Goal: Task Accomplishment & Management: Use online tool/utility

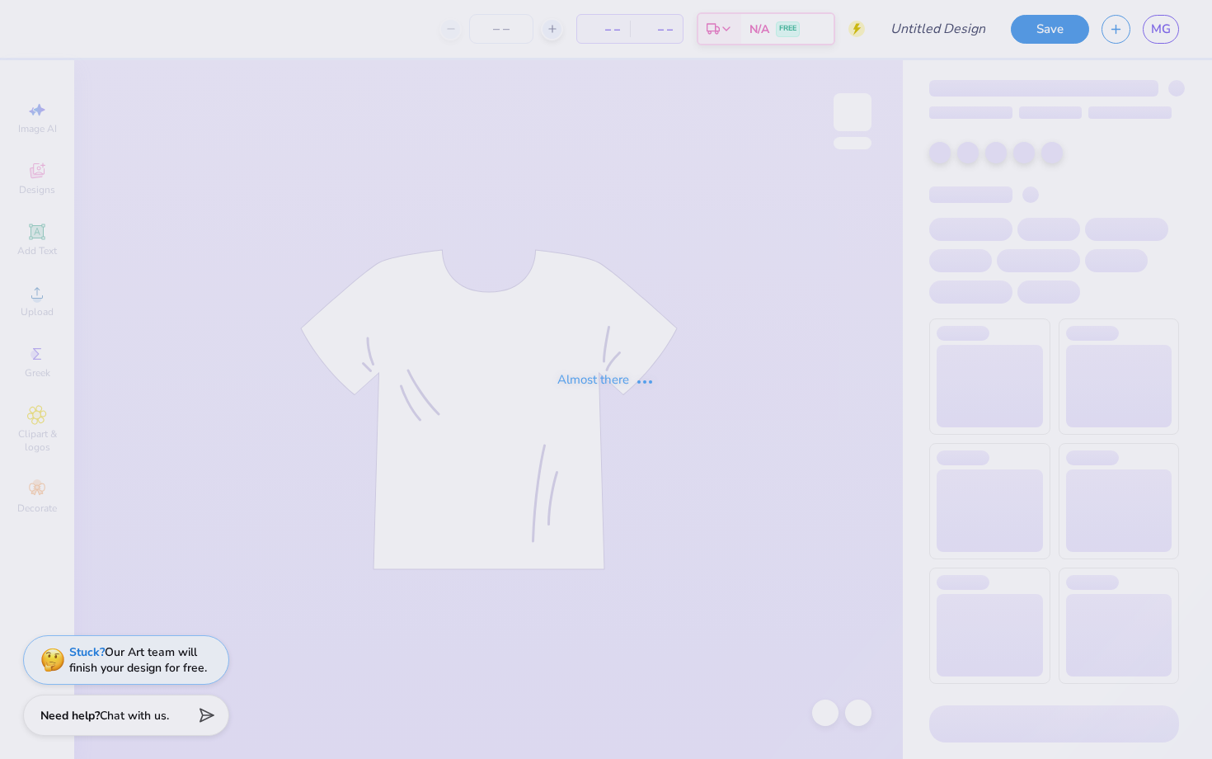
type input "FALL"
type input "12"
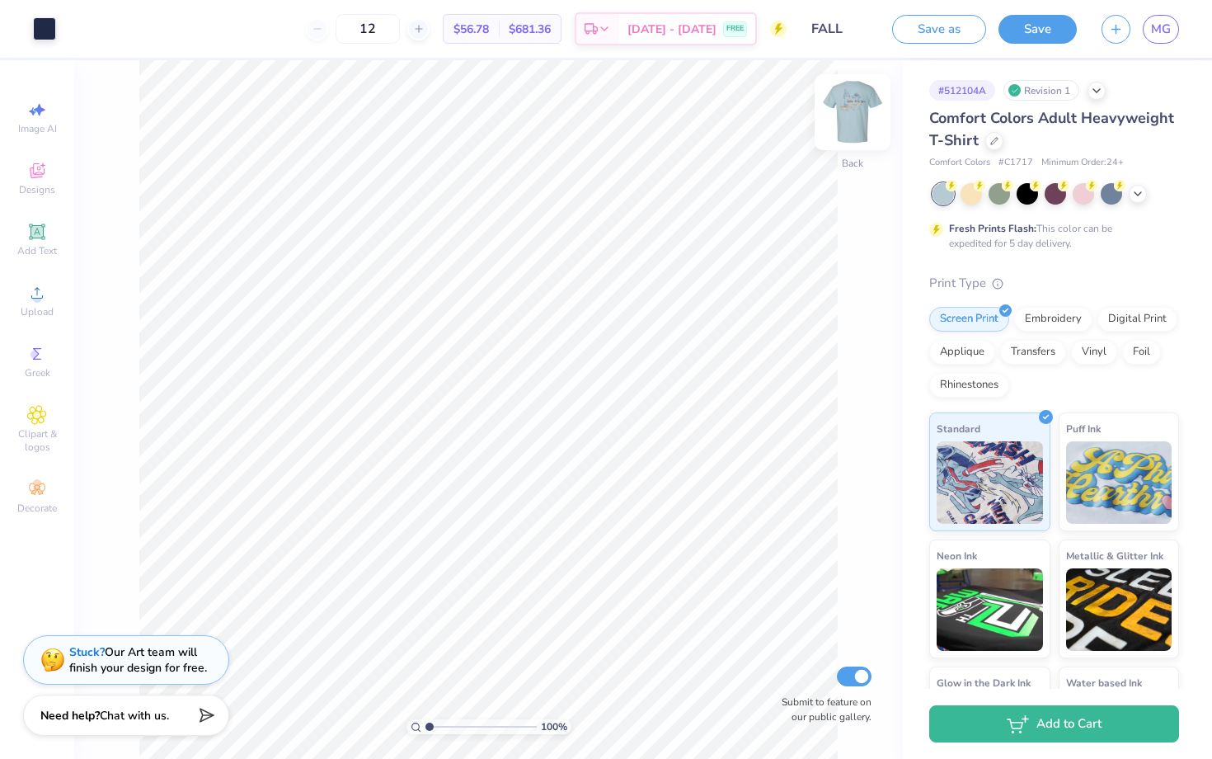
click at [853, 110] on img at bounding box center [853, 112] width 66 height 66
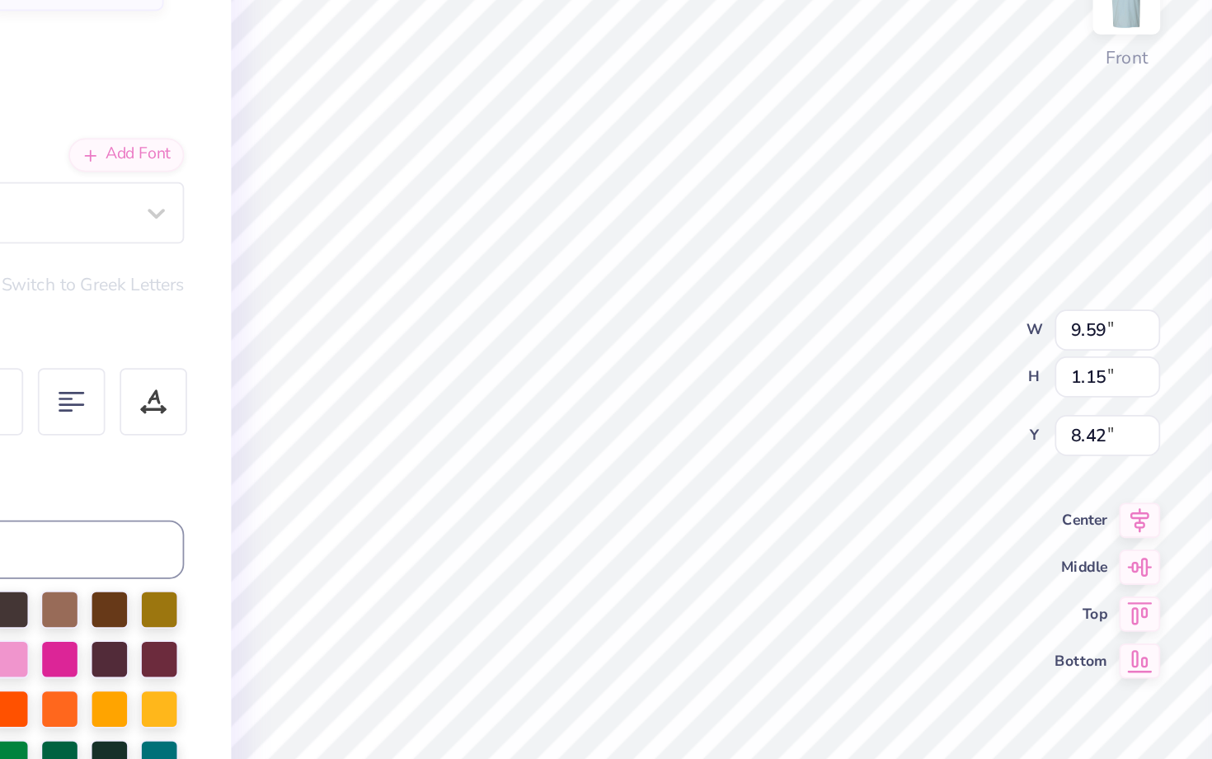
type input "9.59"
type input "1.15"
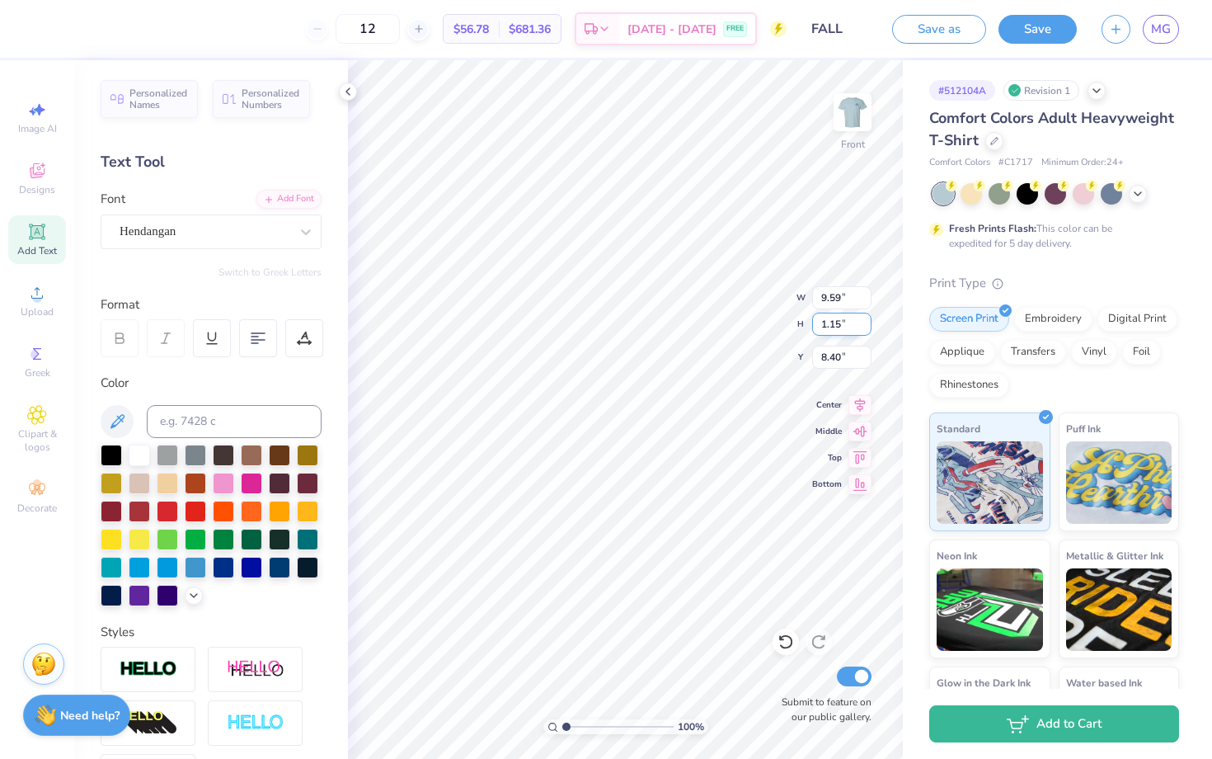
type input "9.76"
type input "1.17"
type input "8.55"
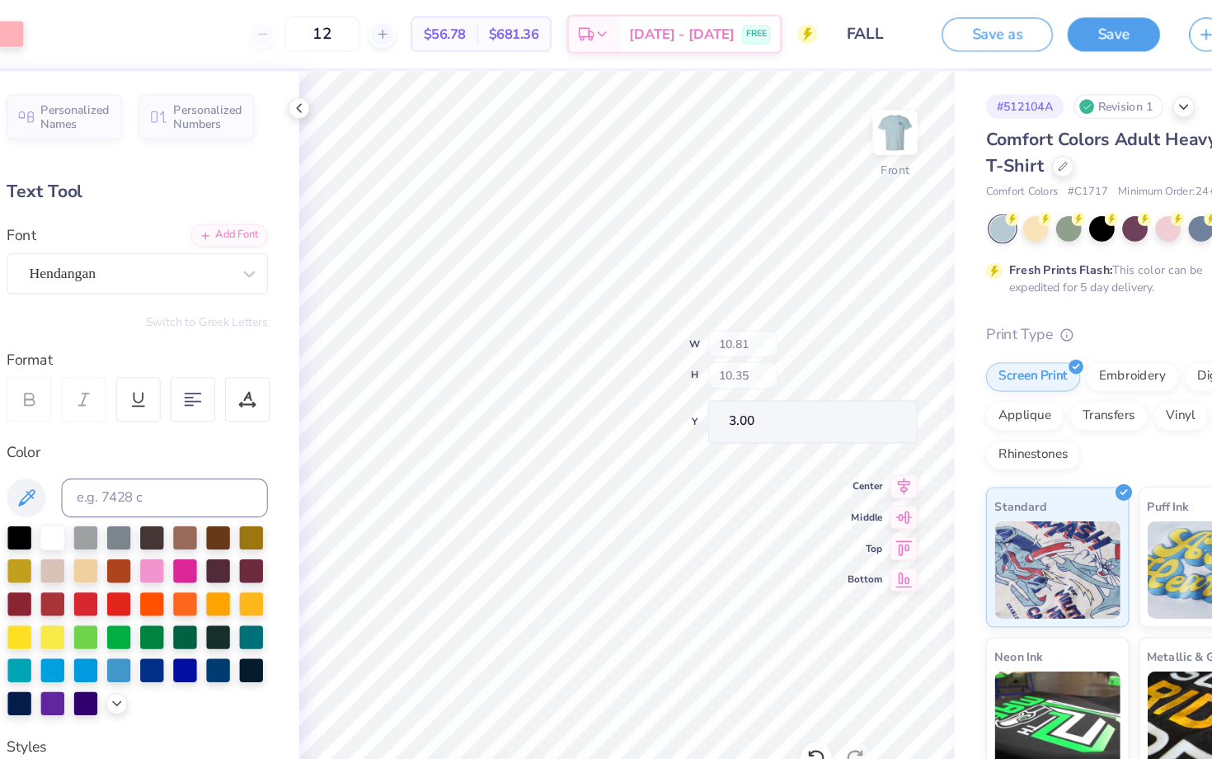
type input "4.02"
type input "1.00"
type input "12.10"
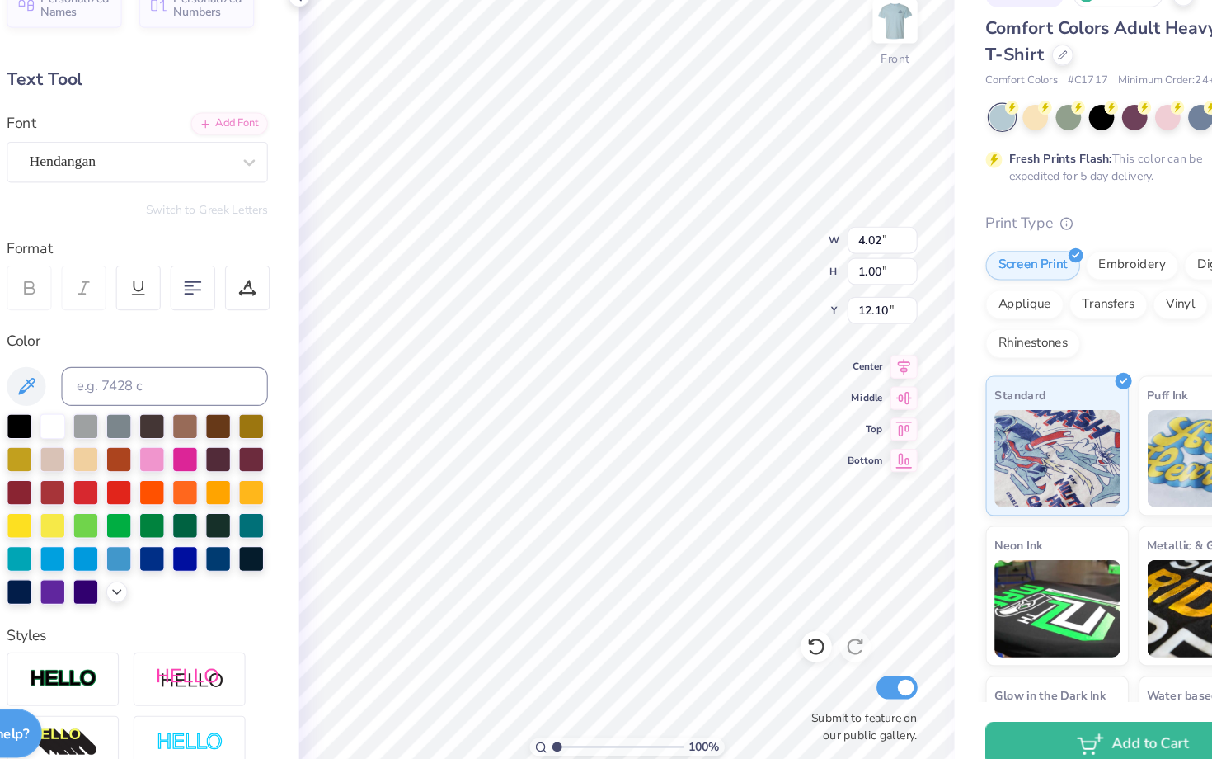
type input "6.14"
type input "0.94"
type input "19.15"
type input "4.02"
type input "1.00"
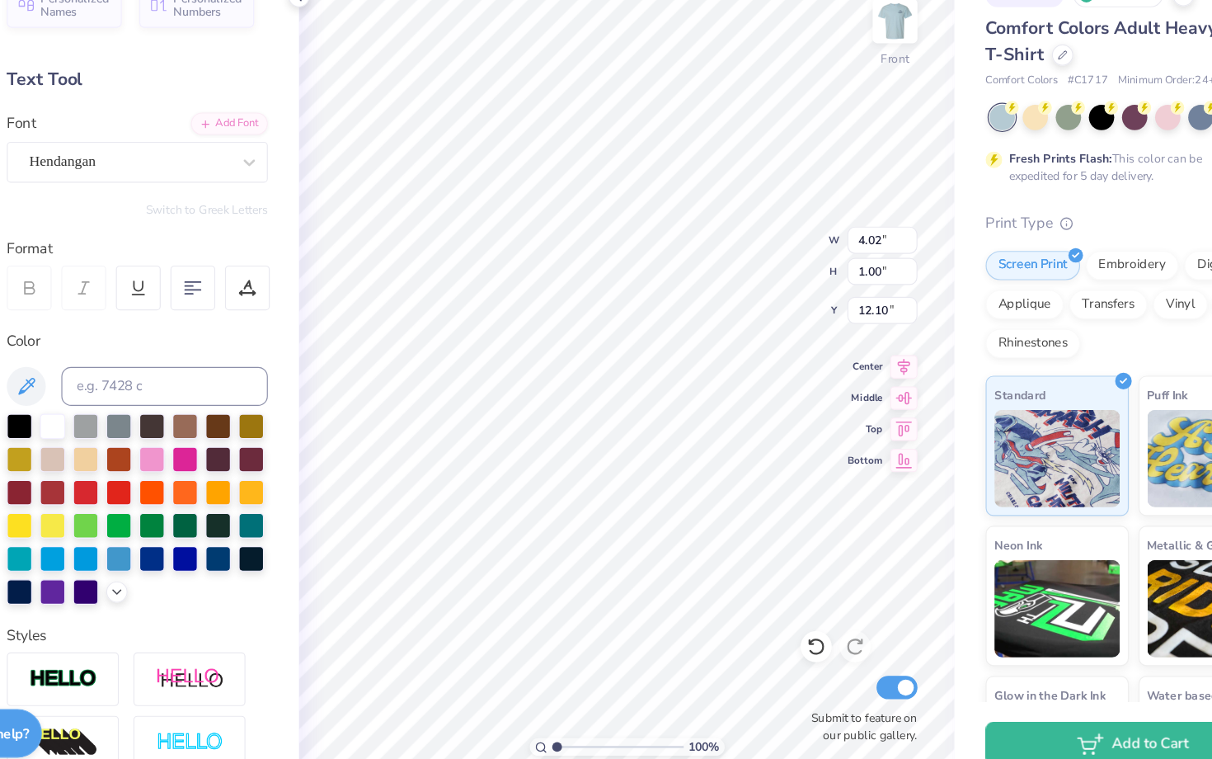
type input "18.62"
type input "1.02"
type input "1.45"
type input "18.18"
type input "6.59"
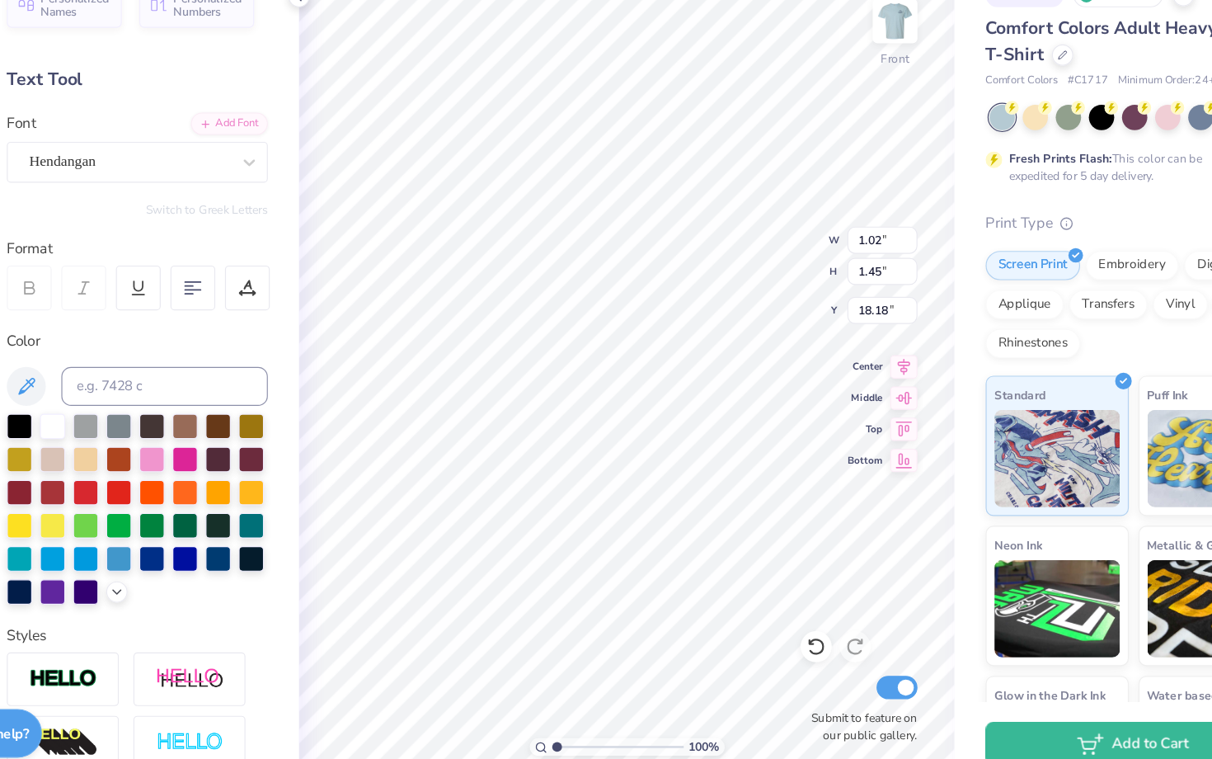
type input "9.39"
click at [790, 643] on icon at bounding box center [786, 641] width 16 height 16
type input "3.00"
type input "0.75"
type input "1.26"
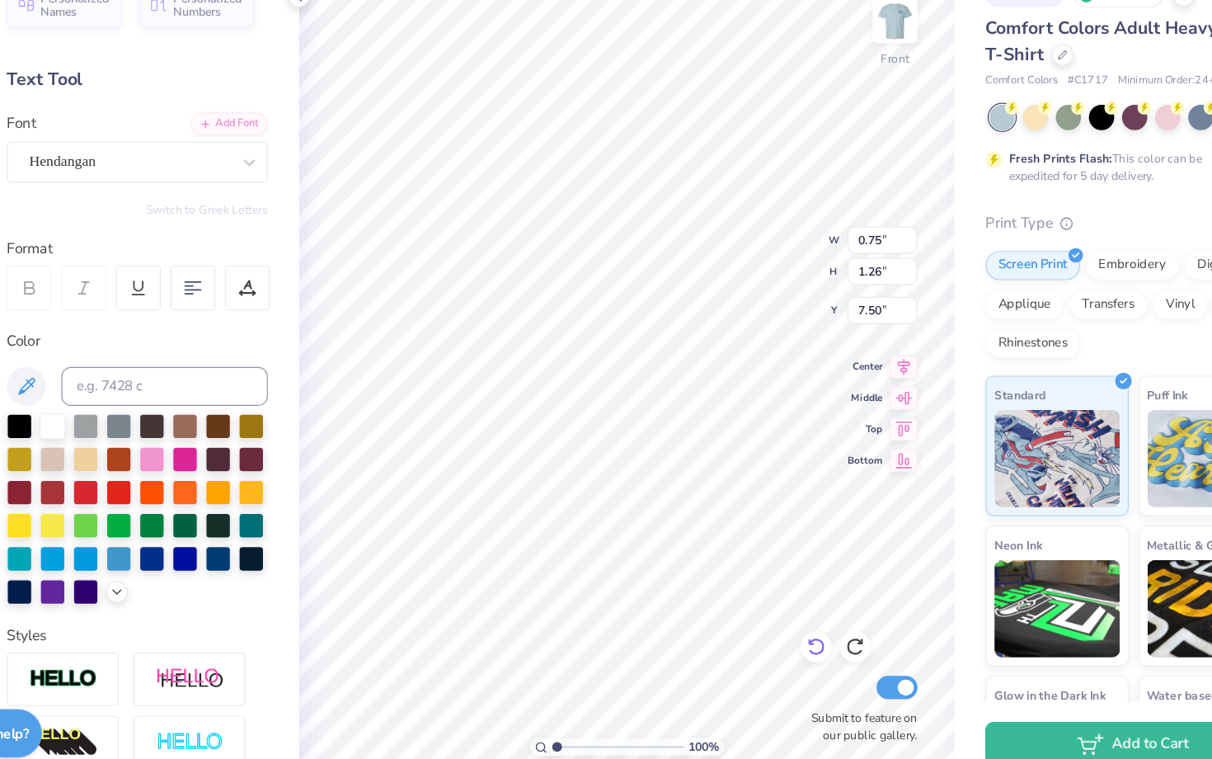
type input "16.68"
type input "18.42"
type input "0.72"
type input "18.90"
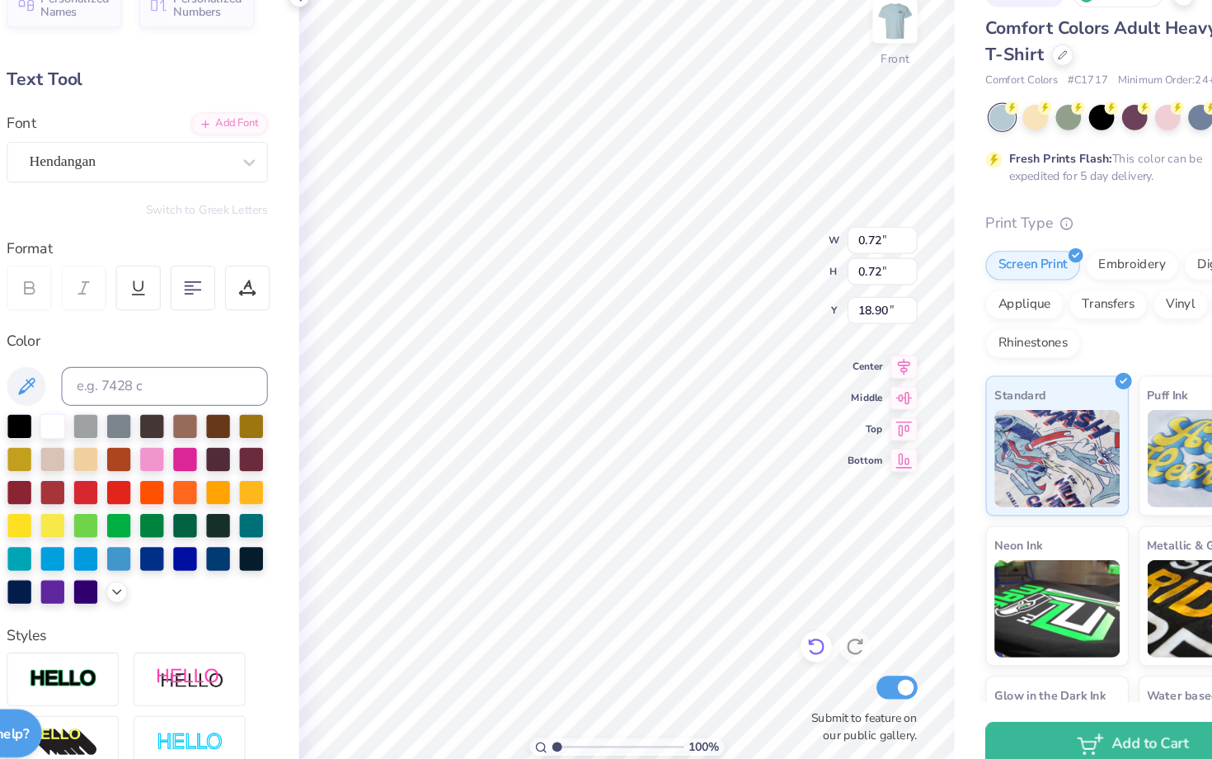
type input "0.22"
type input "1.15"
type input "20.09"
type input "0.31"
type input "0.53"
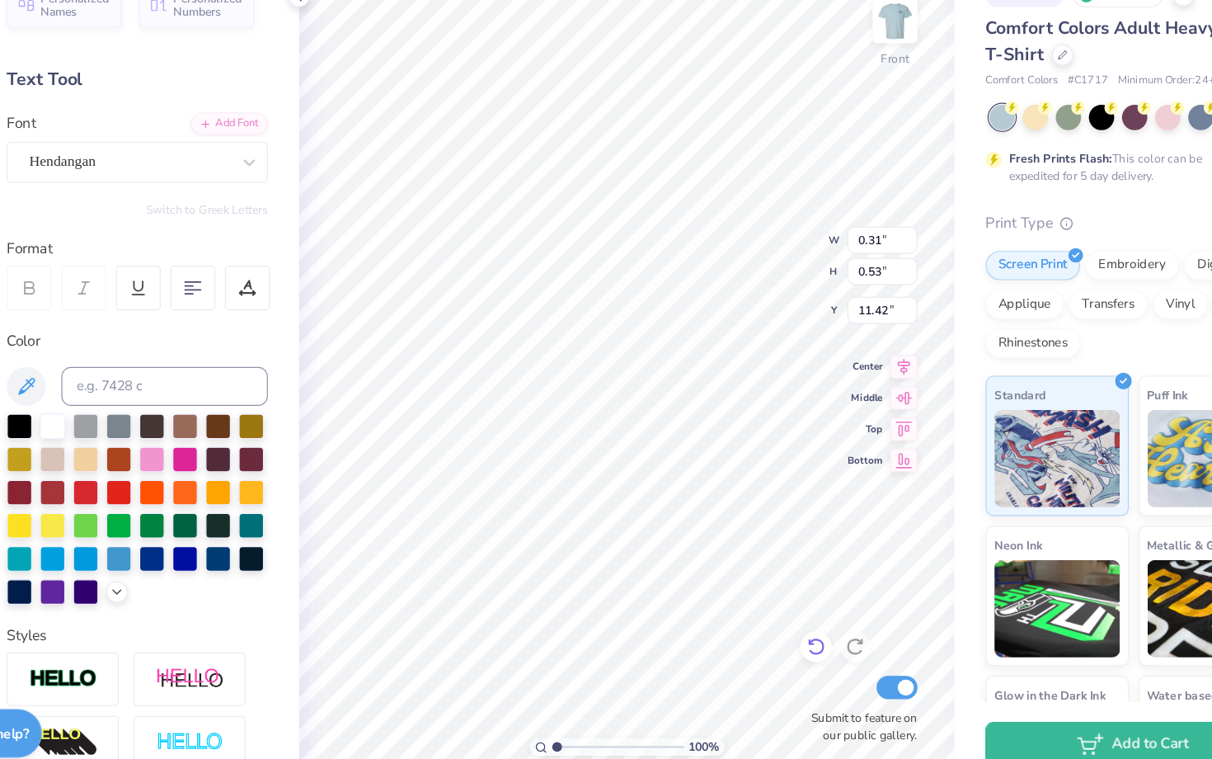
type input "19.35"
type input "0.53"
type input "1.15"
type input "21.65"
type input "0.32"
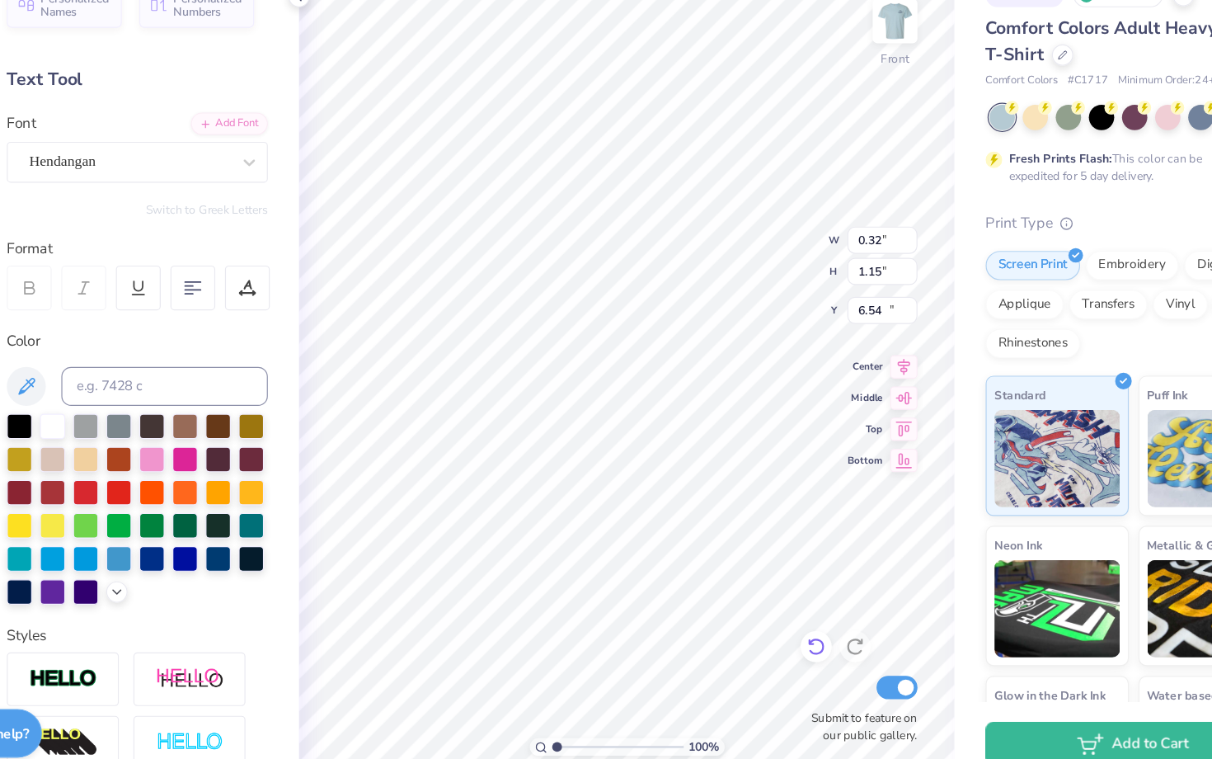
type input "20.09"
type input "0.29"
type input "0.76"
type input "22.42"
type input "0.19"
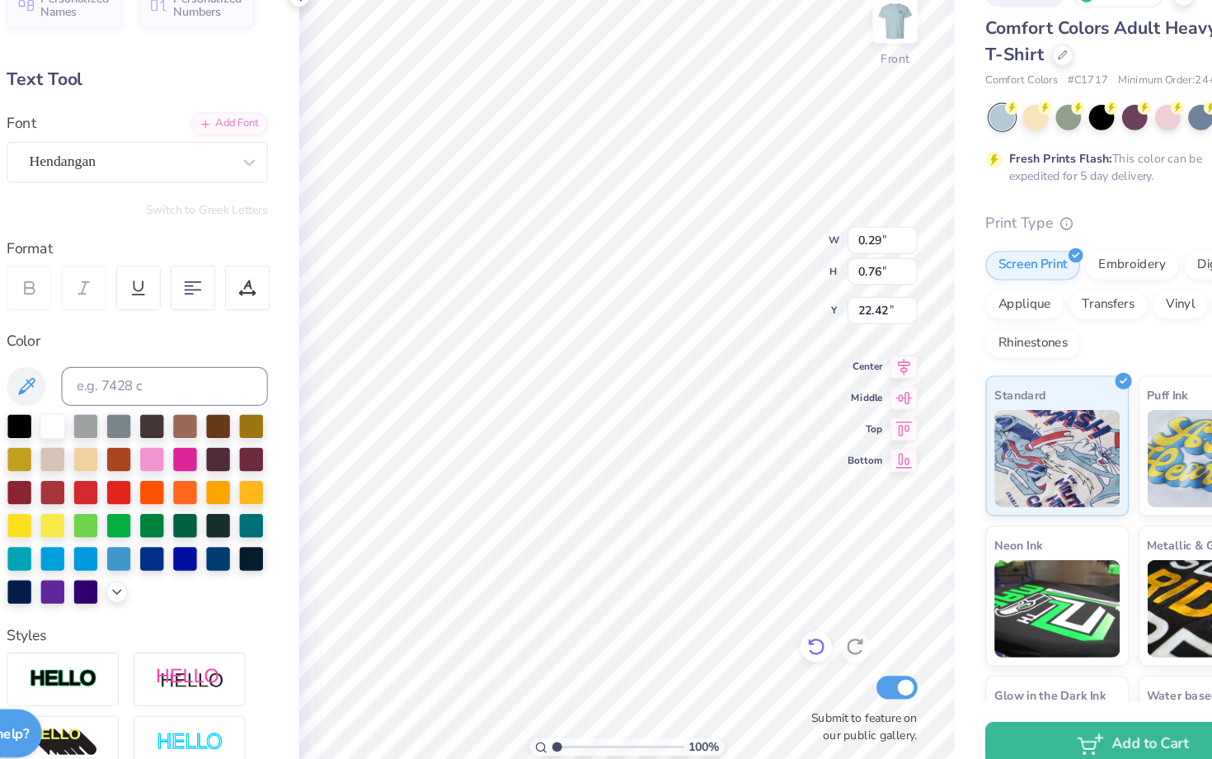
type input "0.52"
type input "8.83"
type input "0.12"
type input "0.33"
type input "1.70"
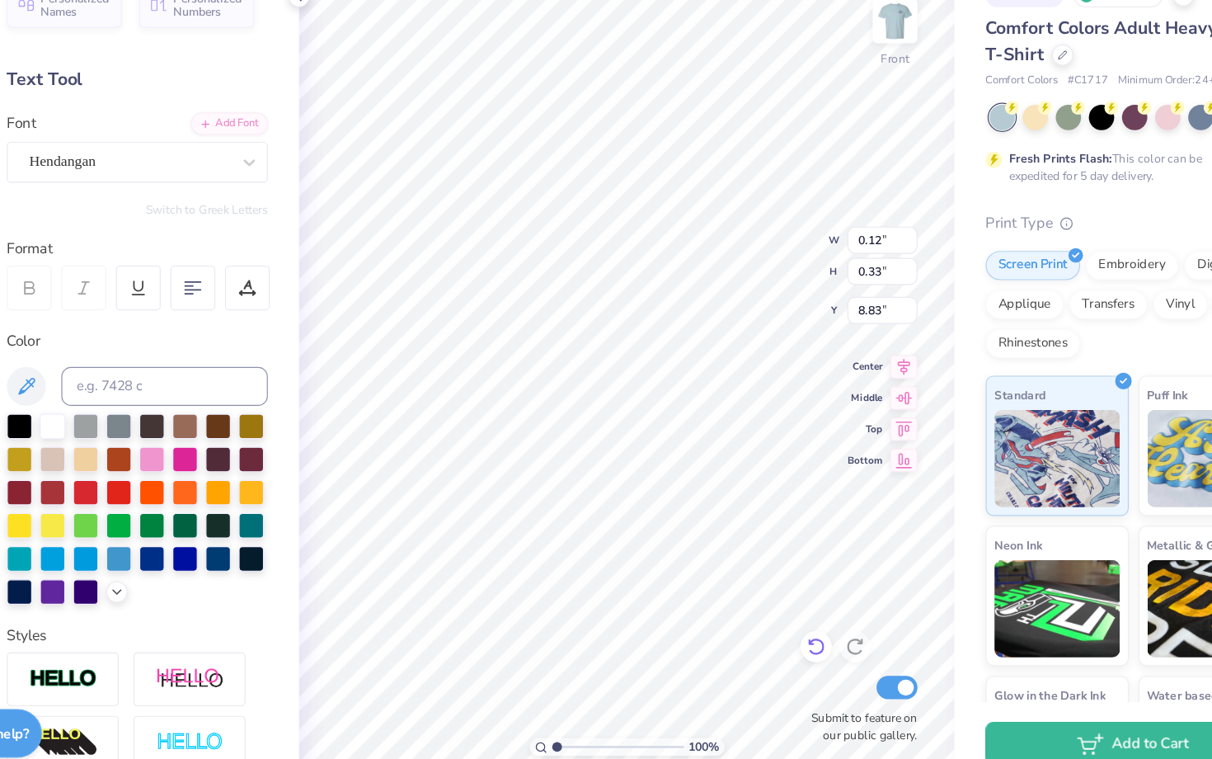
type input "4.61"
type input "15.02"
click at [788, 638] on icon at bounding box center [786, 641] width 16 height 16
type input "0.12"
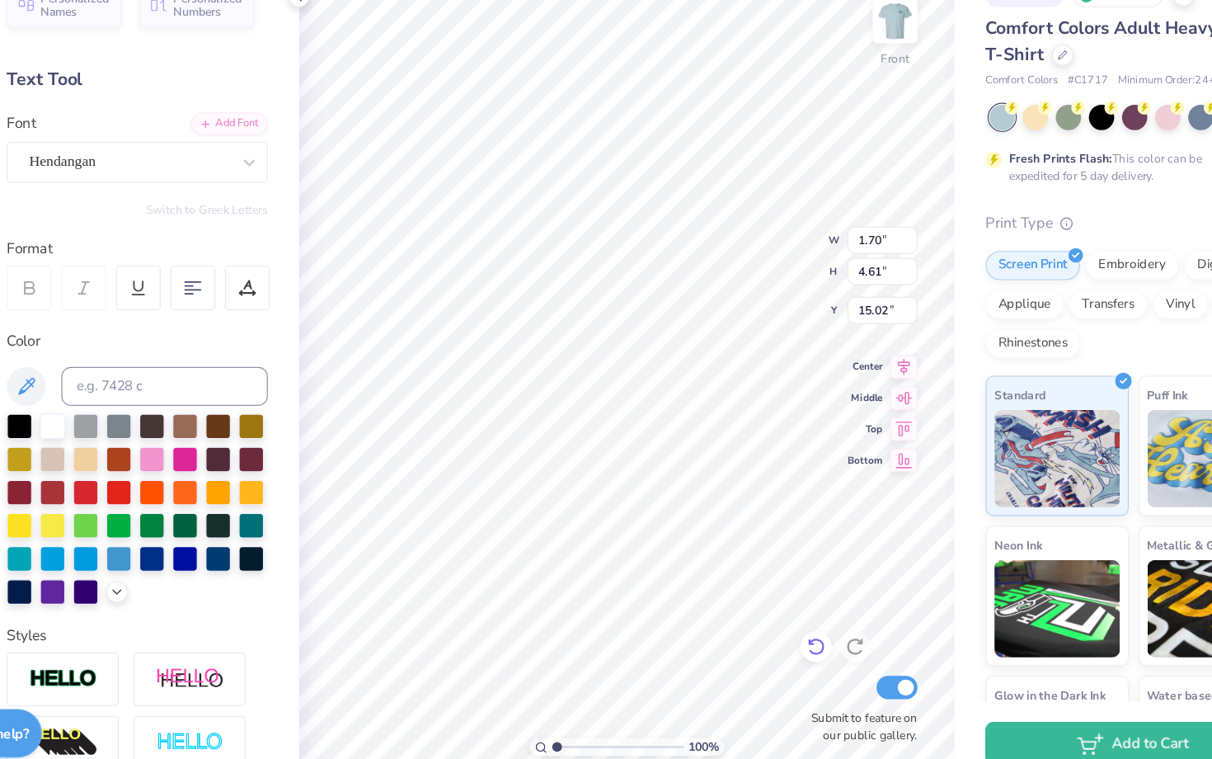
type input "0.33"
type input "8.83"
click at [788, 638] on icon at bounding box center [786, 641] width 16 height 16
type input "0.19"
type input "0.52"
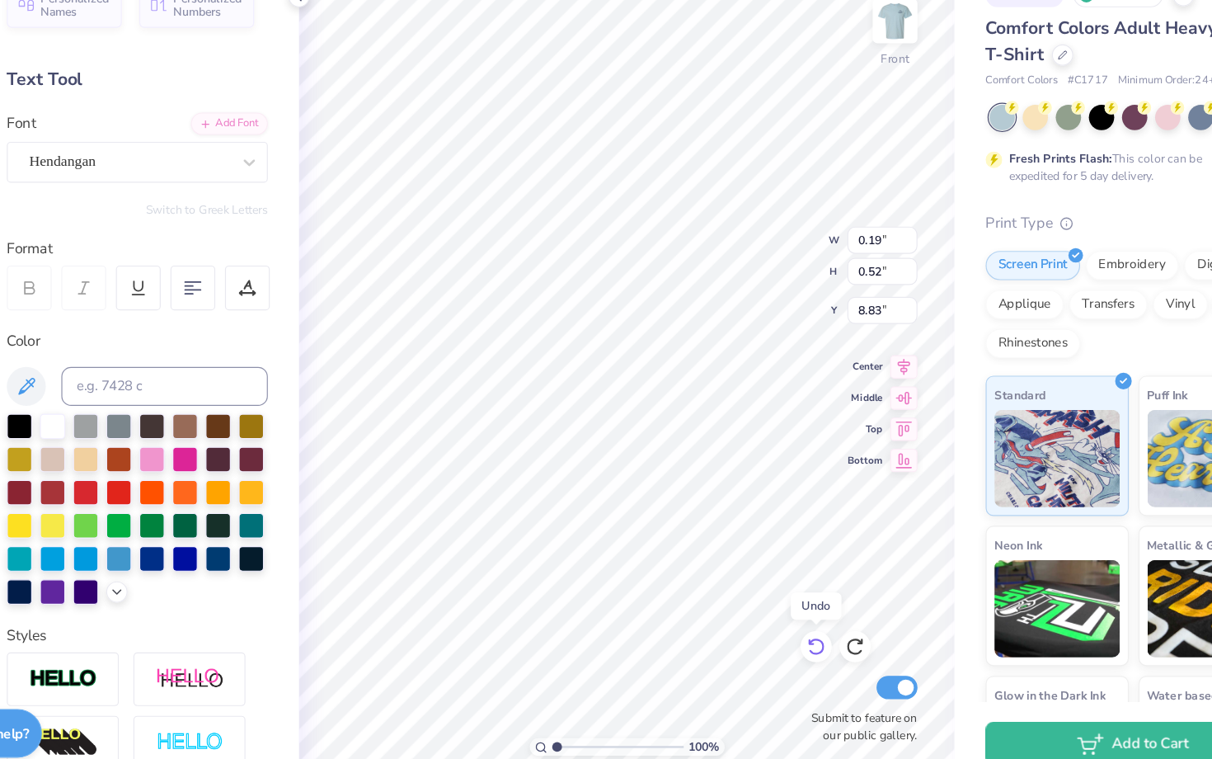
click at [788, 638] on icon at bounding box center [786, 641] width 16 height 16
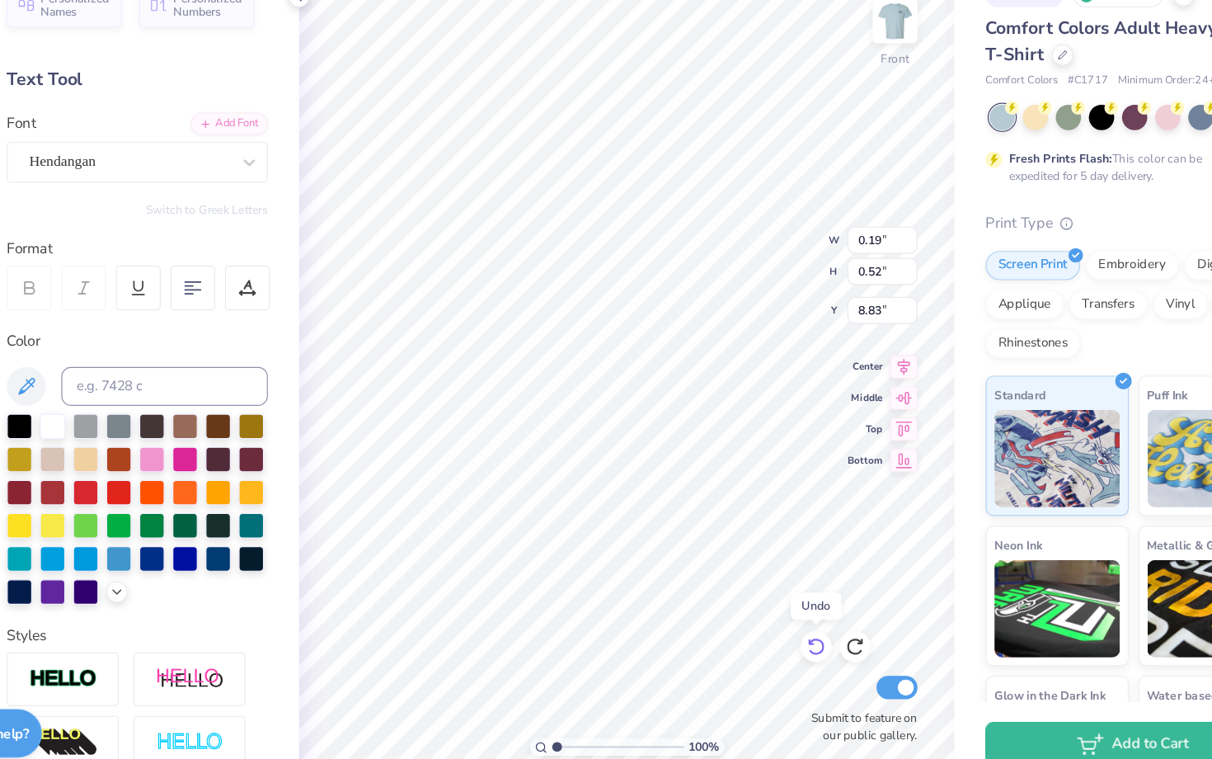
click at [788, 638] on icon at bounding box center [786, 641] width 16 height 16
click at [783, 639] on icon at bounding box center [781, 638] width 3 height 3
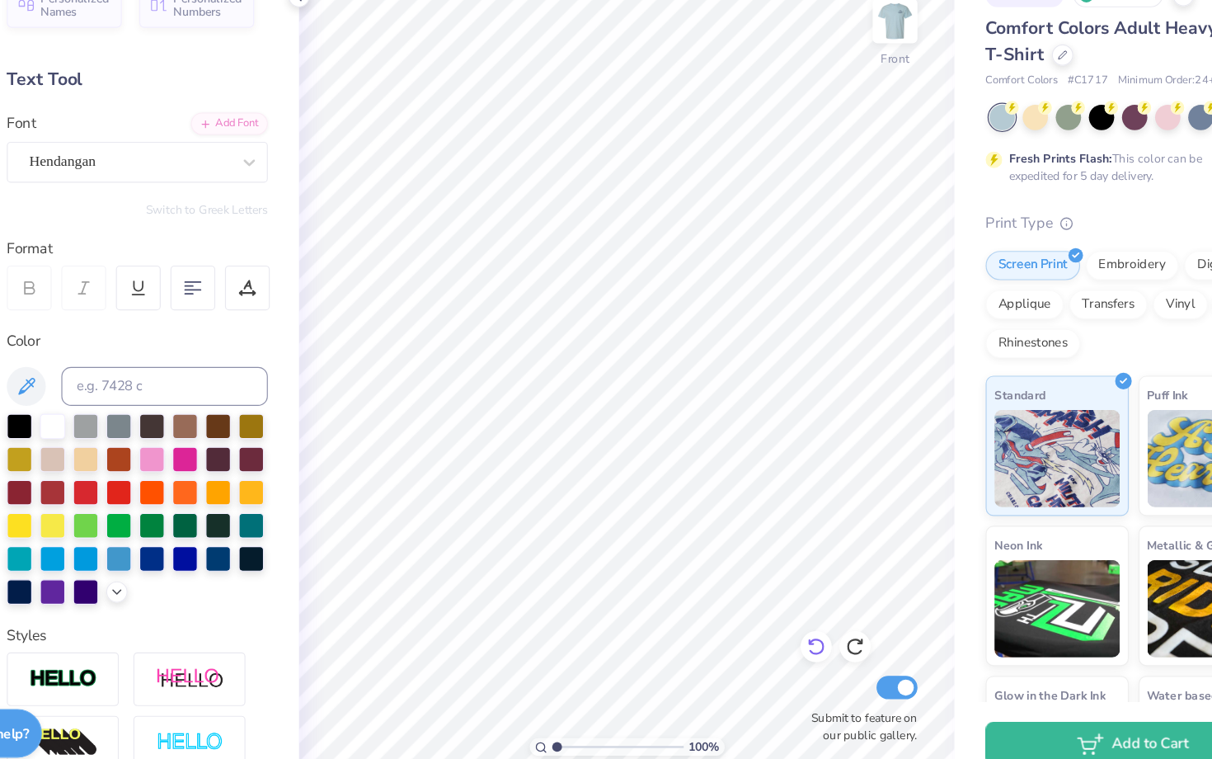
click at [783, 639] on icon at bounding box center [781, 638] width 3 height 3
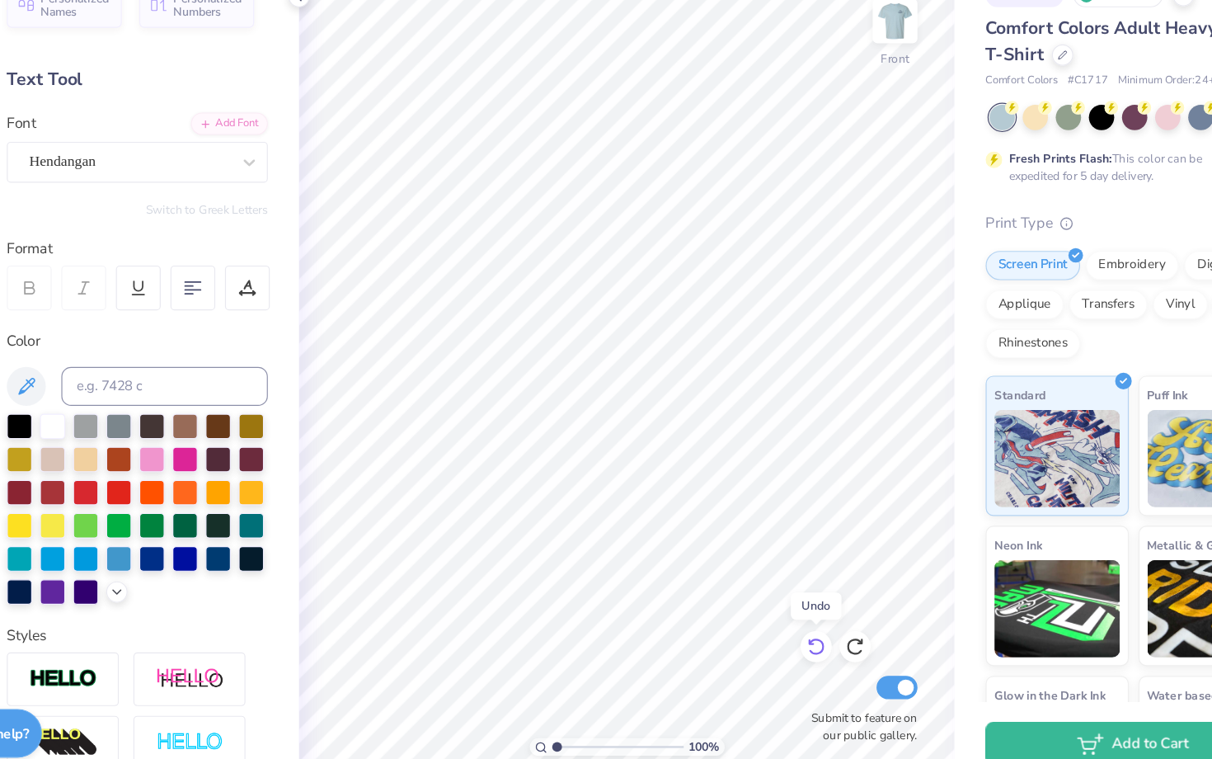
click at [783, 639] on icon at bounding box center [781, 638] width 3 height 3
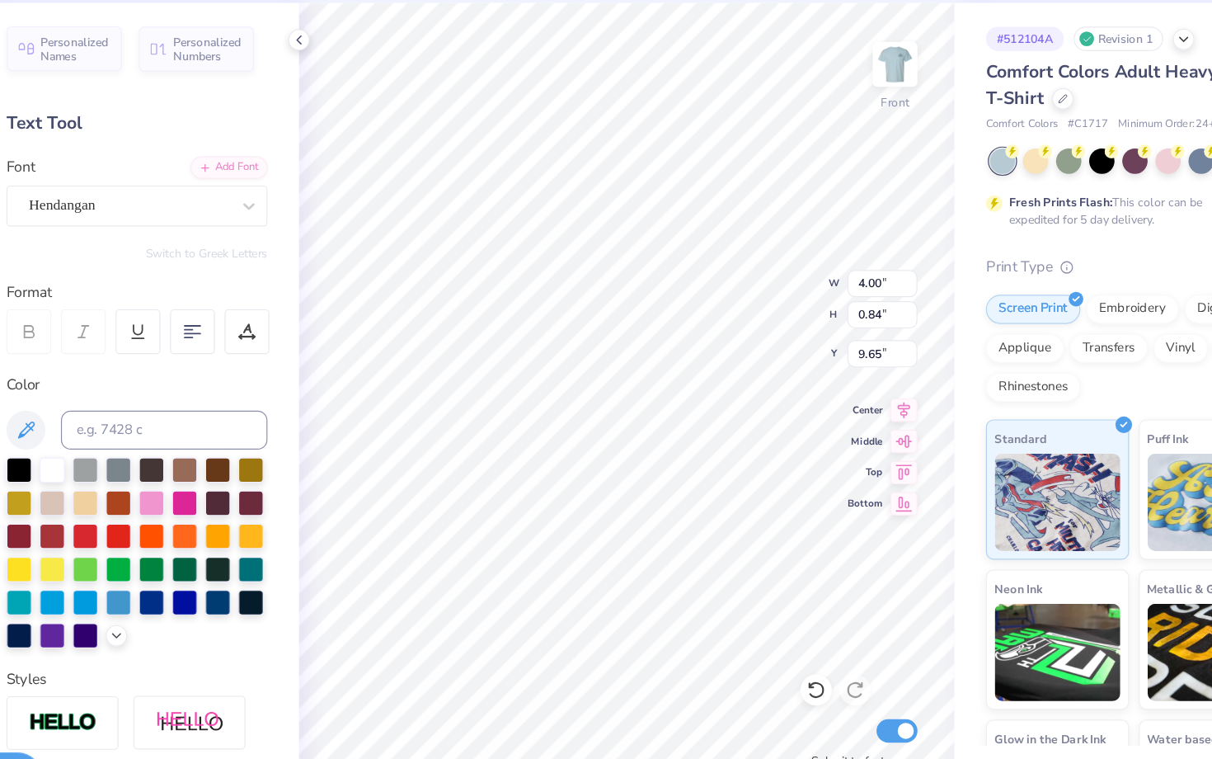
type input "1.88"
type input "4.95"
type input "7.06"
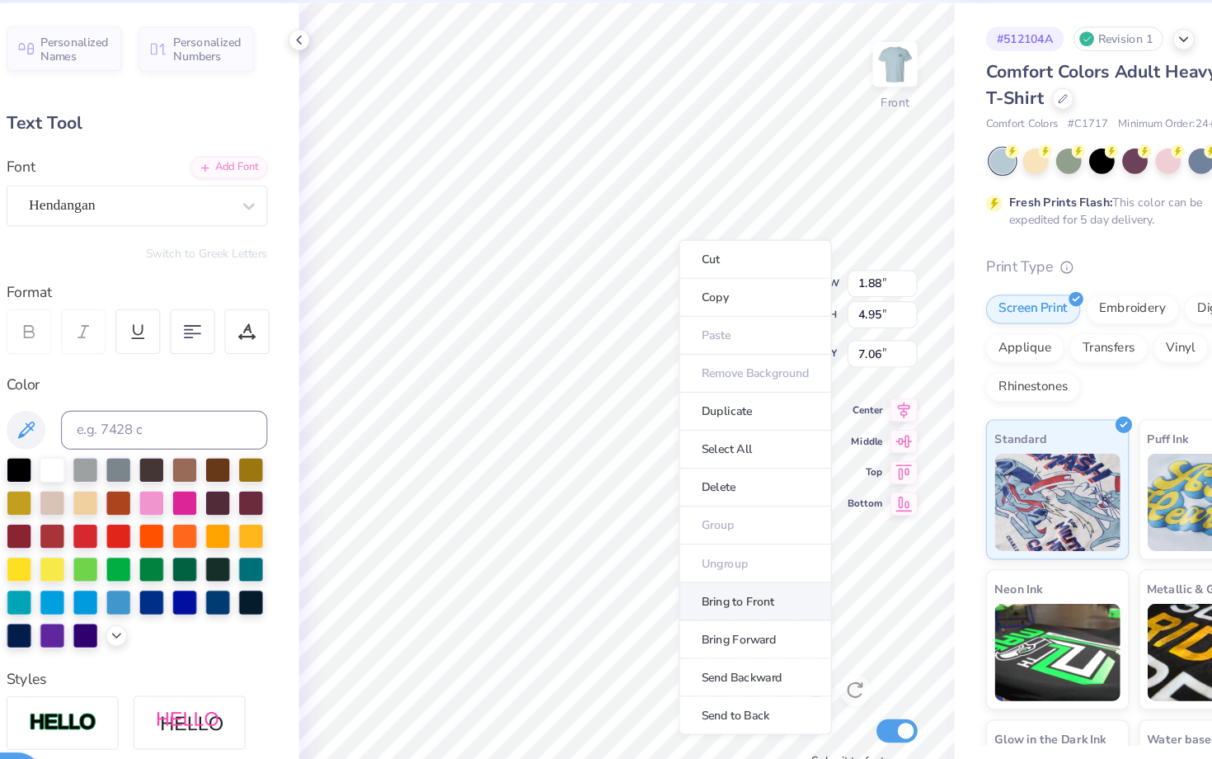
click at [739, 561] on li "Bring to Front" at bounding box center [734, 567] width 129 height 32
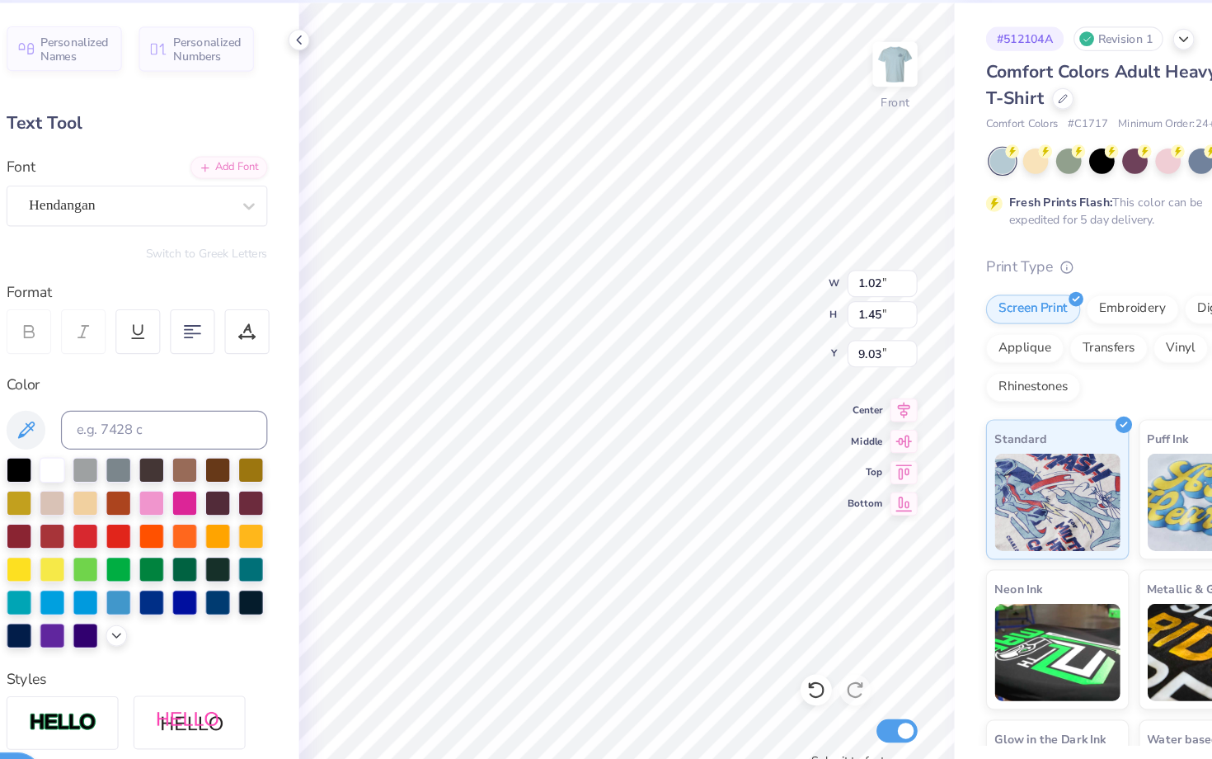
type input "9.76"
type input "1.17"
type input "8.55"
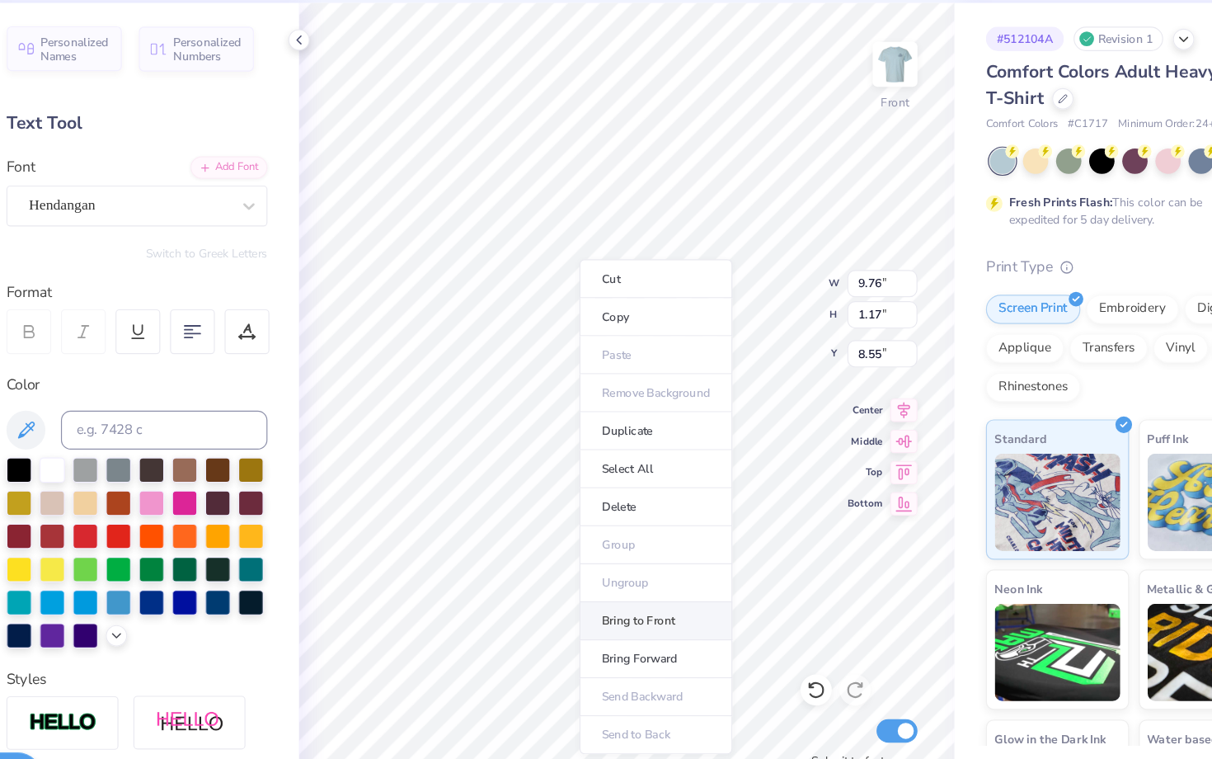
click at [656, 581] on li "Bring to Front" at bounding box center [650, 583] width 129 height 32
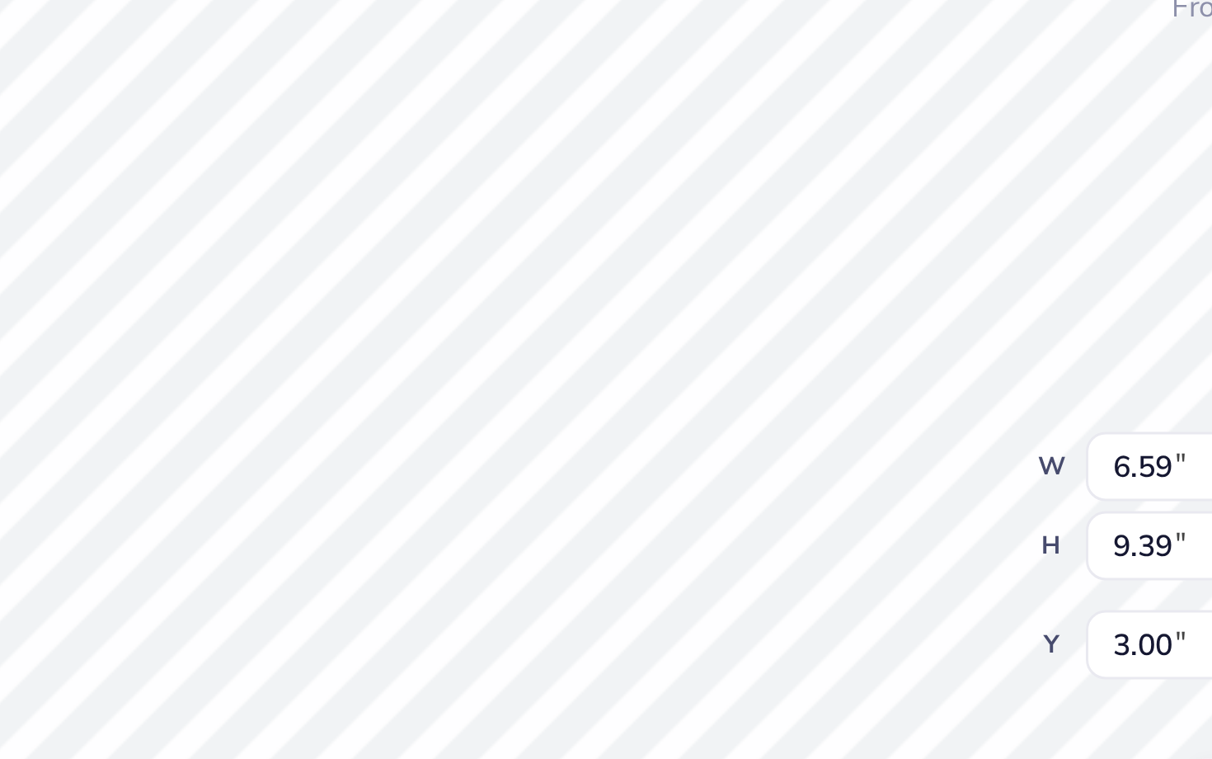
type input "0.25"
type input "0.27"
type input "5.38"
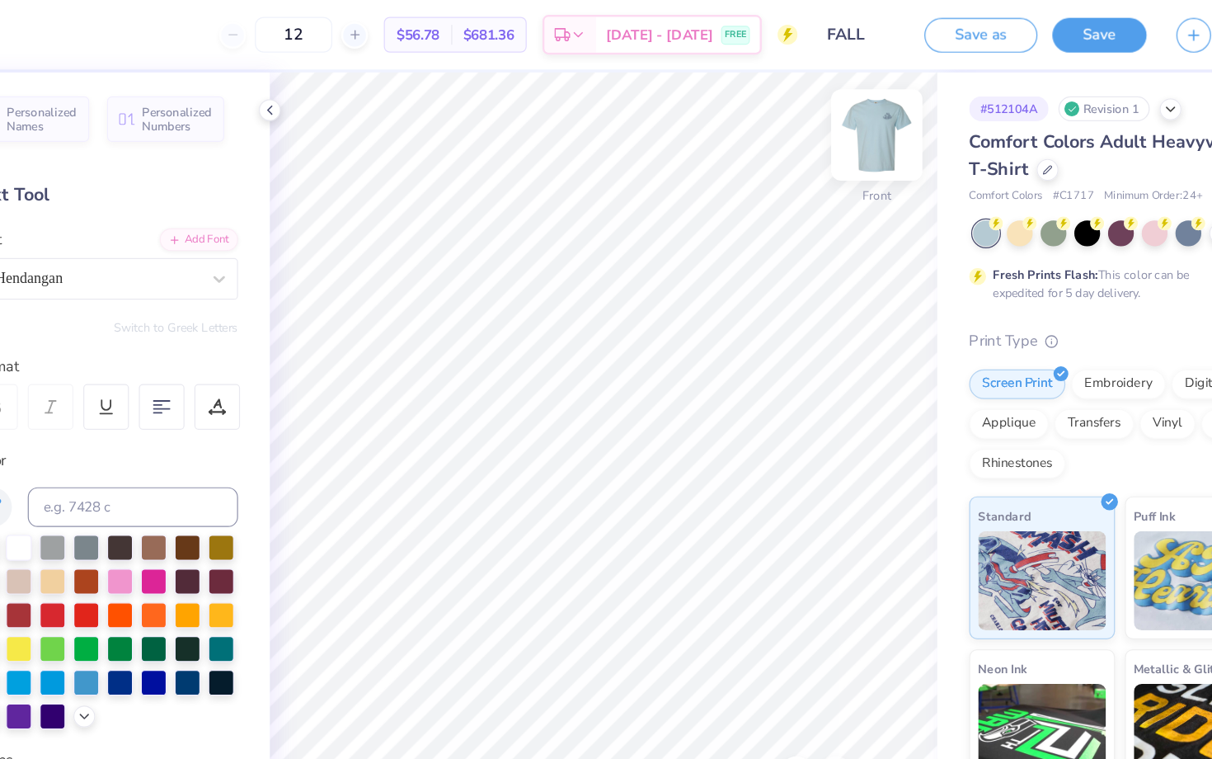
click at [859, 116] on img at bounding box center [853, 112] width 66 height 66
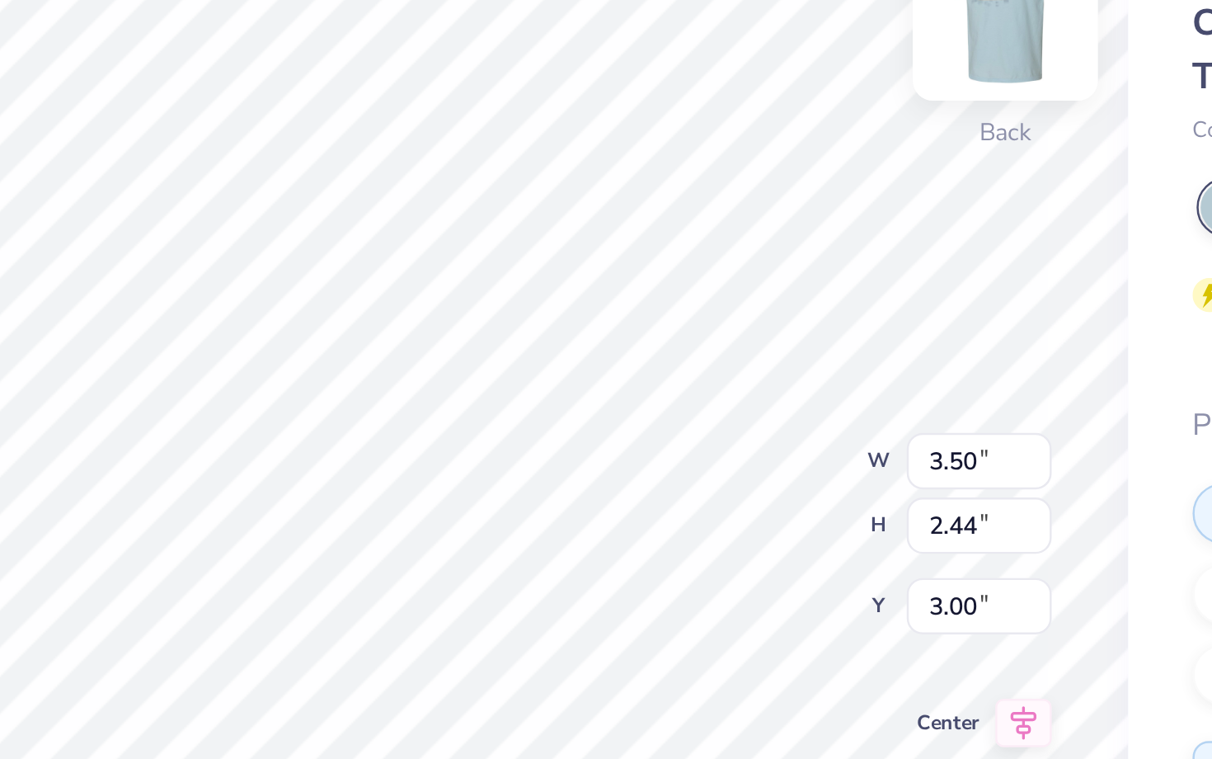
type input "3.49"
type input "3.00"
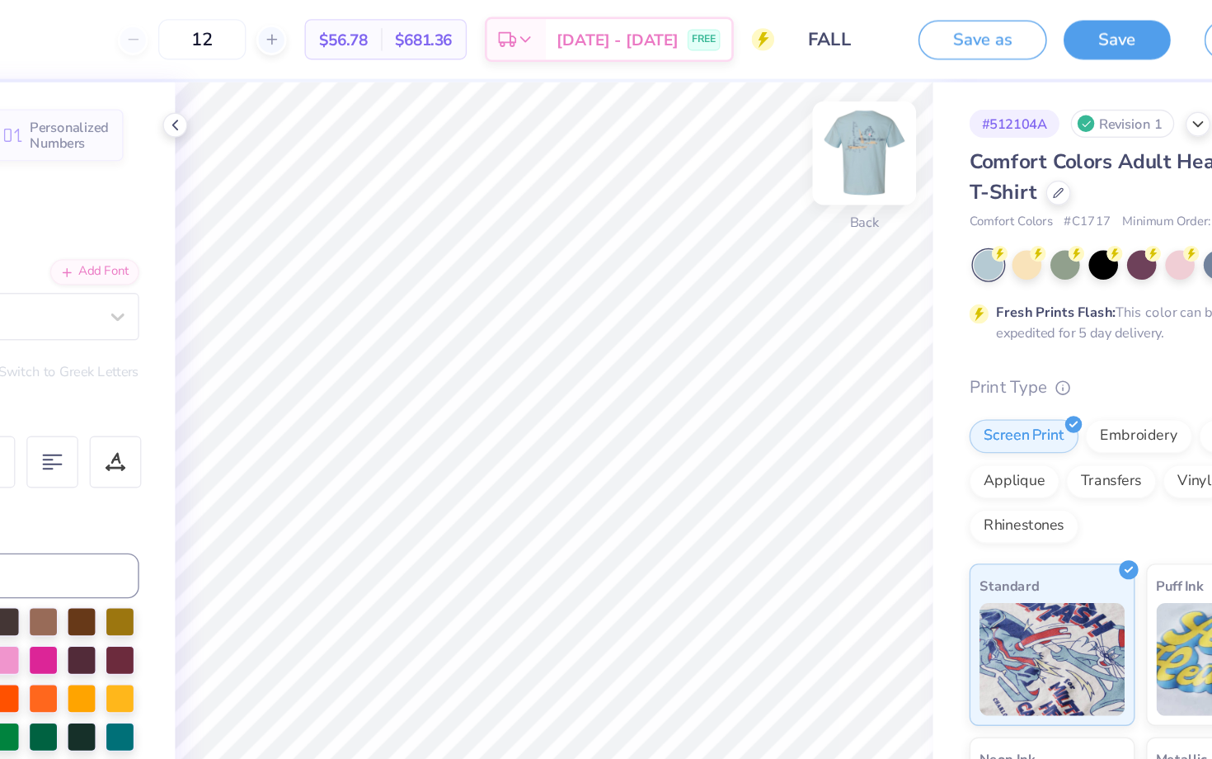
click at [859, 116] on img at bounding box center [853, 112] width 66 height 66
click at [850, 120] on img at bounding box center [853, 112] width 66 height 66
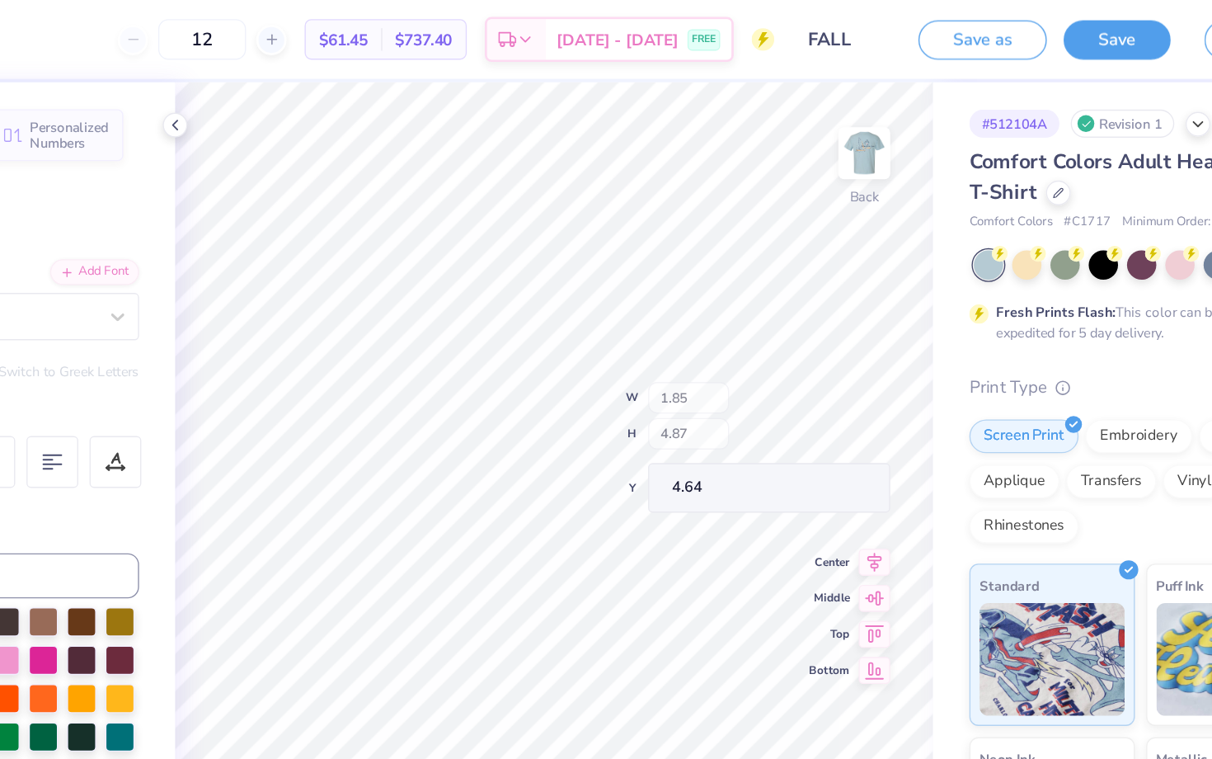
click at [774, 292] on div "100 % Back W 1.85 H 4.87 Y 4.64 Center Middle Top Bottom Submit to feature on o…" at bounding box center [625, 409] width 555 height 699
type input "4.14"
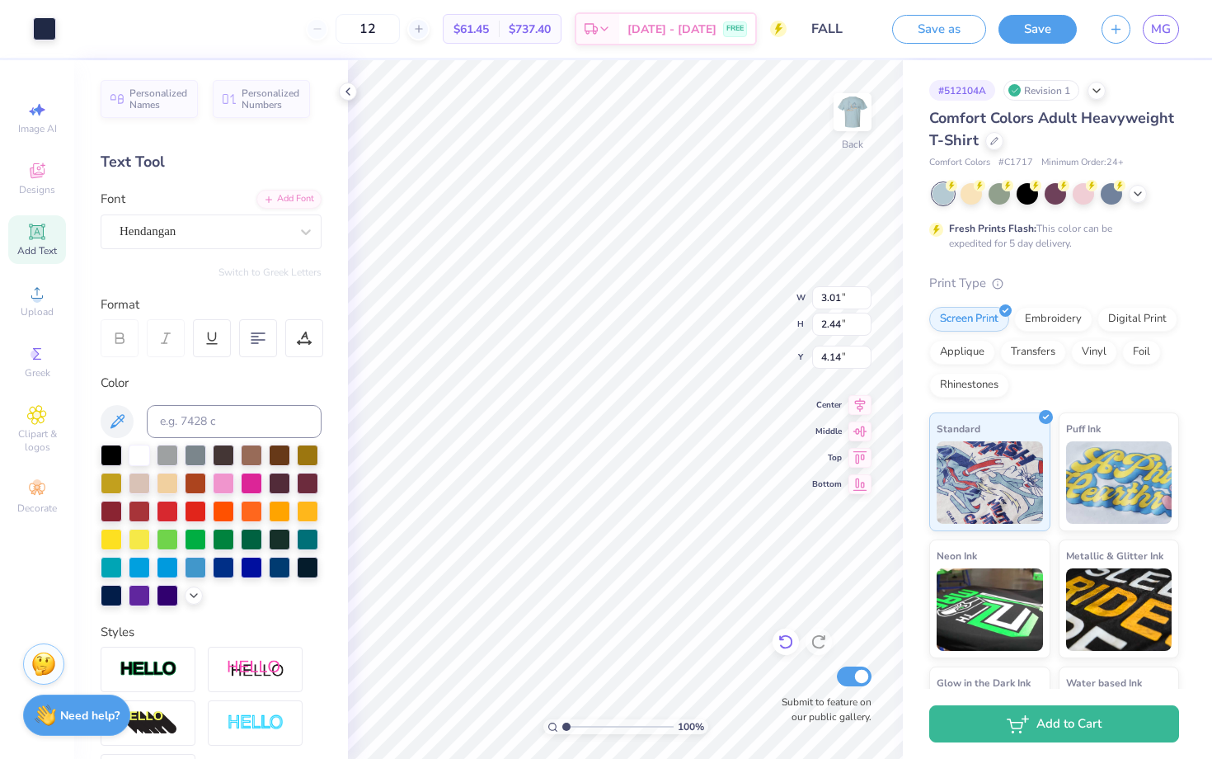
click at [789, 642] on icon at bounding box center [786, 641] width 16 height 16
type input "1.85"
type input "4.87"
type input "4.64"
type input "4.25"
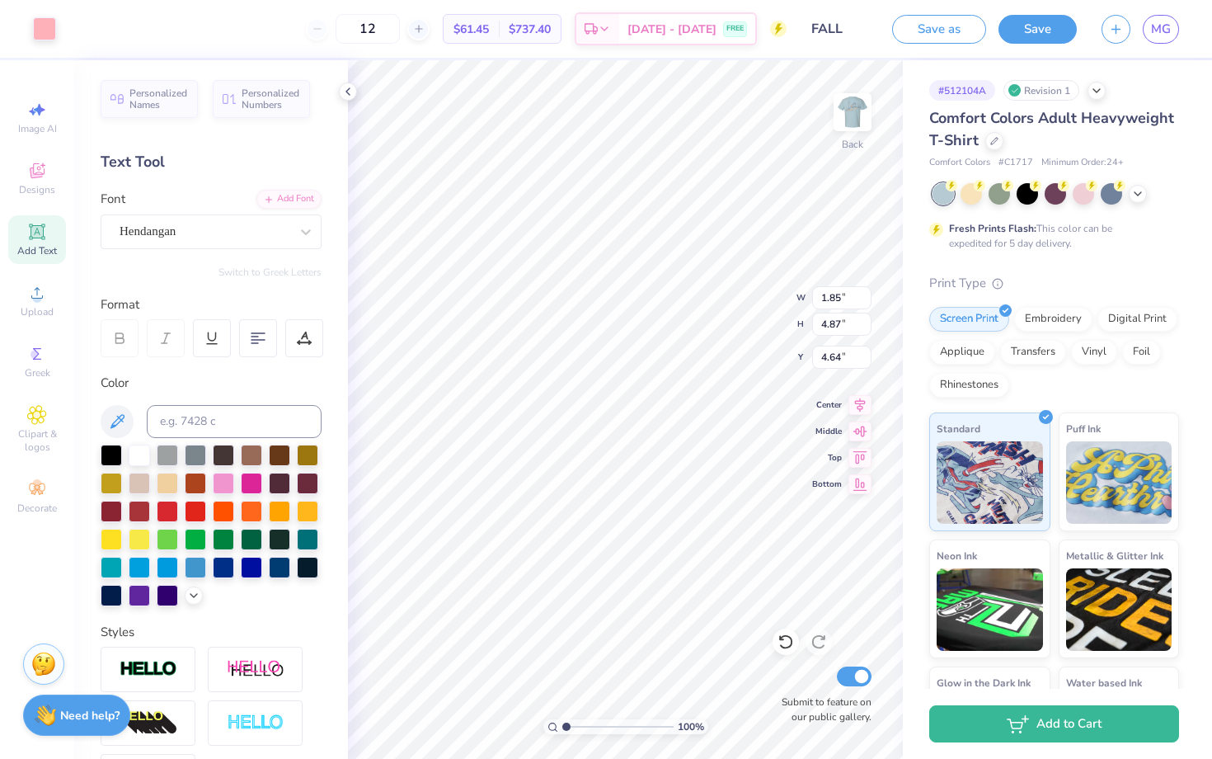
type input "3.29"
type input "3.00"
click at [864, 112] on img at bounding box center [853, 112] width 66 height 66
click at [345, 96] on icon at bounding box center [347, 91] width 13 height 13
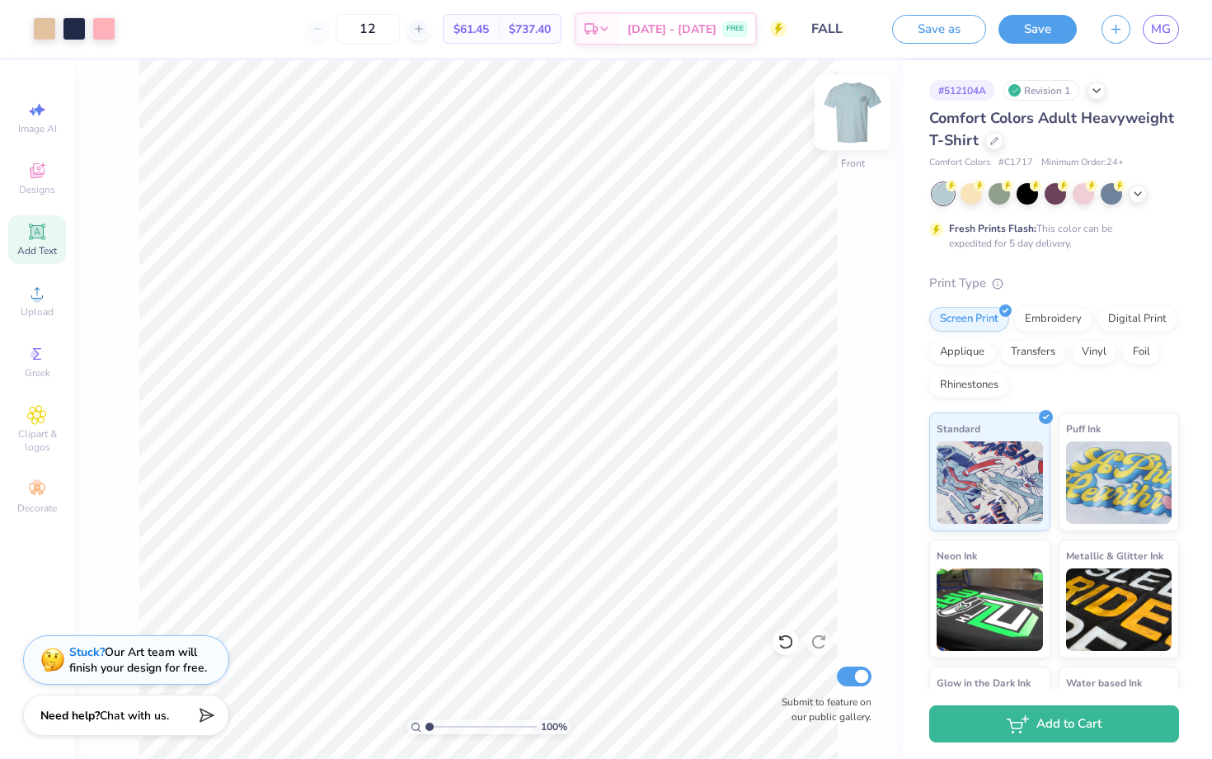
click at [869, 129] on div at bounding box center [853, 112] width 76 height 76
click at [869, 129] on img at bounding box center [852, 112] width 33 height 33
type input "1.15"
click at [431, 725] on input "range" at bounding box center [481, 726] width 111 height 15
click at [43, 21] on div at bounding box center [44, 27] width 23 height 23
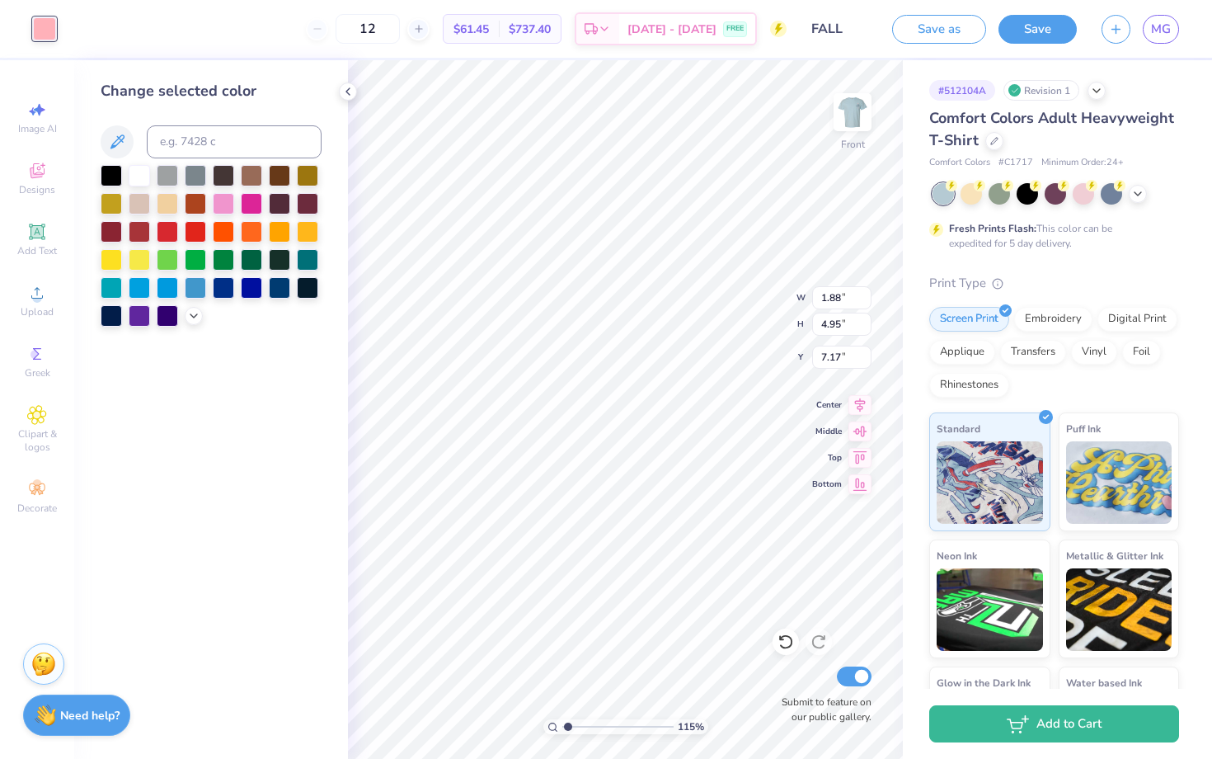
click at [196, 205] on div at bounding box center [195, 203] width 21 height 21
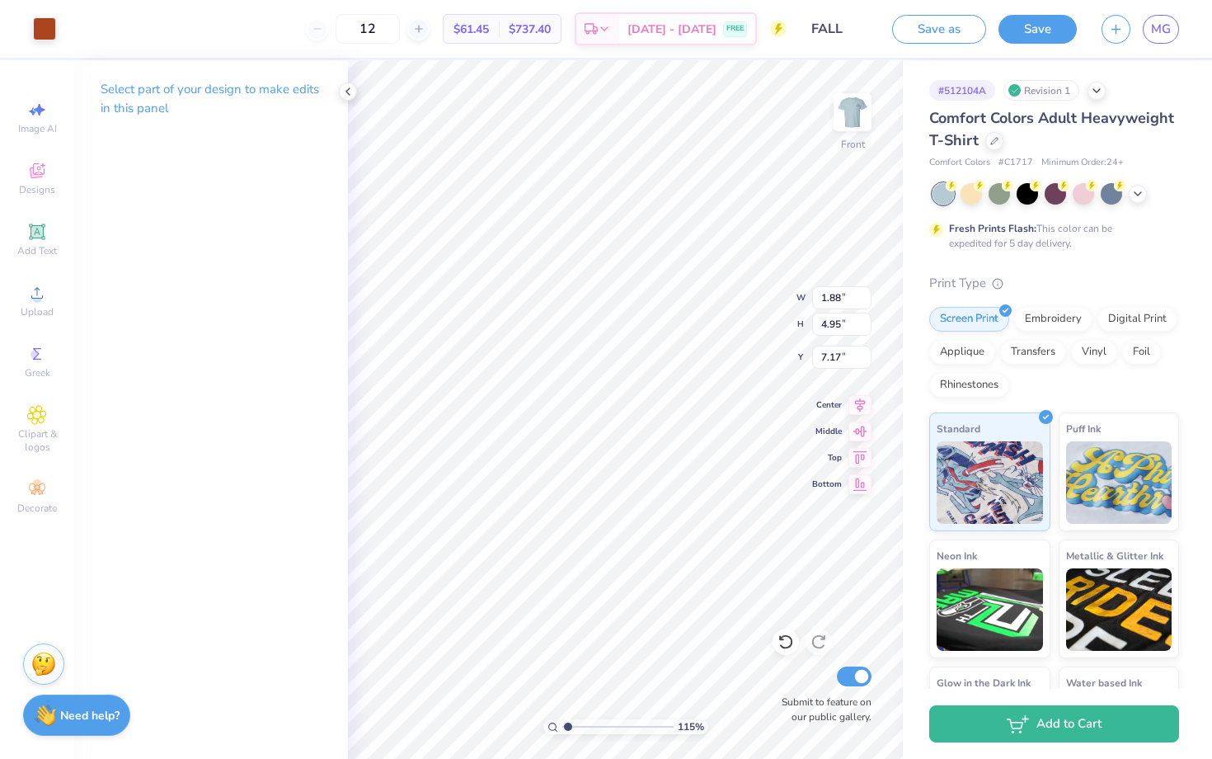
type input "7.24"
click at [42, 34] on div at bounding box center [44, 27] width 23 height 23
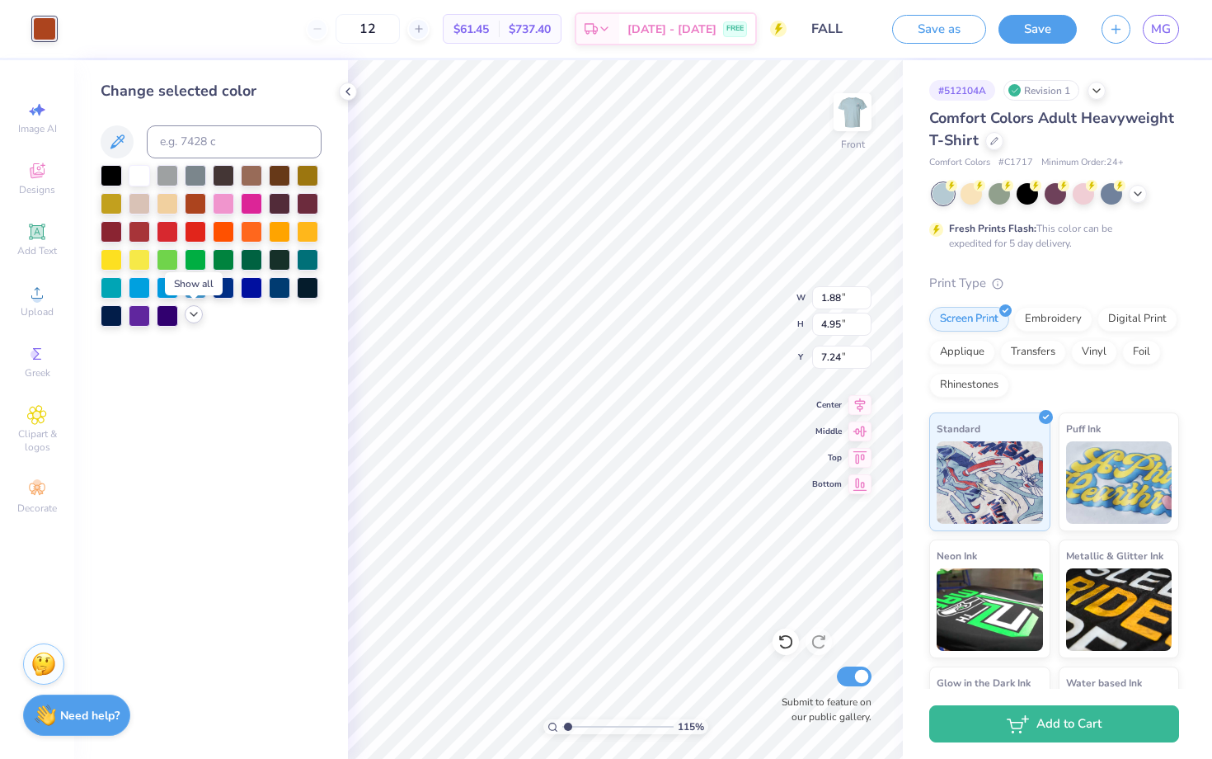
click at [191, 317] on icon at bounding box center [193, 314] width 13 height 13
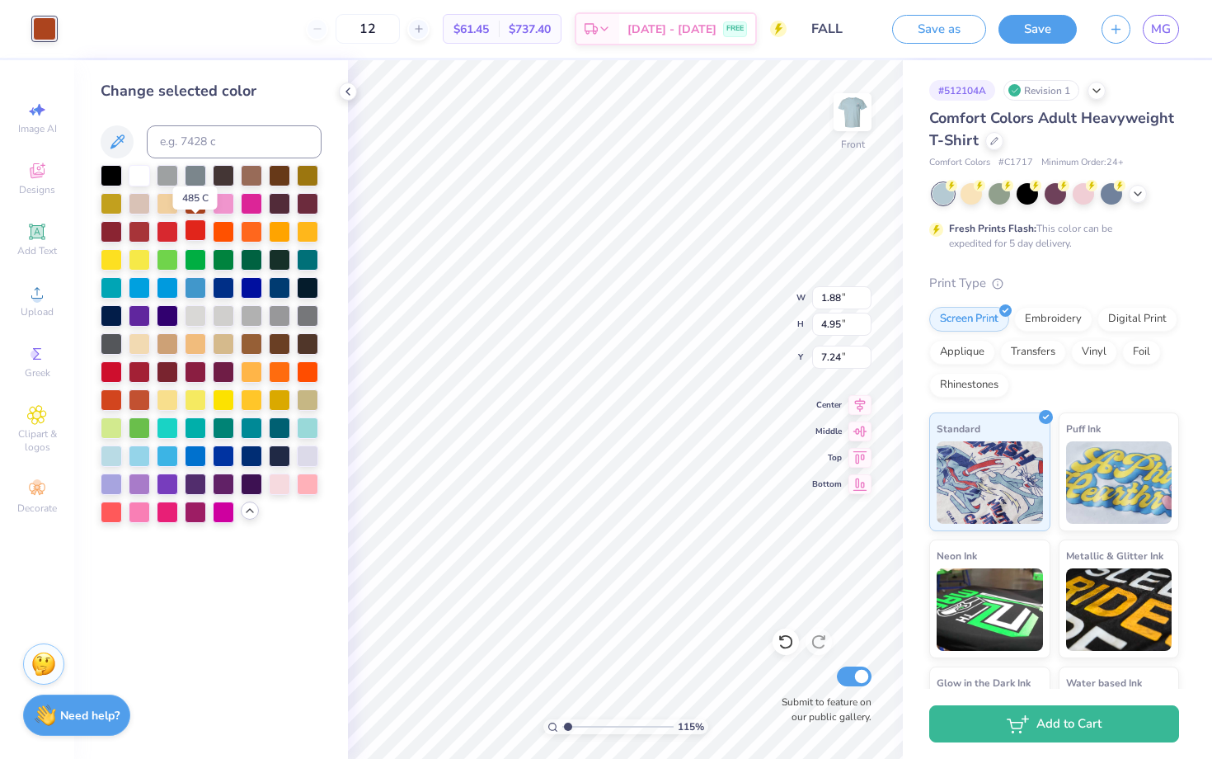
click at [191, 231] on div at bounding box center [195, 229] width 21 height 21
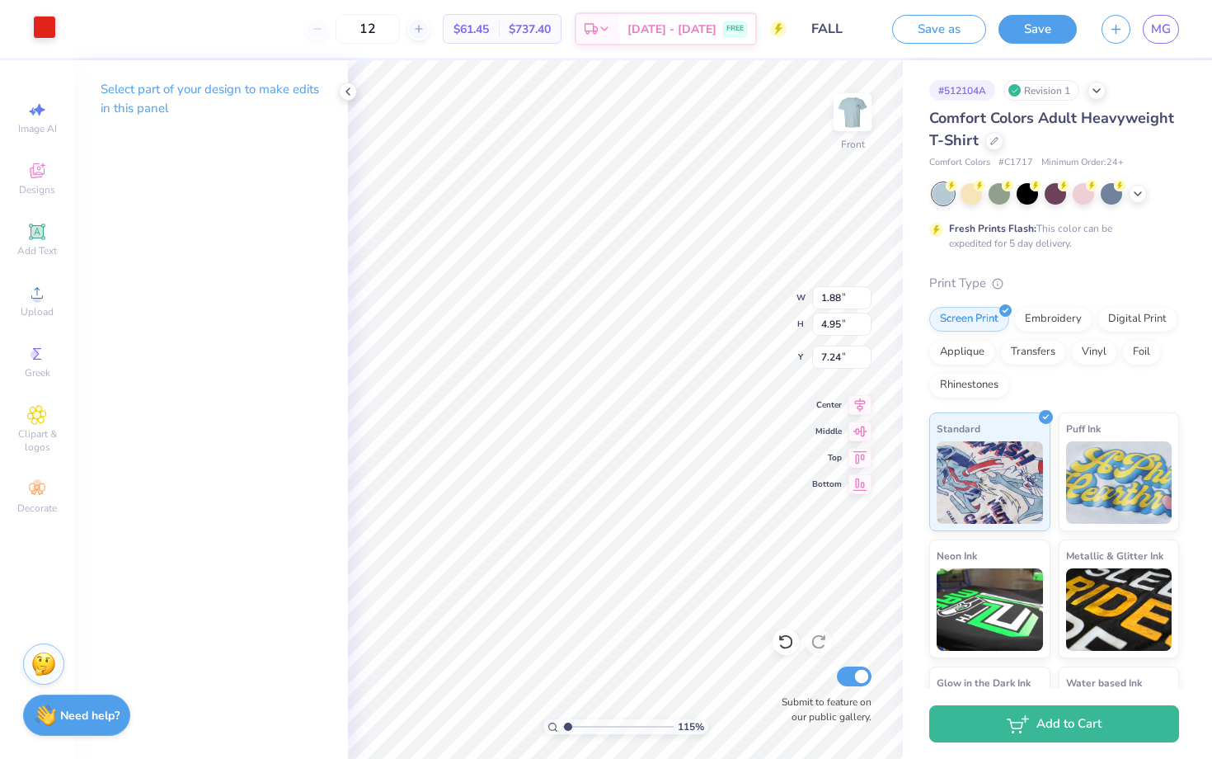
click at [49, 30] on div at bounding box center [44, 27] width 23 height 23
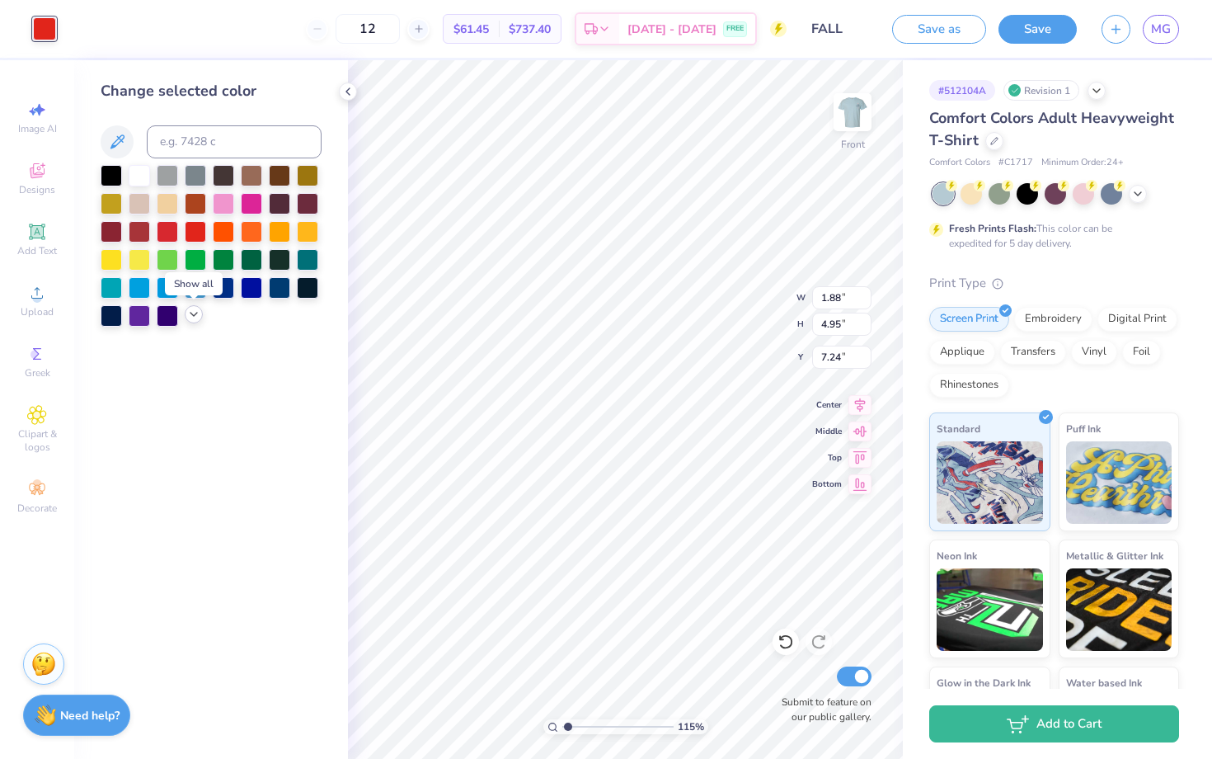
click at [195, 318] on icon at bounding box center [193, 314] width 13 height 13
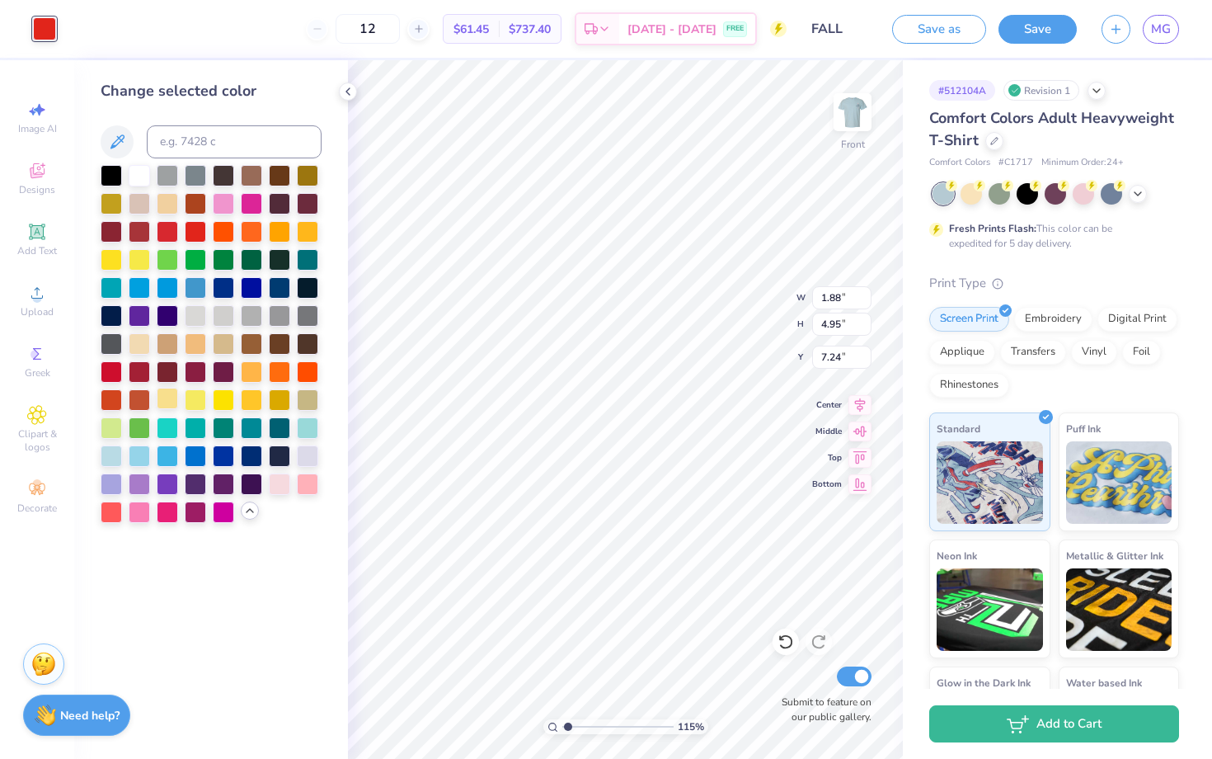
click at [174, 405] on div at bounding box center [167, 398] width 21 height 21
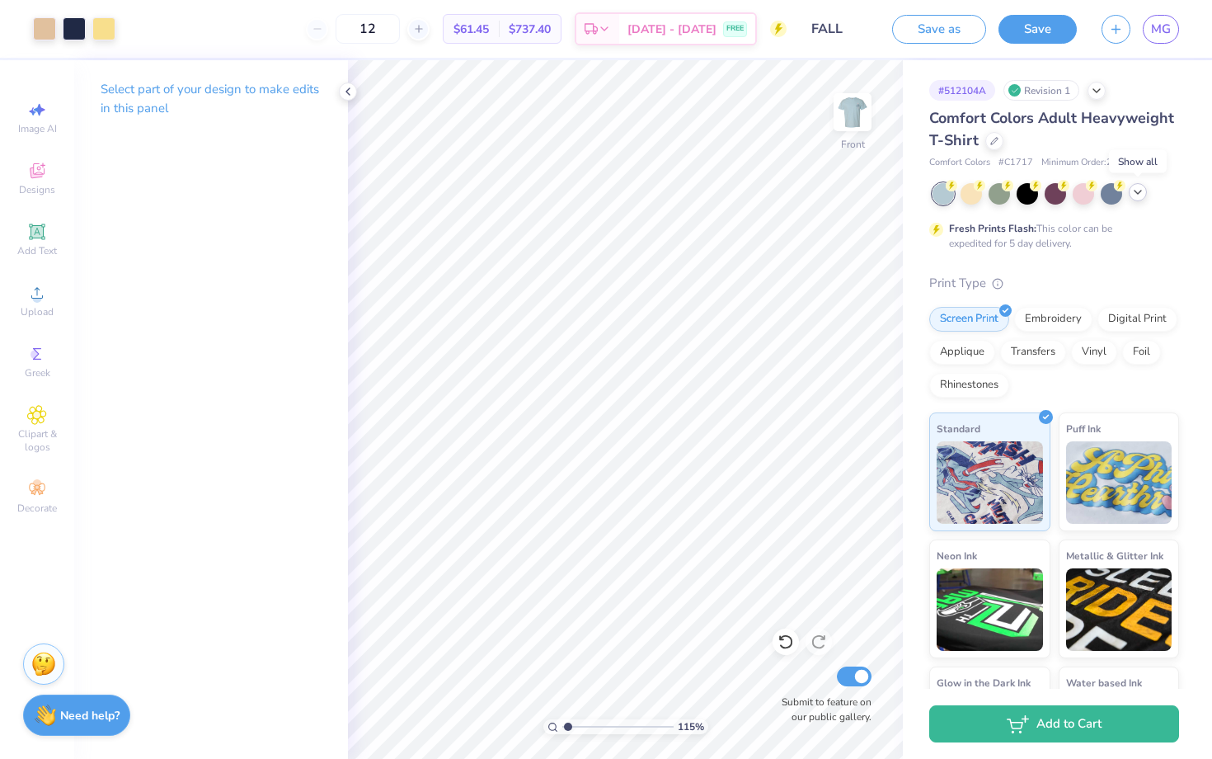
click at [1141, 194] on icon at bounding box center [1138, 192] width 13 height 13
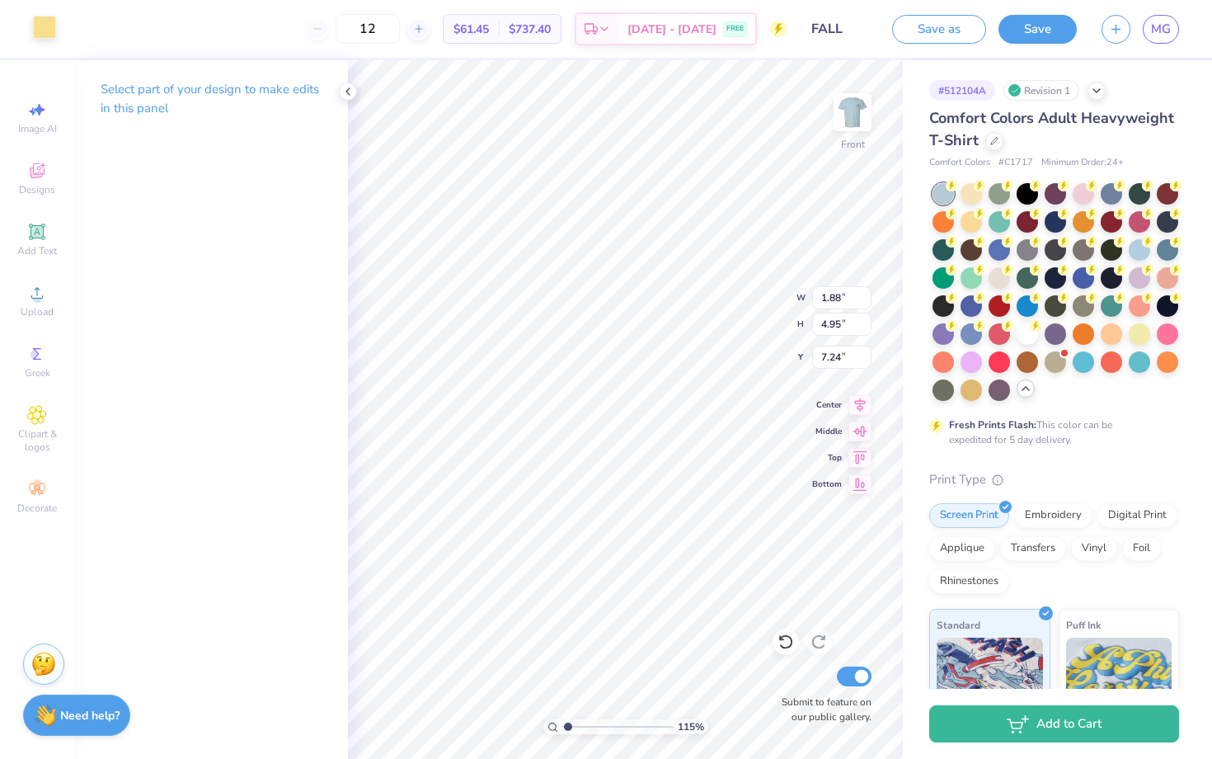
click at [45, 31] on div at bounding box center [44, 27] width 23 height 23
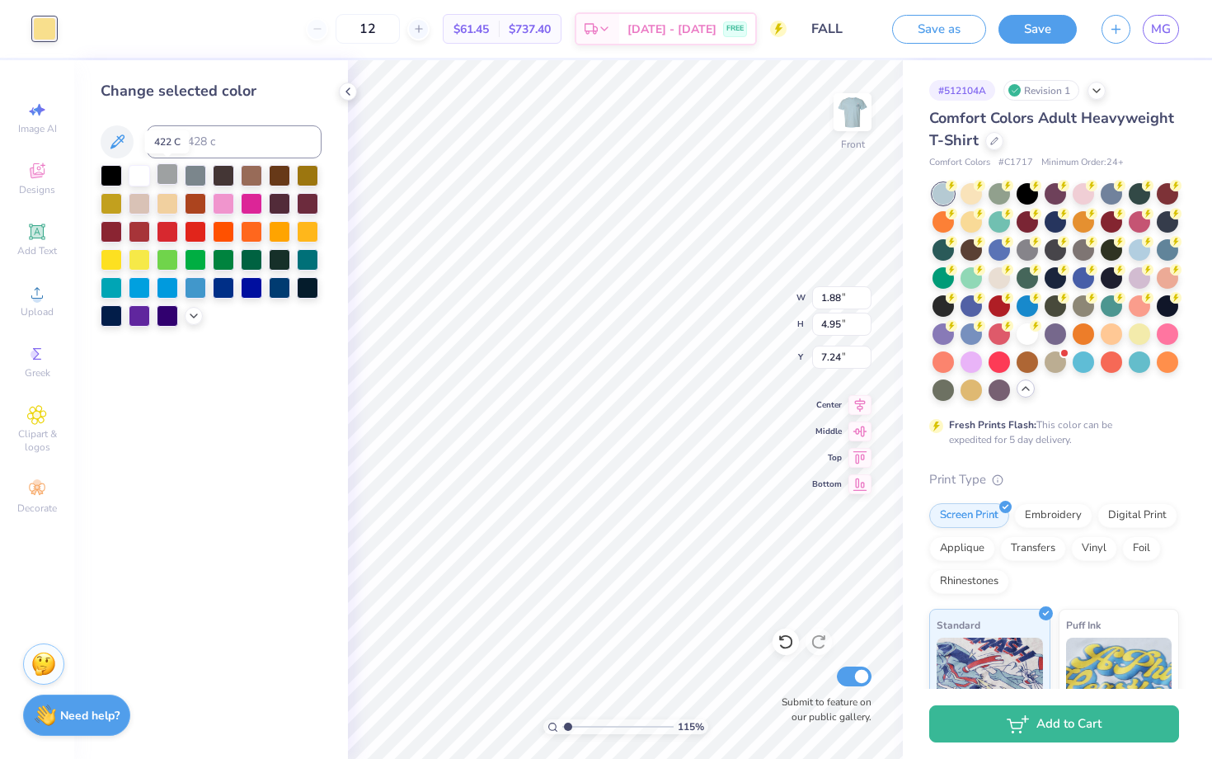
click at [173, 171] on div at bounding box center [167, 173] width 21 height 21
click at [143, 177] on div at bounding box center [139, 173] width 21 height 21
click at [193, 316] on icon at bounding box center [193, 314] width 13 height 13
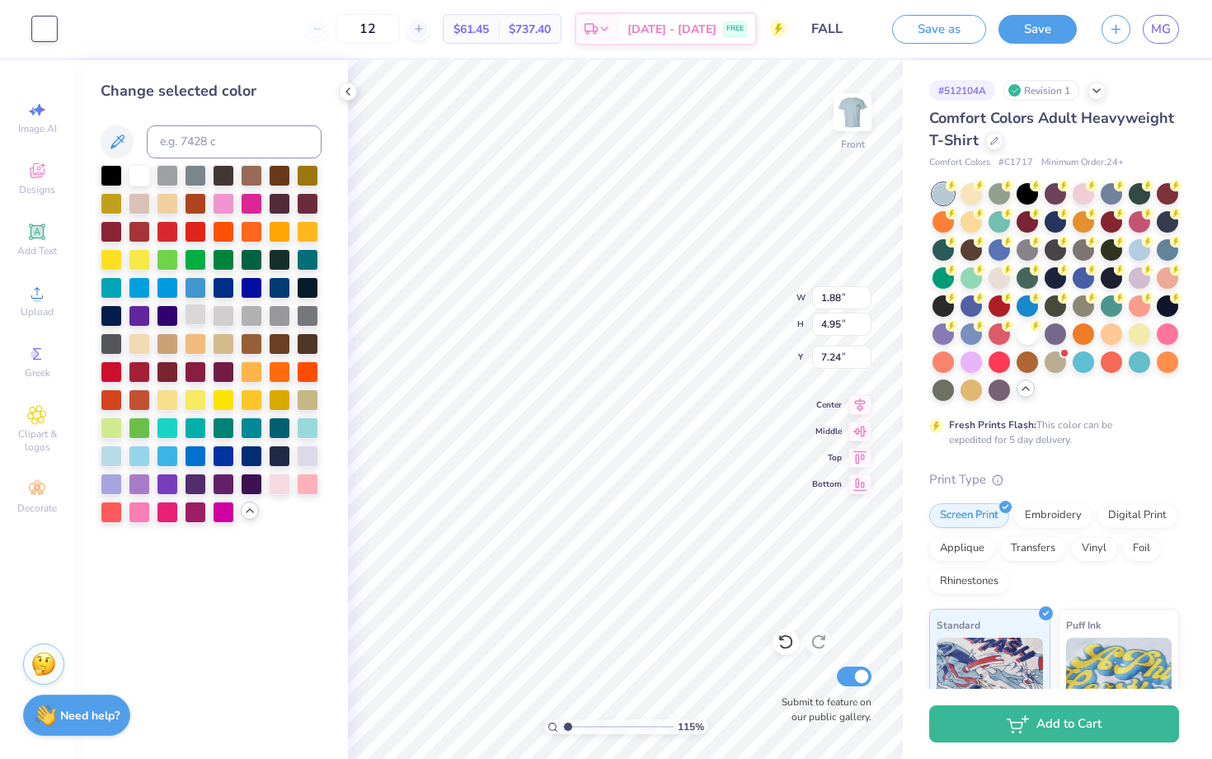
click at [196, 317] on div at bounding box center [195, 314] width 21 height 21
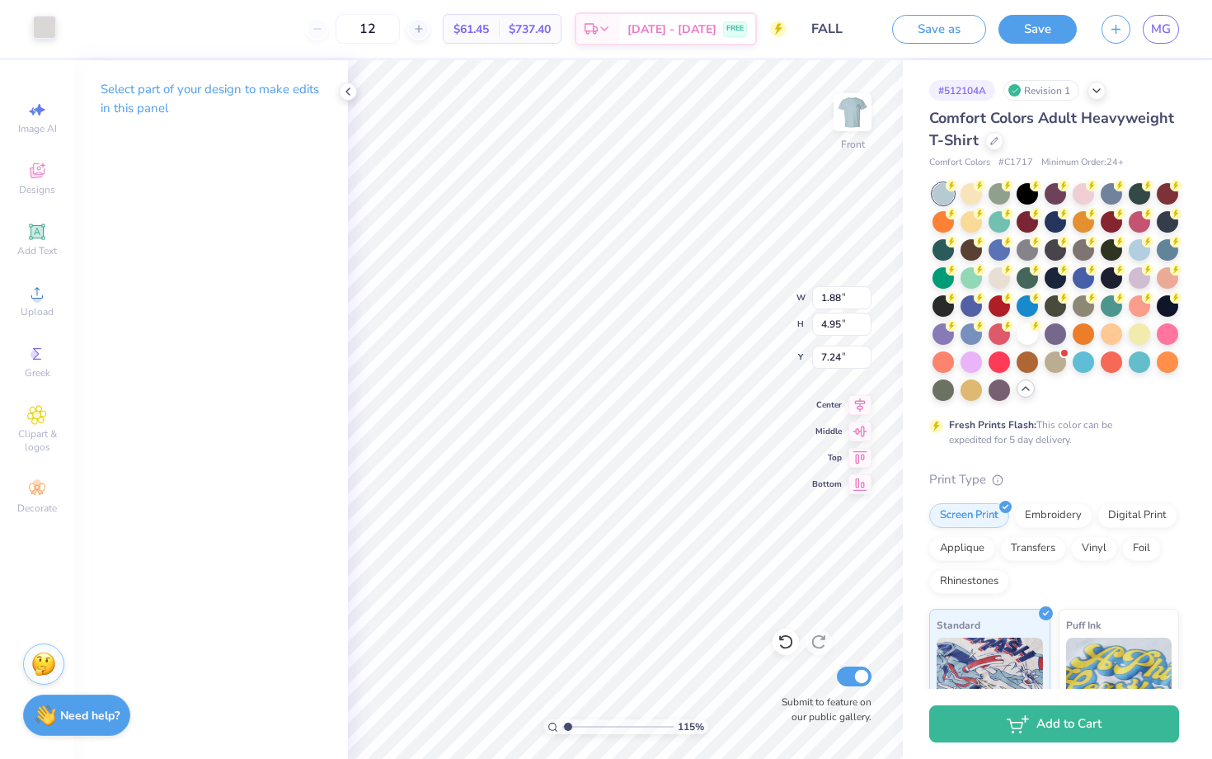
click at [46, 19] on div at bounding box center [44, 27] width 23 height 23
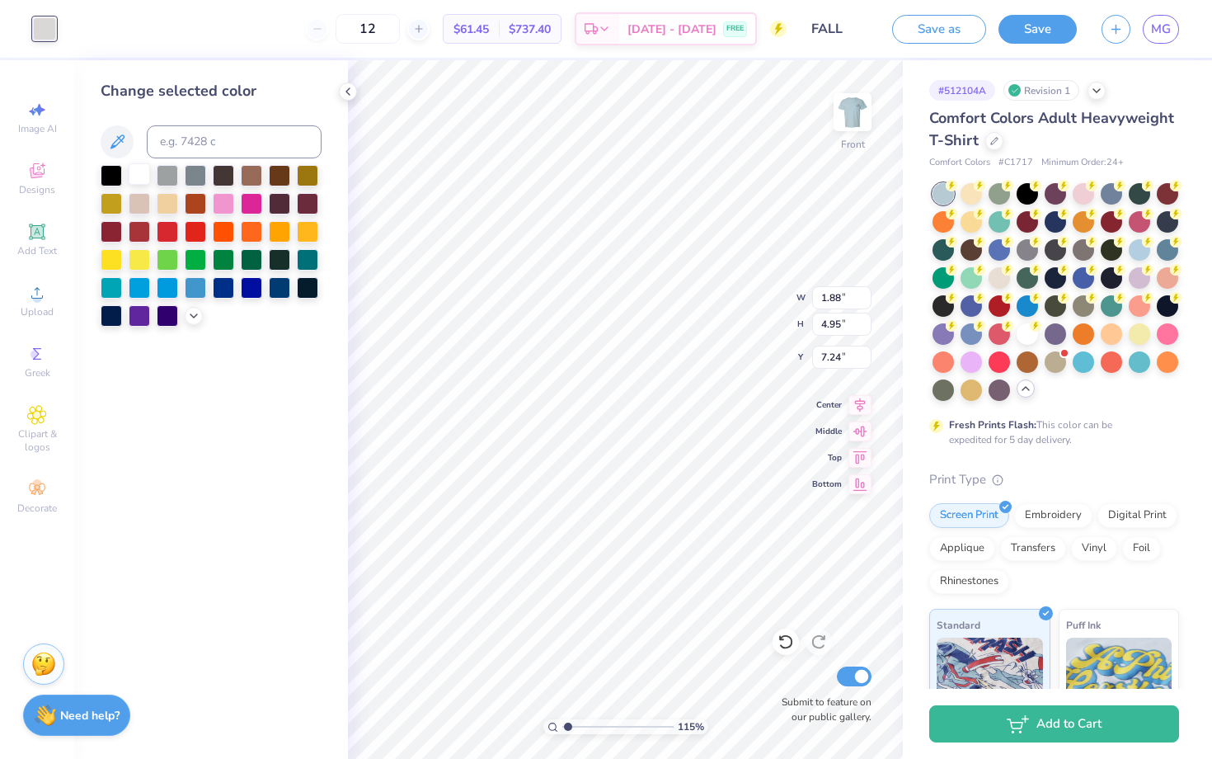
click at [139, 174] on div at bounding box center [139, 173] width 21 height 21
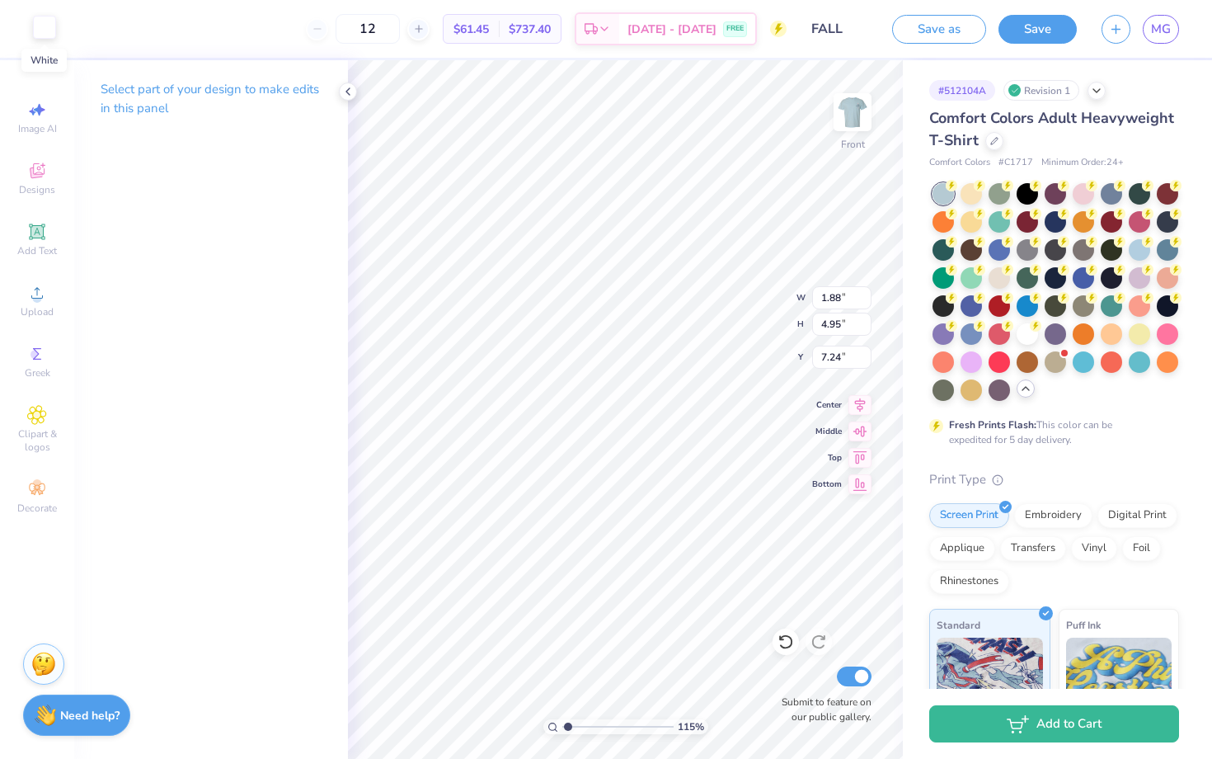
click at [42, 25] on div at bounding box center [44, 27] width 23 height 23
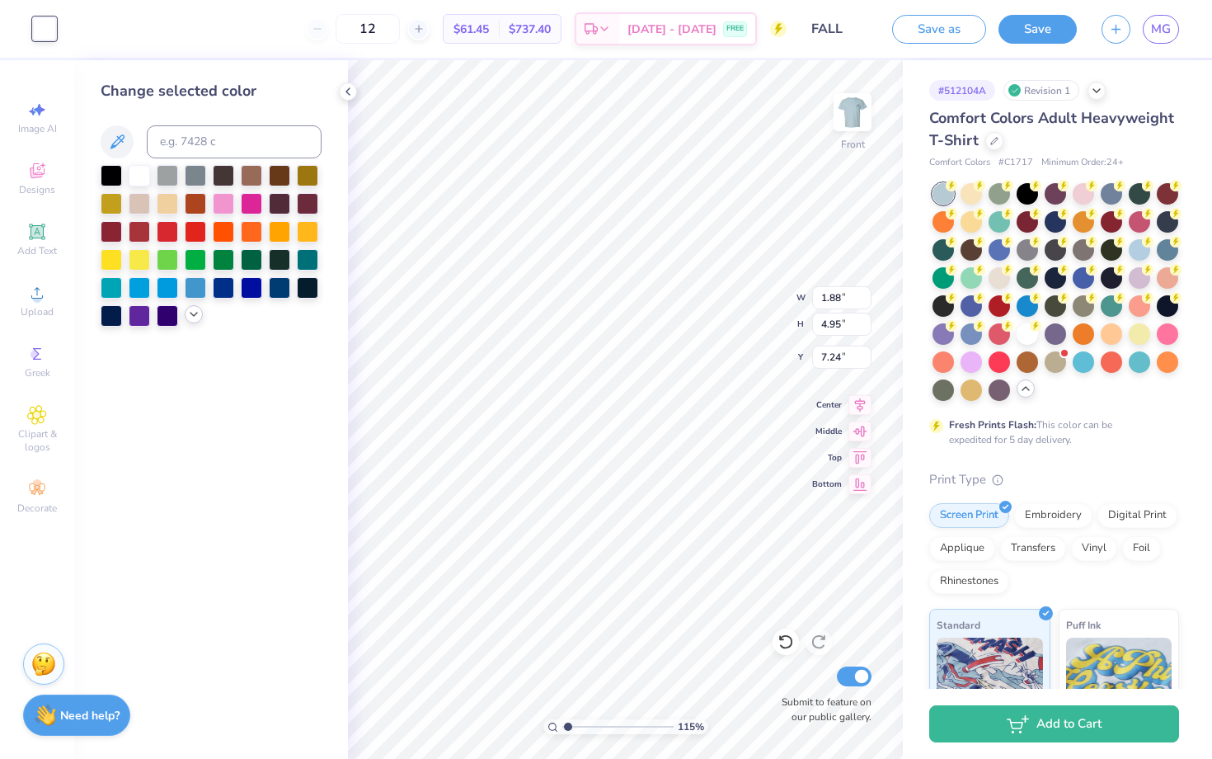
click at [190, 318] on icon at bounding box center [193, 314] width 13 height 13
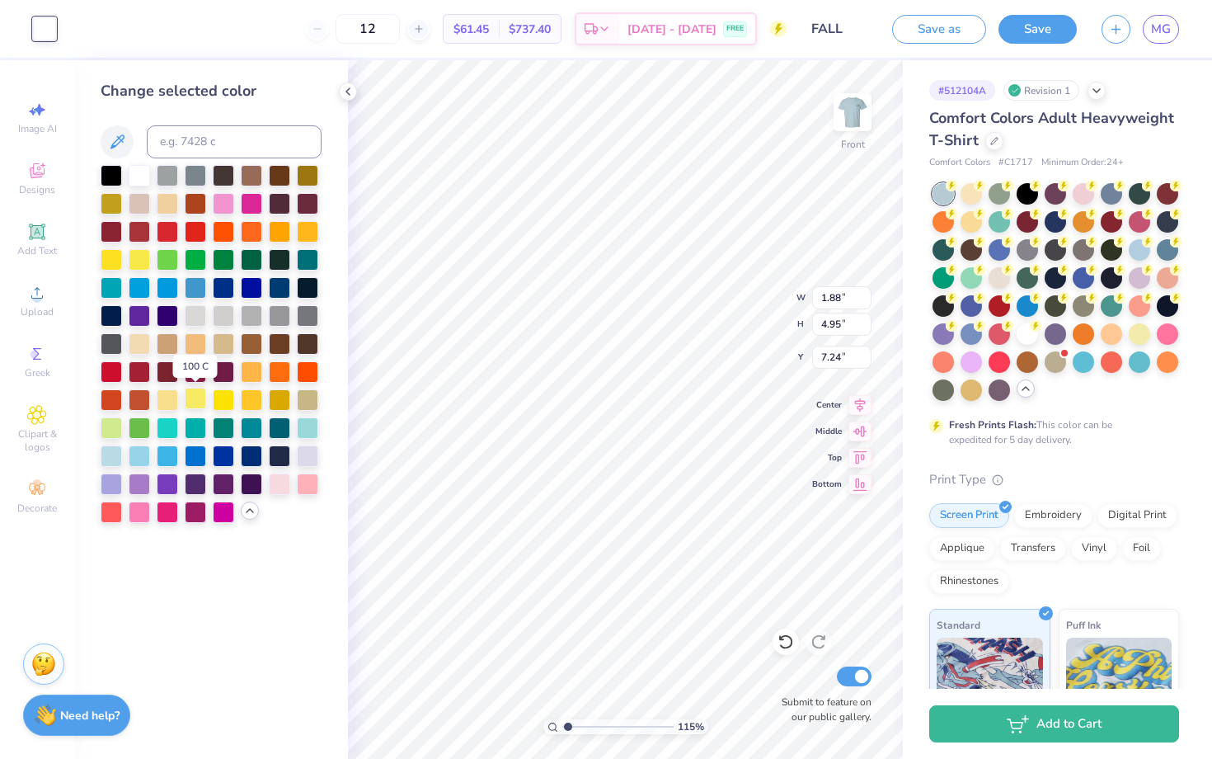
click at [190, 402] on div at bounding box center [195, 398] width 21 height 21
click at [170, 400] on div at bounding box center [167, 398] width 21 height 21
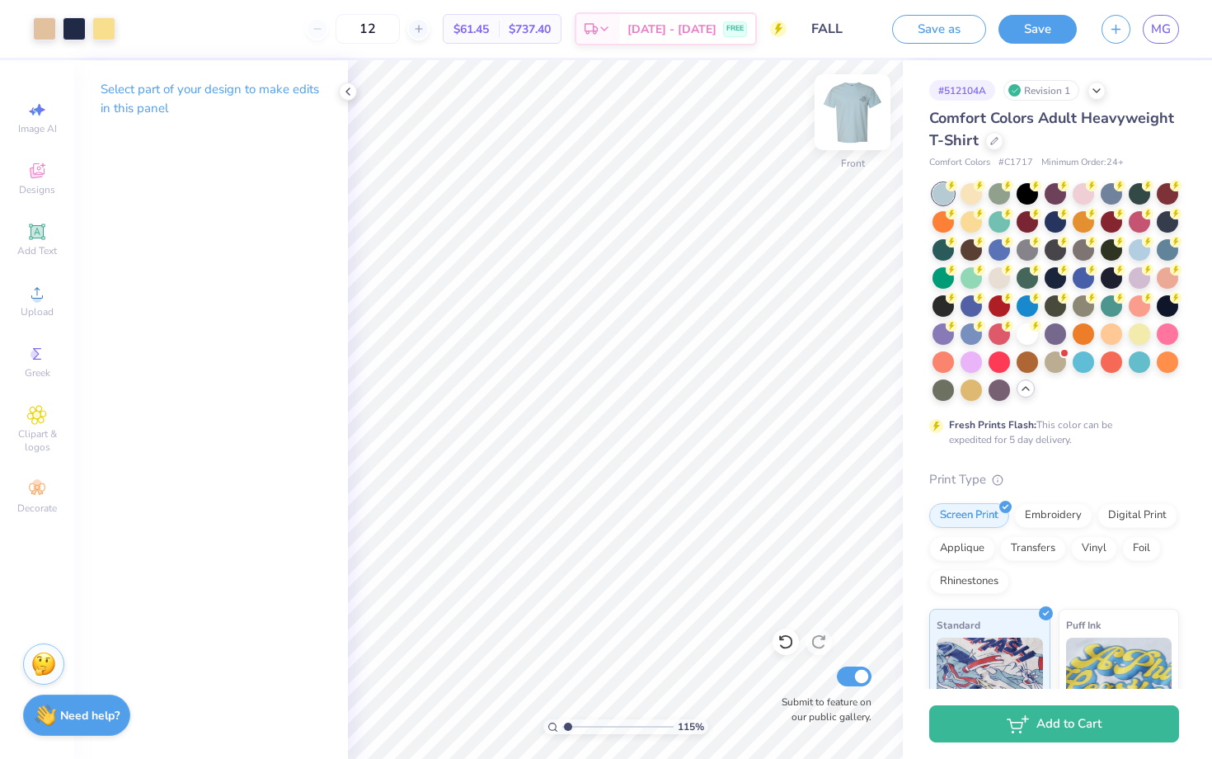
click at [861, 106] on img at bounding box center [853, 112] width 66 height 66
click at [54, 28] on div at bounding box center [44, 27] width 23 height 23
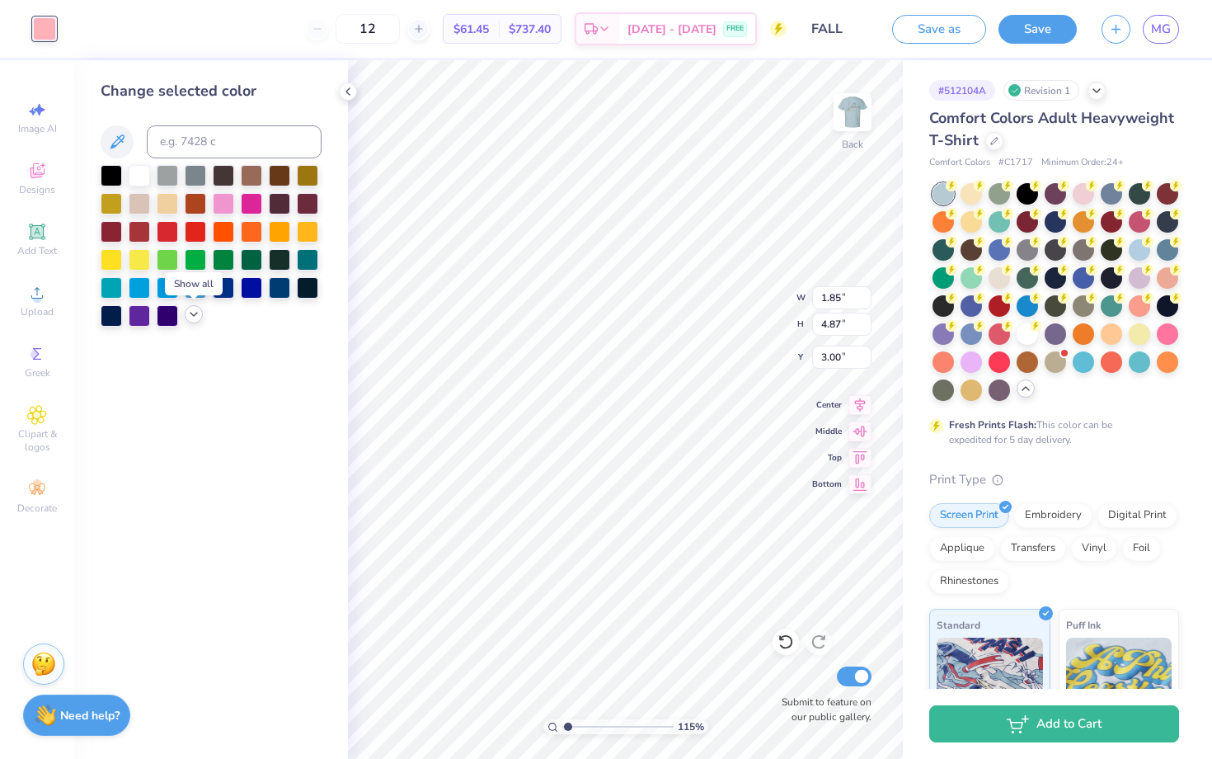
click at [196, 319] on icon at bounding box center [193, 314] width 13 height 13
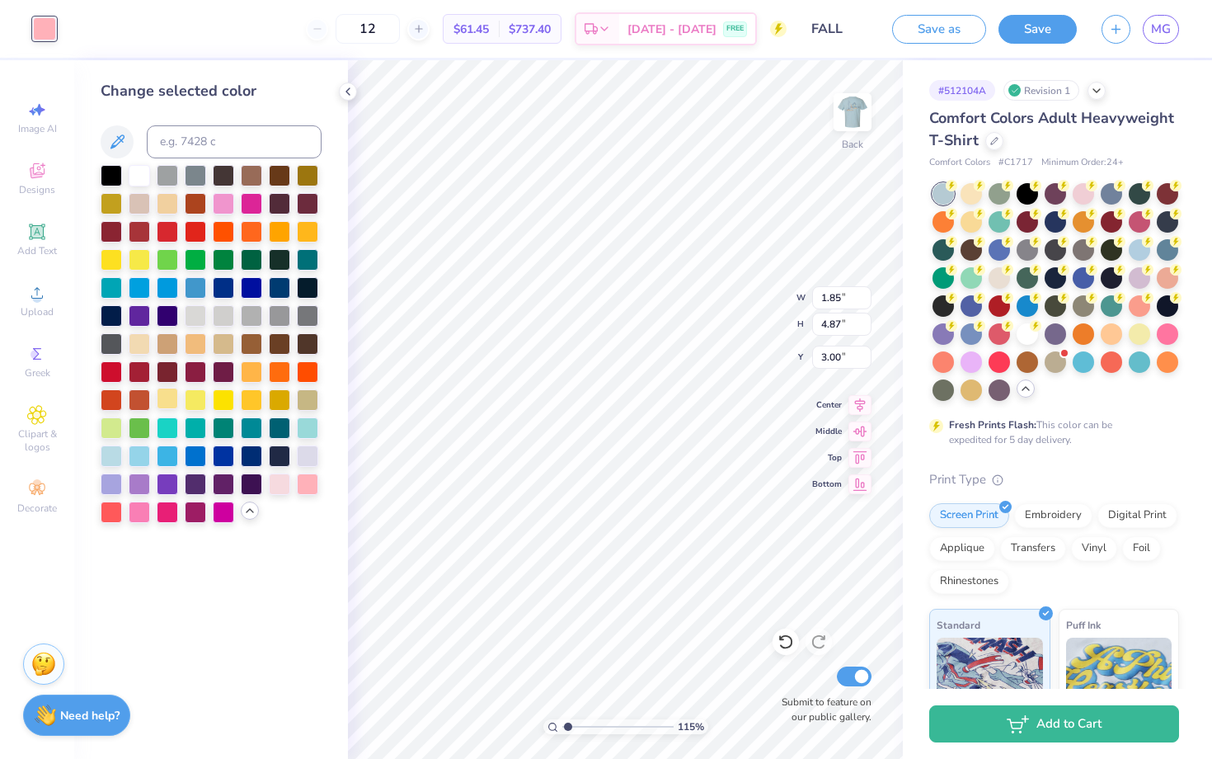
click at [172, 403] on div at bounding box center [167, 398] width 21 height 21
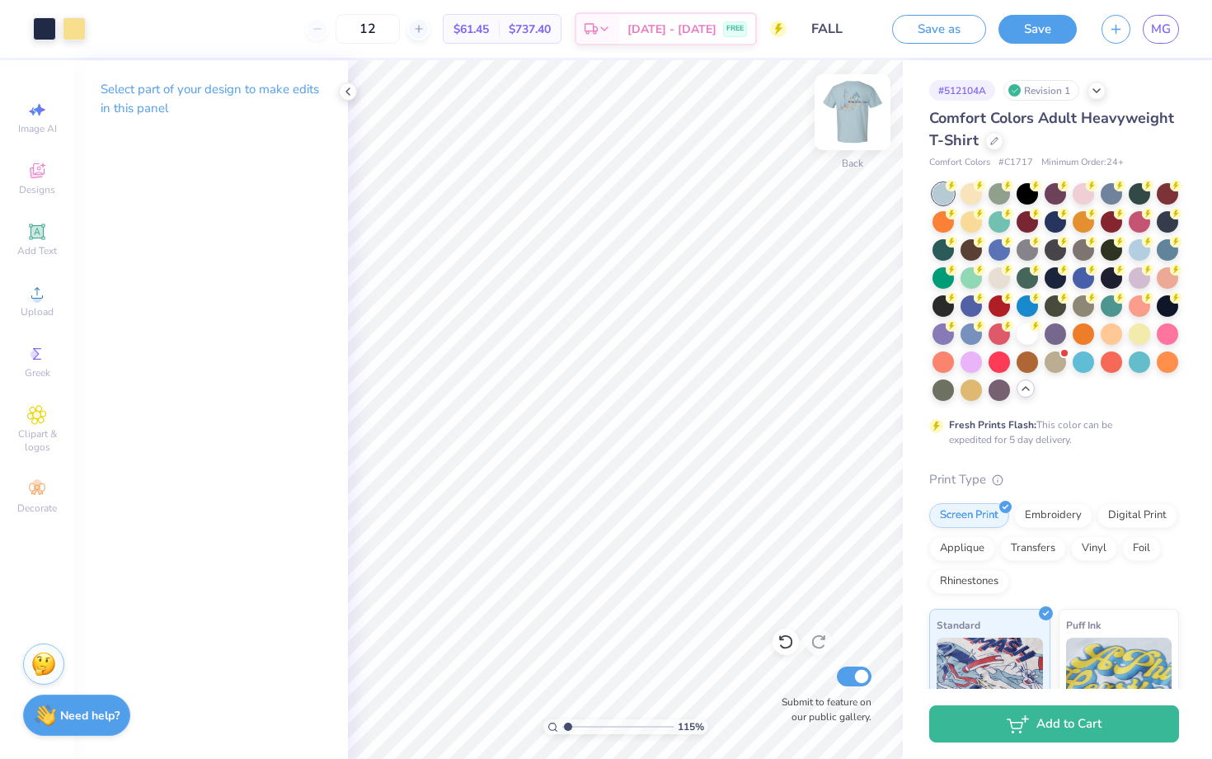
click at [854, 129] on img at bounding box center [853, 112] width 66 height 66
click at [946, 370] on div at bounding box center [943, 360] width 21 height 21
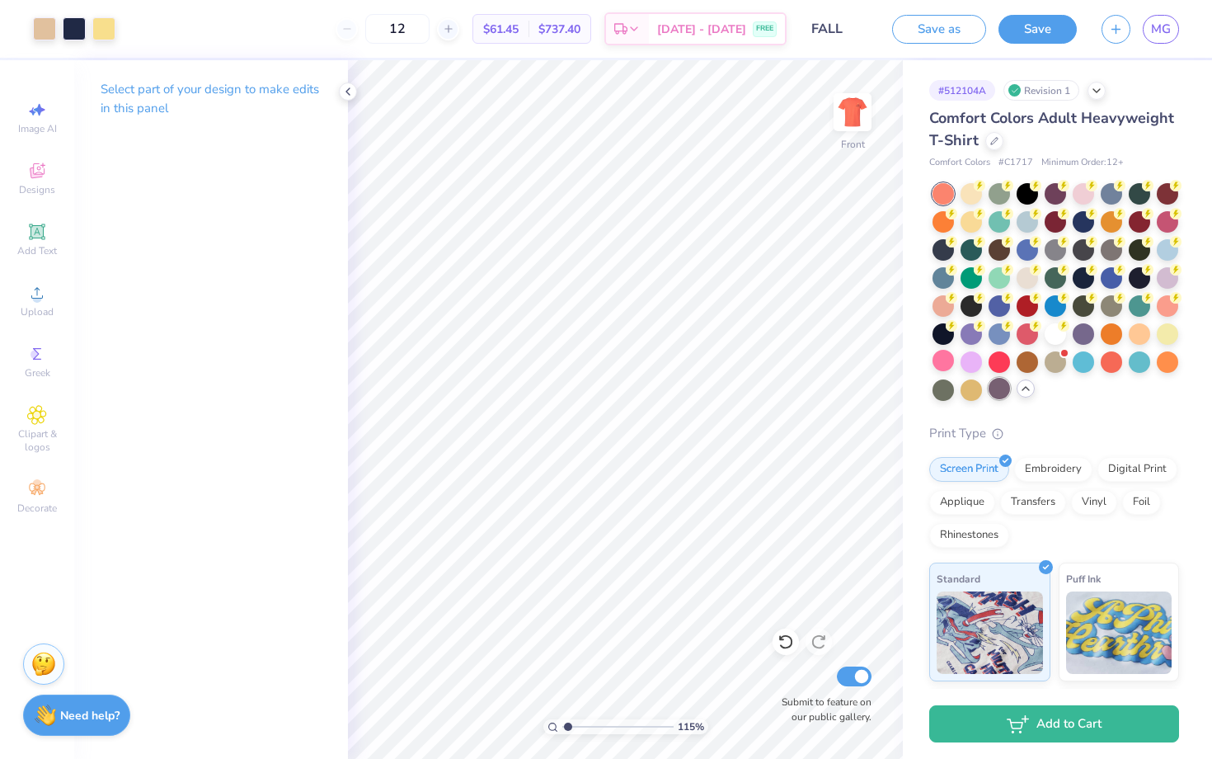
click at [1002, 388] on div at bounding box center [999, 388] width 21 height 21
click at [970, 390] on div at bounding box center [971, 388] width 21 height 21
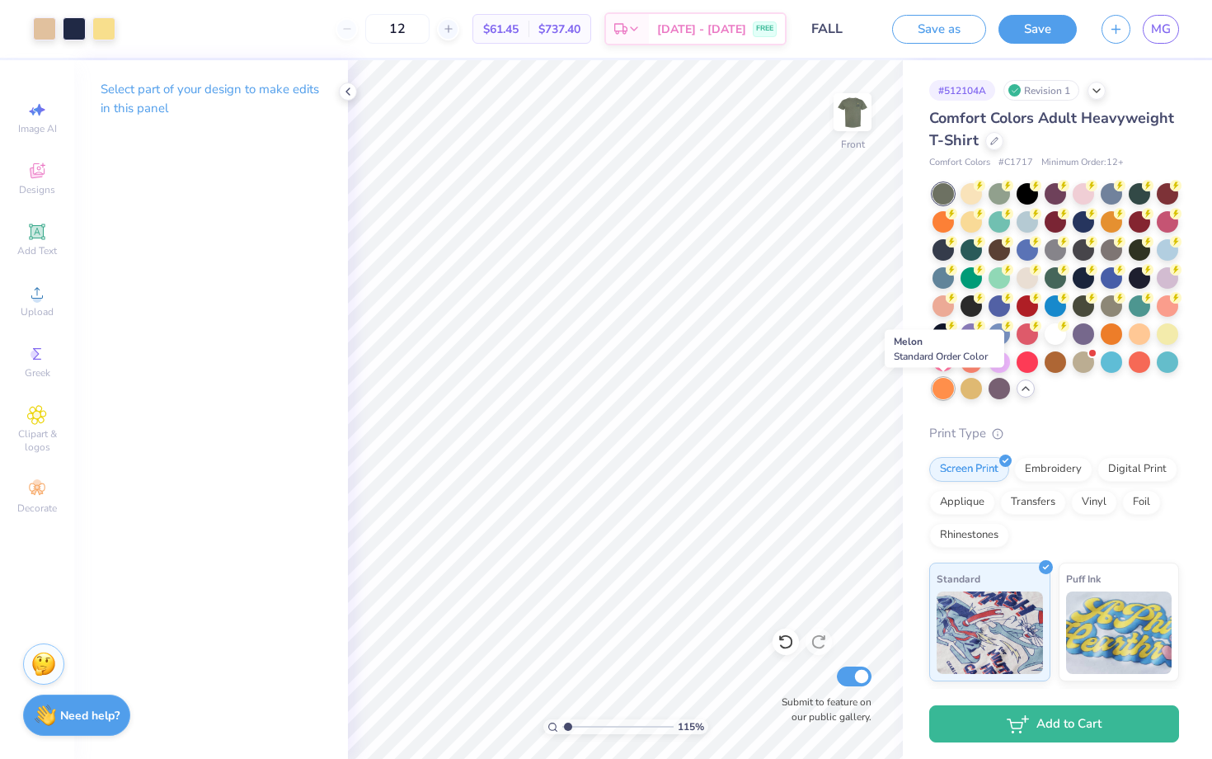
click at [945, 390] on div at bounding box center [943, 388] width 21 height 21
click at [1167, 362] on div at bounding box center [1167, 360] width 21 height 21
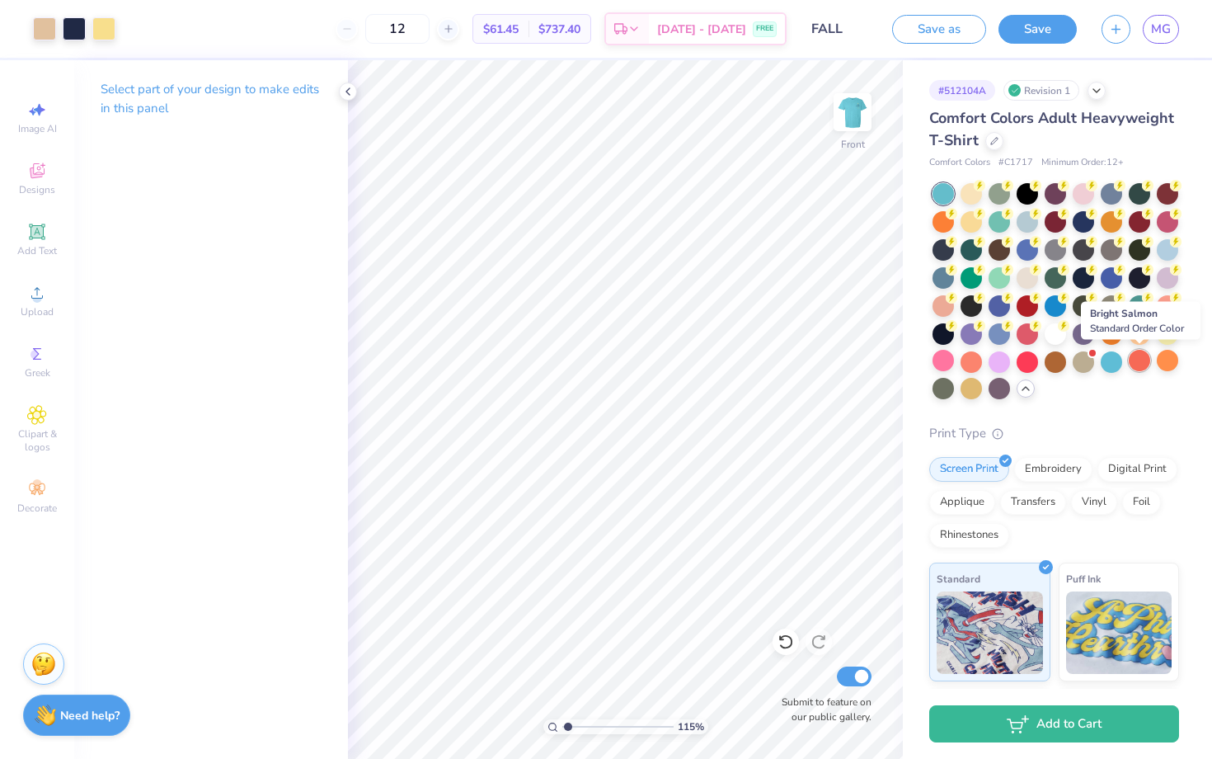
click at [1137, 360] on div at bounding box center [1139, 360] width 21 height 21
click at [1118, 363] on div at bounding box center [1111, 360] width 21 height 21
click at [1085, 365] on div at bounding box center [1083, 360] width 21 height 21
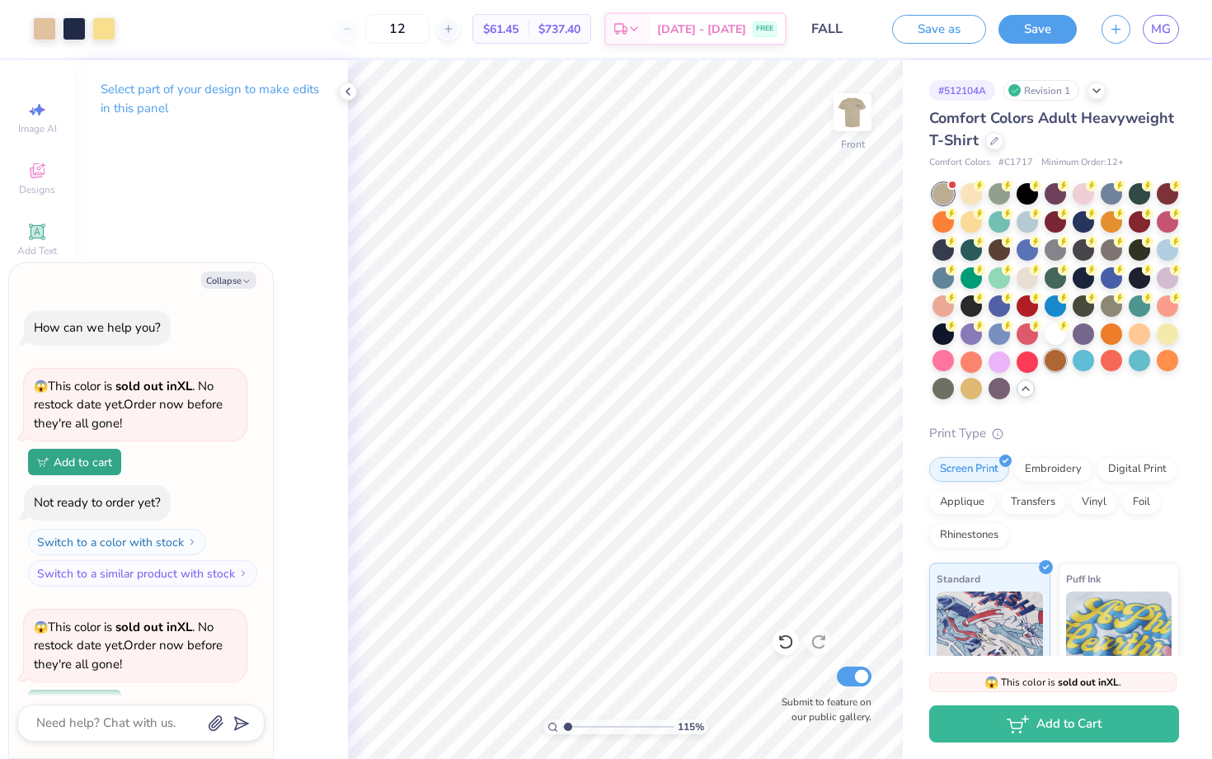
scroll to position [144, 0]
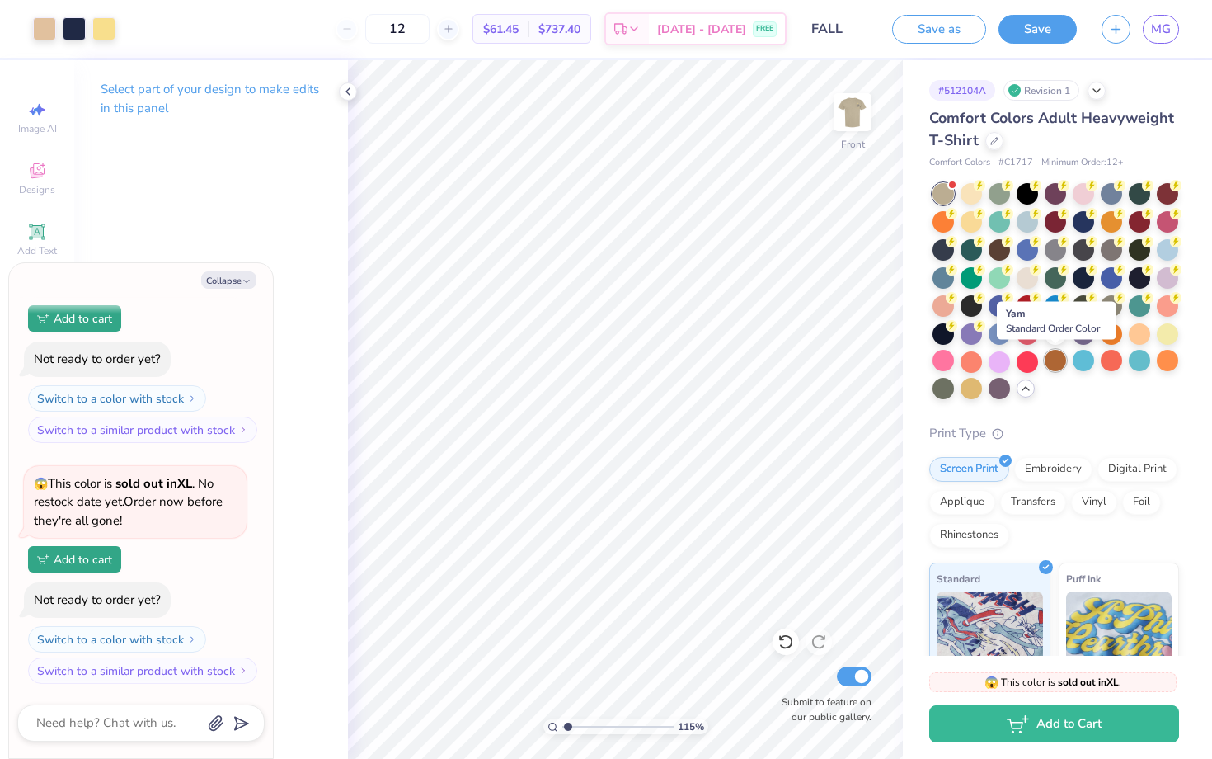
click at [1055, 365] on div at bounding box center [1055, 360] width 21 height 21
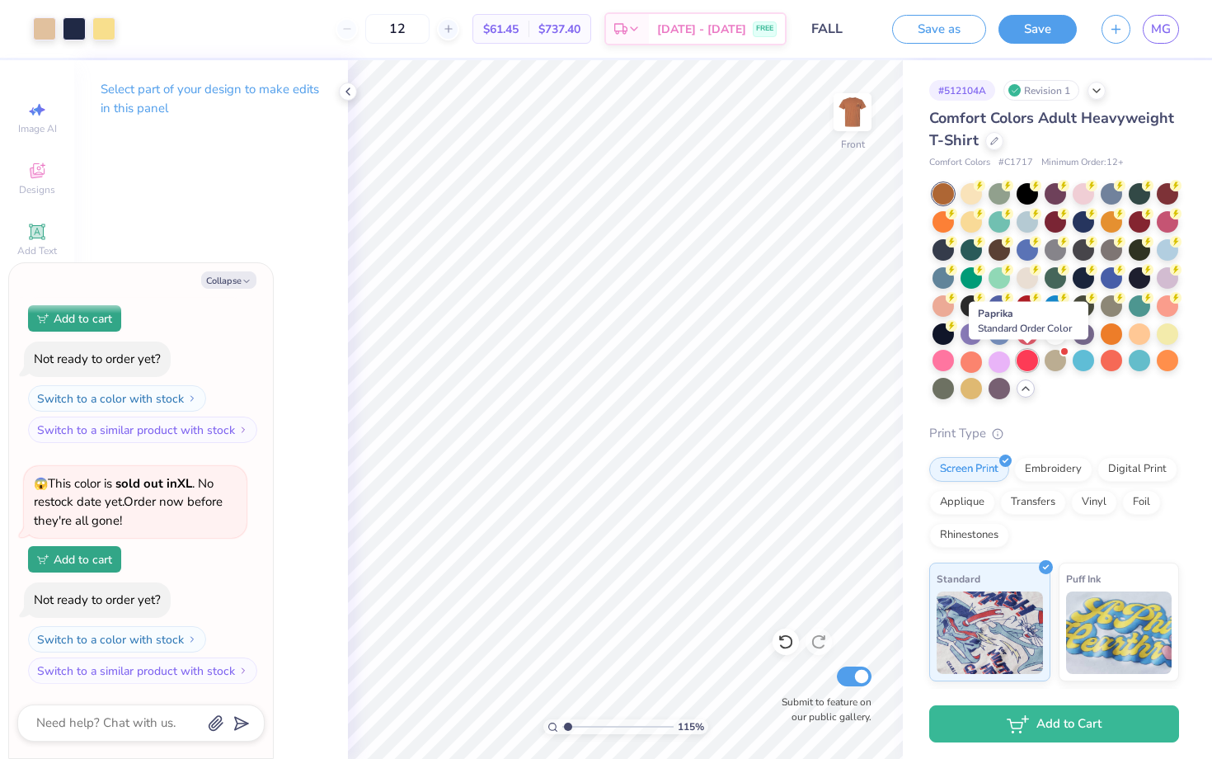
click at [1026, 365] on div at bounding box center [1027, 360] width 21 height 21
click at [1008, 366] on div at bounding box center [999, 360] width 21 height 21
click at [964, 366] on div at bounding box center [971, 360] width 21 height 21
click at [945, 366] on div at bounding box center [943, 360] width 21 height 21
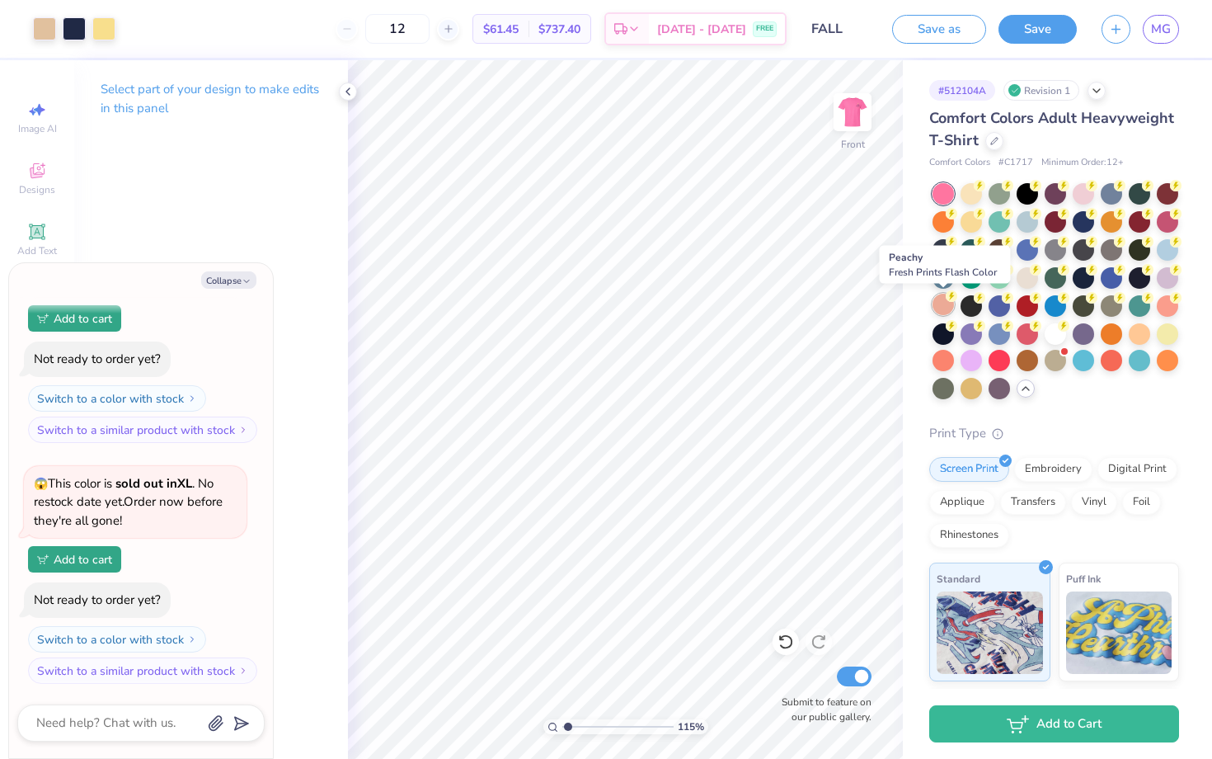
click at [944, 298] on div at bounding box center [943, 304] width 21 height 21
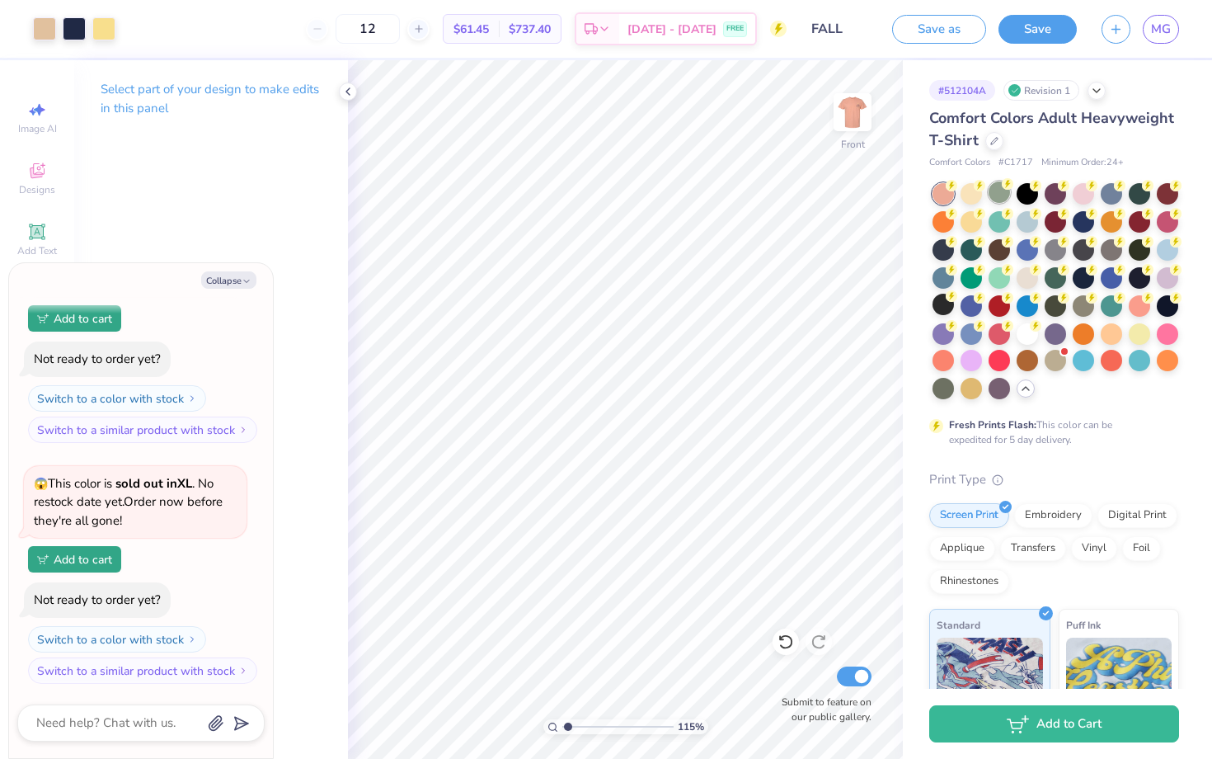
click at [998, 200] on div at bounding box center [999, 191] width 21 height 21
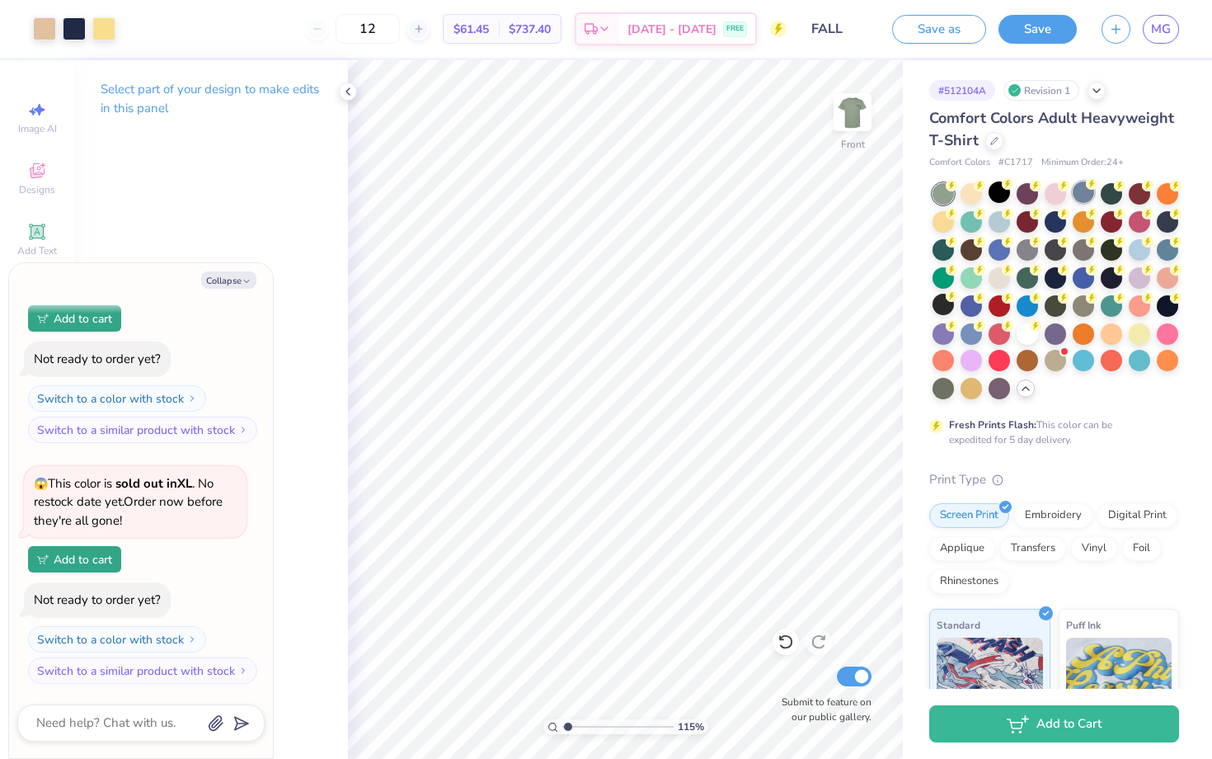
click at [1073, 196] on div at bounding box center [1083, 191] width 21 height 21
click at [858, 105] on img at bounding box center [853, 112] width 66 height 66
click at [969, 337] on div at bounding box center [971, 332] width 21 height 21
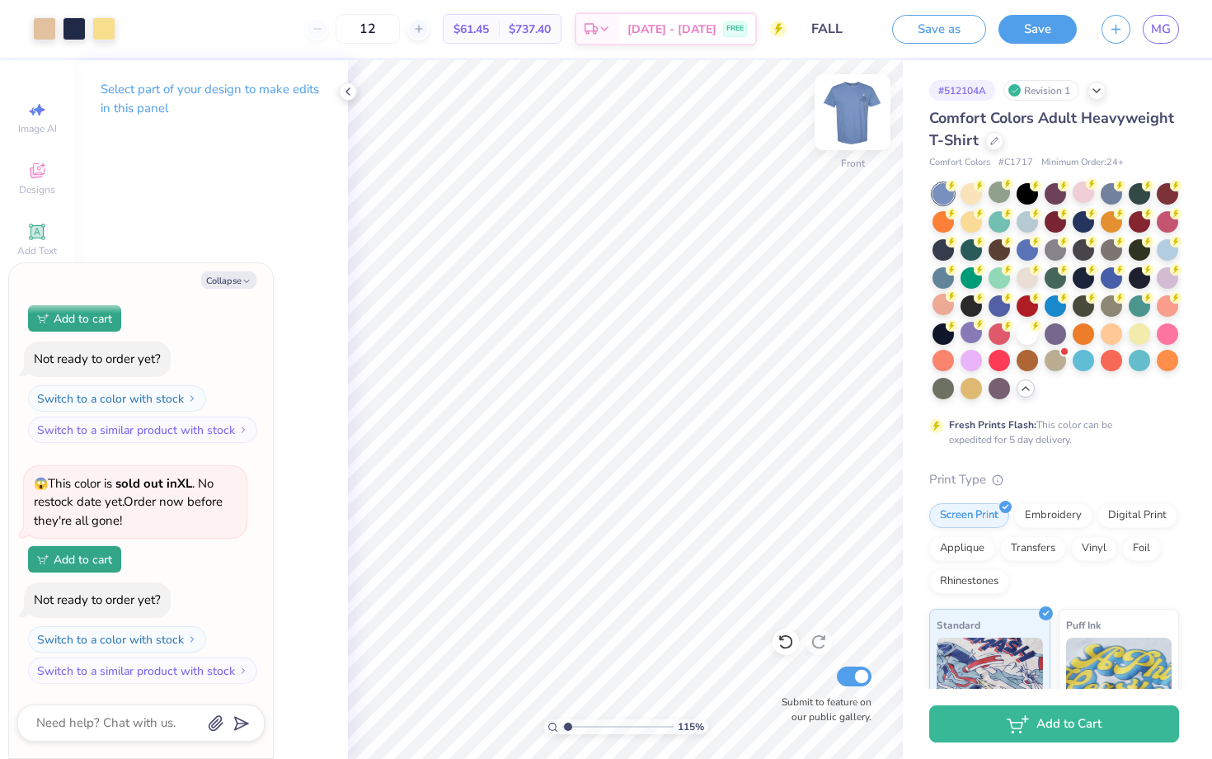
click at [855, 115] on img at bounding box center [853, 112] width 66 height 66
click at [855, 115] on img at bounding box center [852, 112] width 33 height 33
click at [1163, 250] on div at bounding box center [1167, 248] width 21 height 21
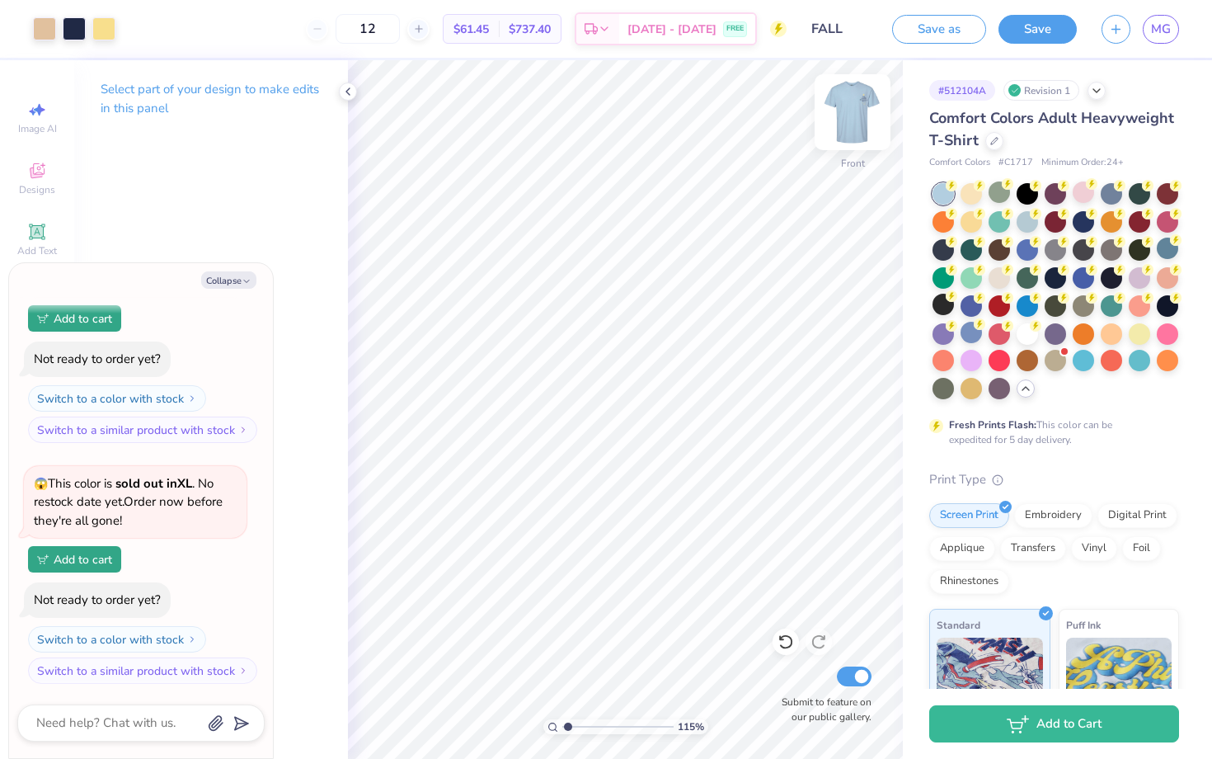
click at [871, 115] on img at bounding box center [853, 112] width 66 height 66
click at [869, 115] on img at bounding box center [852, 112] width 33 height 33
click at [1029, 228] on div at bounding box center [1027, 219] width 21 height 21
click at [842, 117] on img at bounding box center [853, 112] width 66 height 66
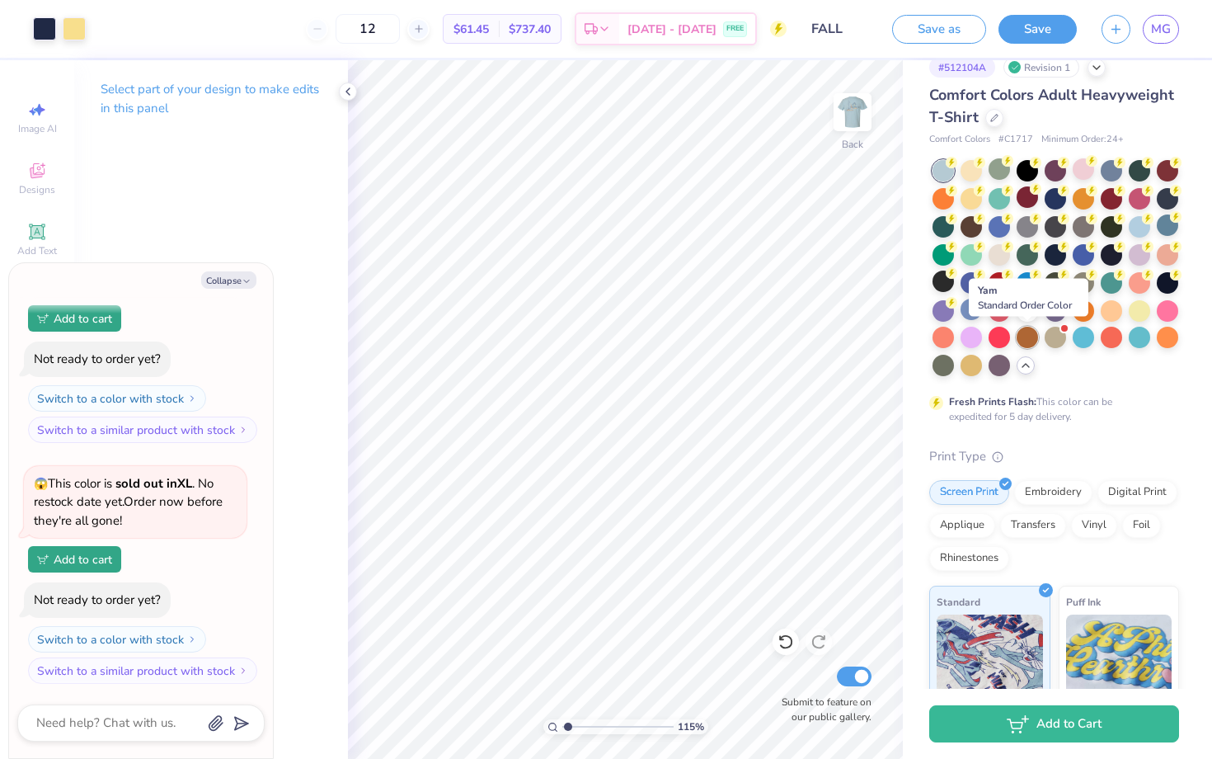
scroll to position [28, 0]
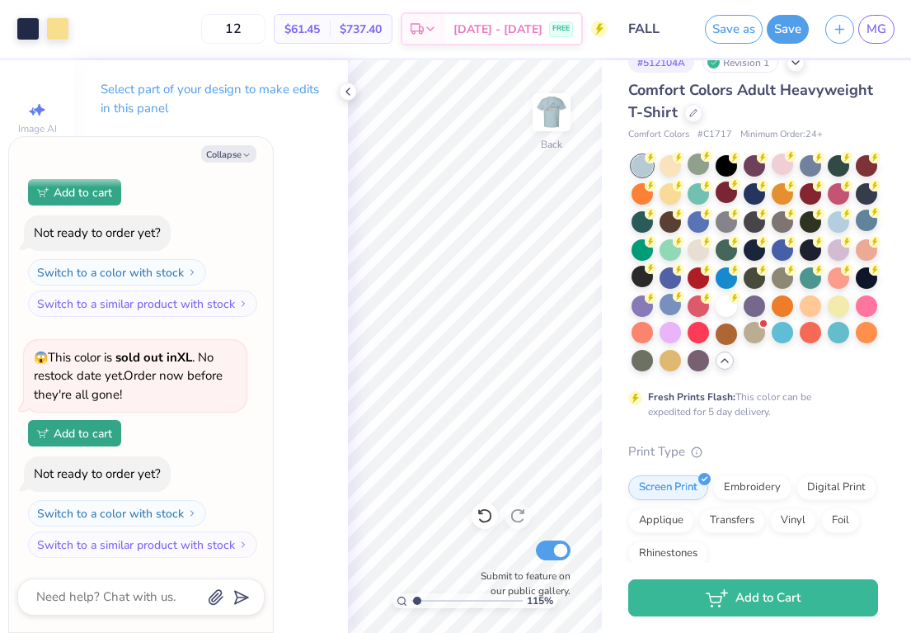
type textarea "x"
type input "1"
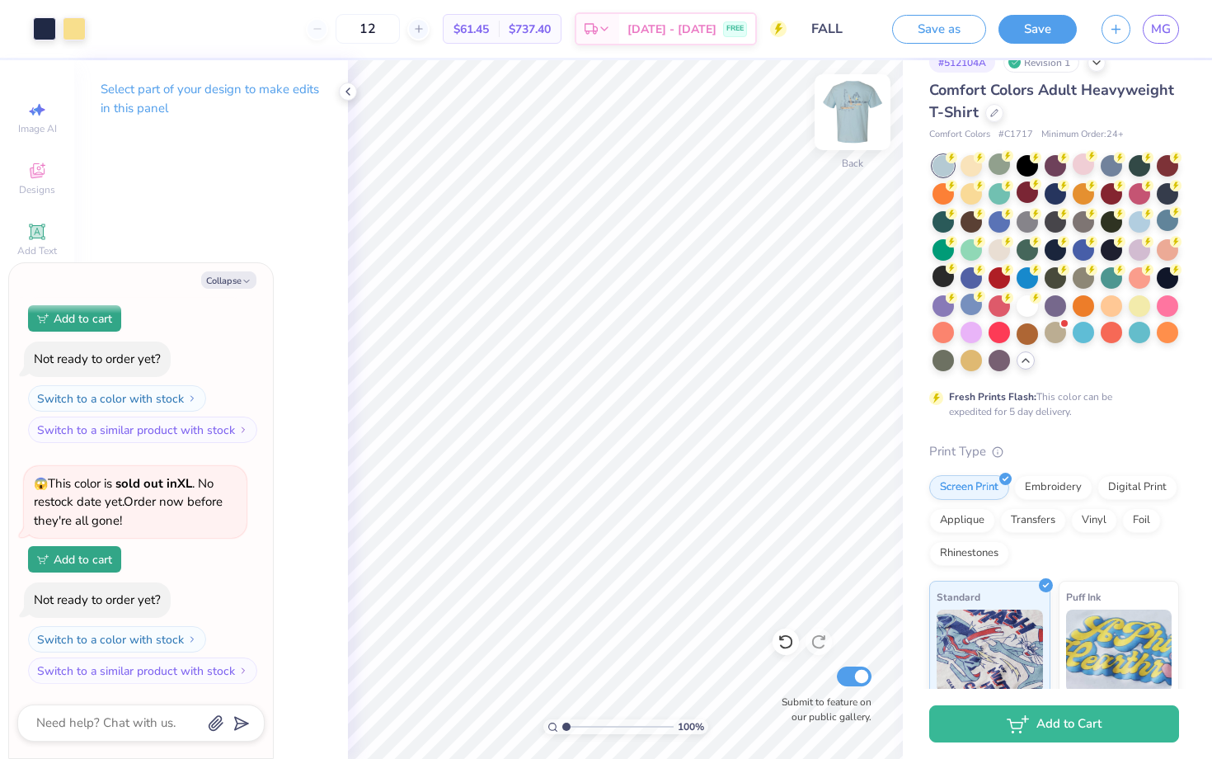
click at [842, 137] on img at bounding box center [853, 112] width 66 height 66
click at [42, 26] on div at bounding box center [44, 27] width 23 height 23
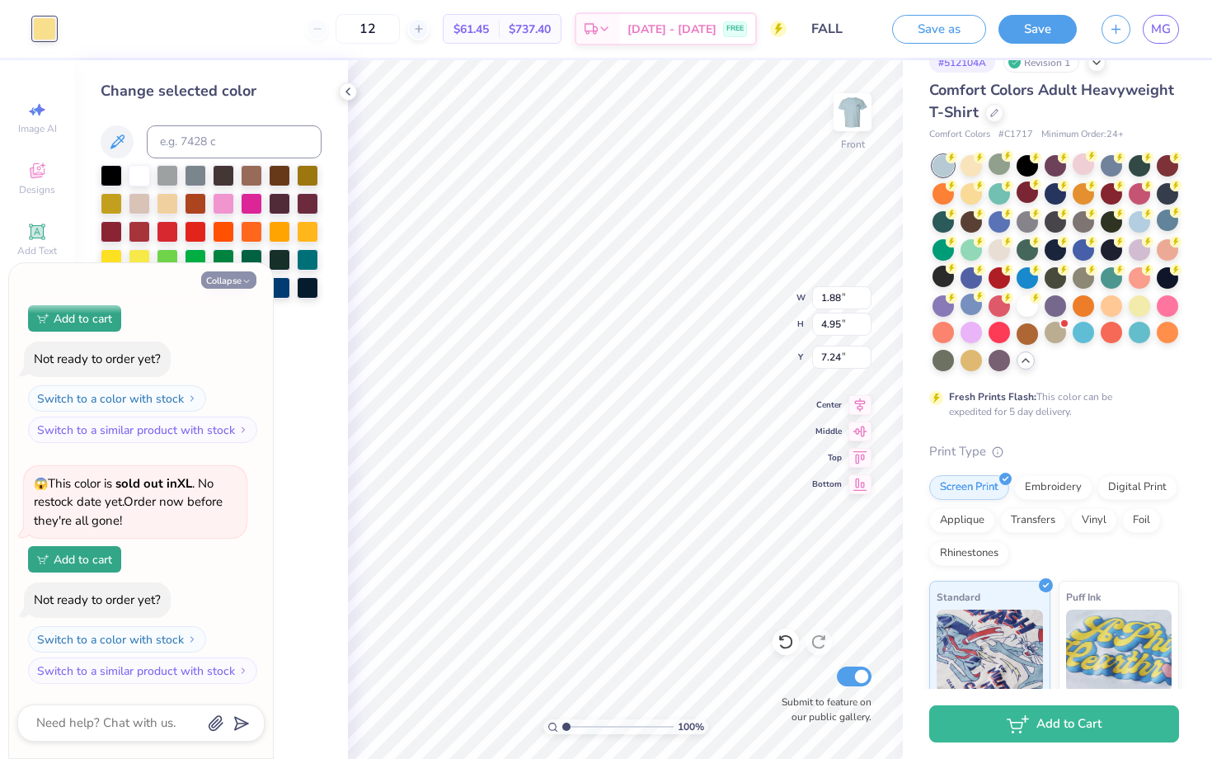
click at [218, 280] on button "Collapse" at bounding box center [228, 279] width 55 height 17
type textarea "x"
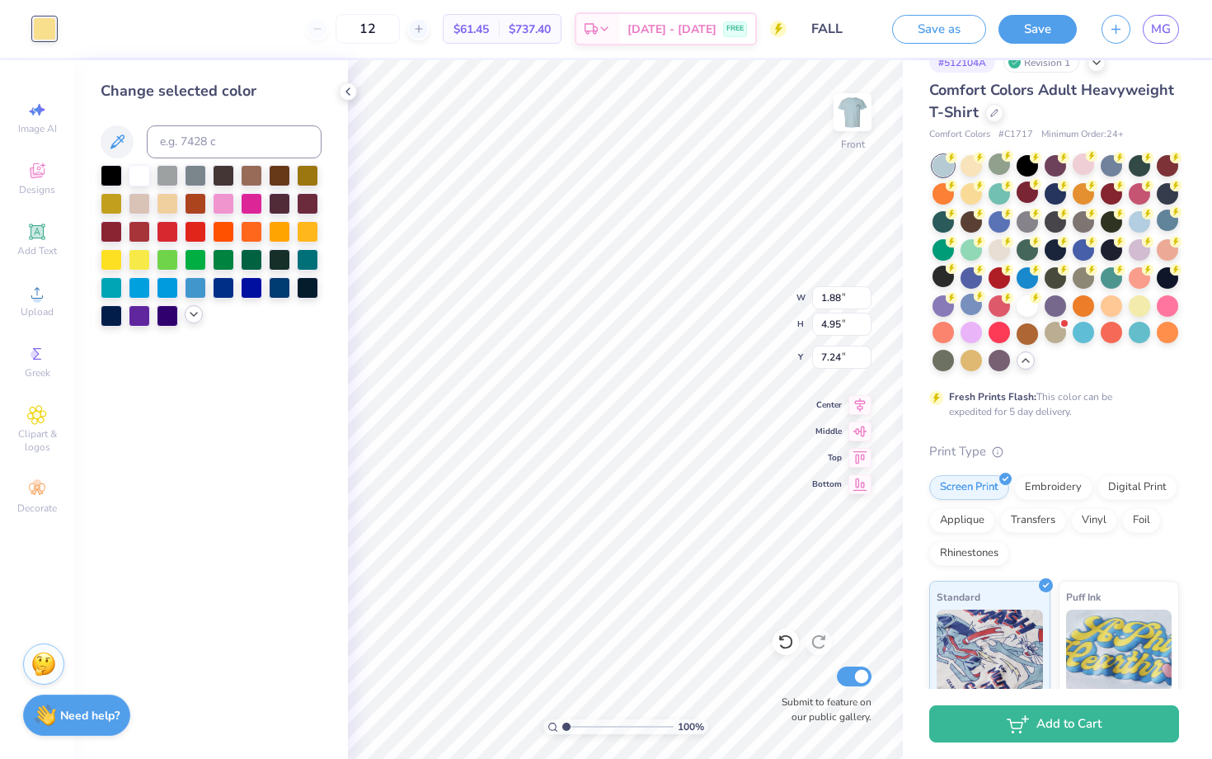
click at [193, 316] on icon at bounding box center [193, 314] width 13 height 13
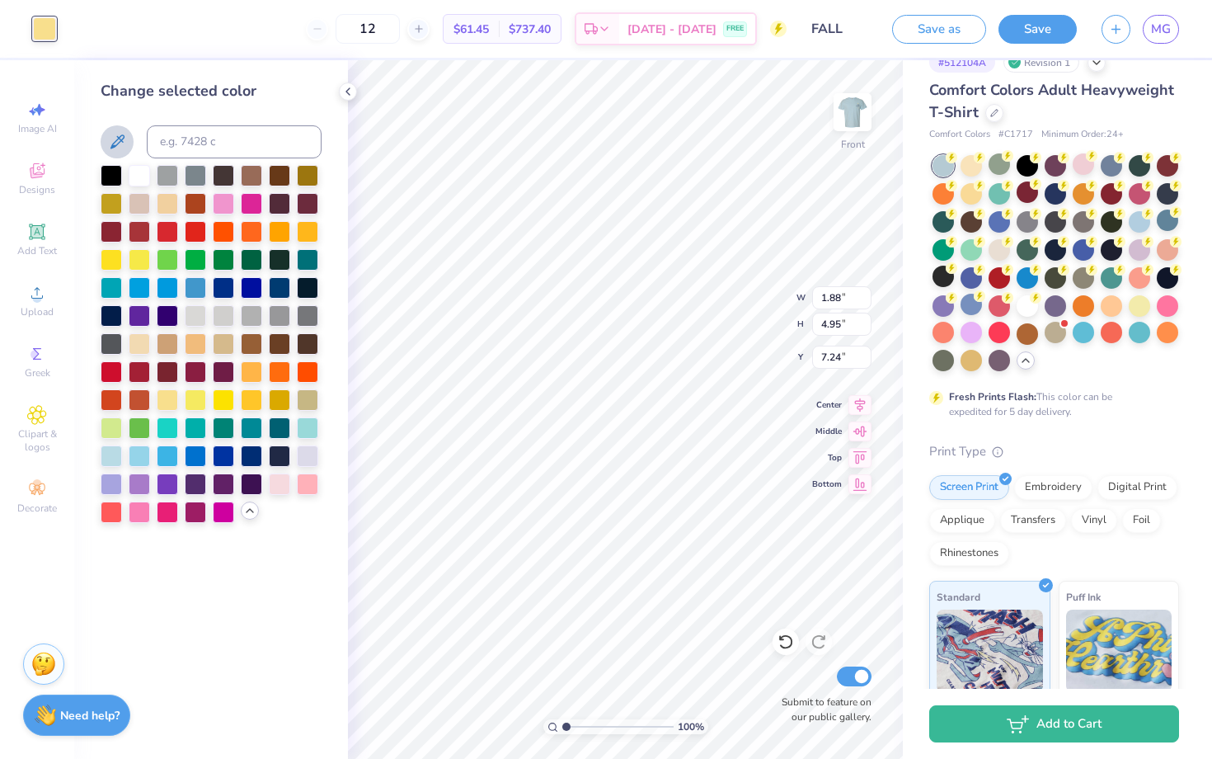
click at [115, 137] on icon at bounding box center [117, 142] width 20 height 20
click at [125, 146] on icon at bounding box center [117, 142] width 20 height 20
click at [111, 144] on icon at bounding box center [117, 142] width 20 height 20
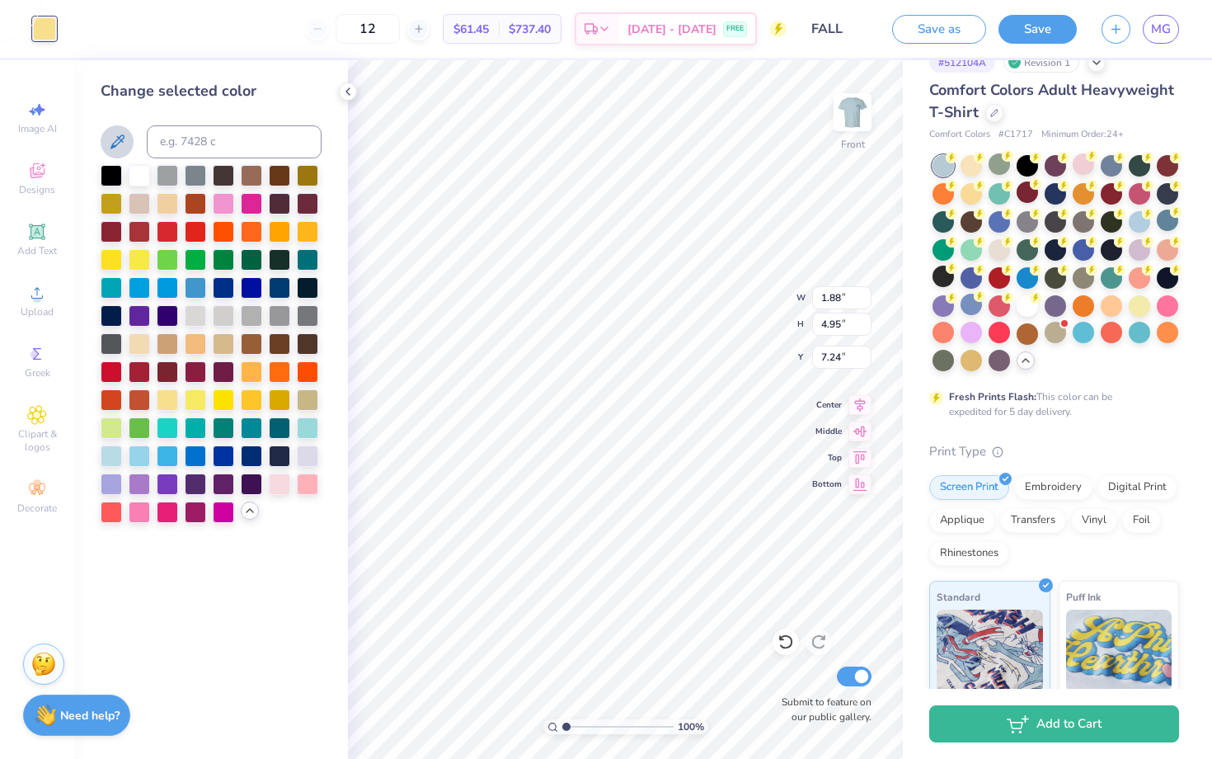
click at [118, 136] on icon at bounding box center [118, 141] width 14 height 14
click at [223, 141] on input at bounding box center [234, 141] width 175 height 33
type input "o"
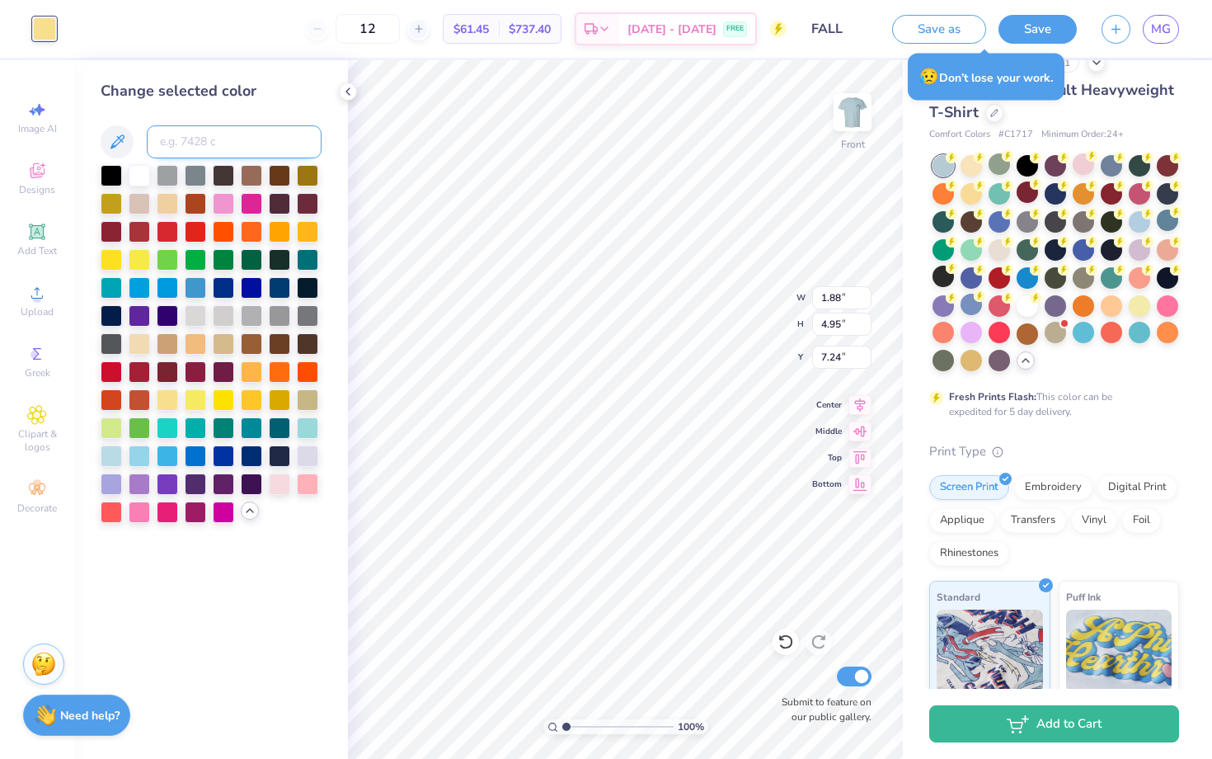
paste input "#cc8062"
click at [167, 141] on input "#cc8062" at bounding box center [234, 141] width 175 height 33
click at [269, 138] on input "cc8062" at bounding box center [234, 141] width 175 height 33
click at [164, 143] on input "cc8062" at bounding box center [234, 141] width 175 height 33
click at [171, 143] on input "cc8062" at bounding box center [234, 141] width 175 height 33
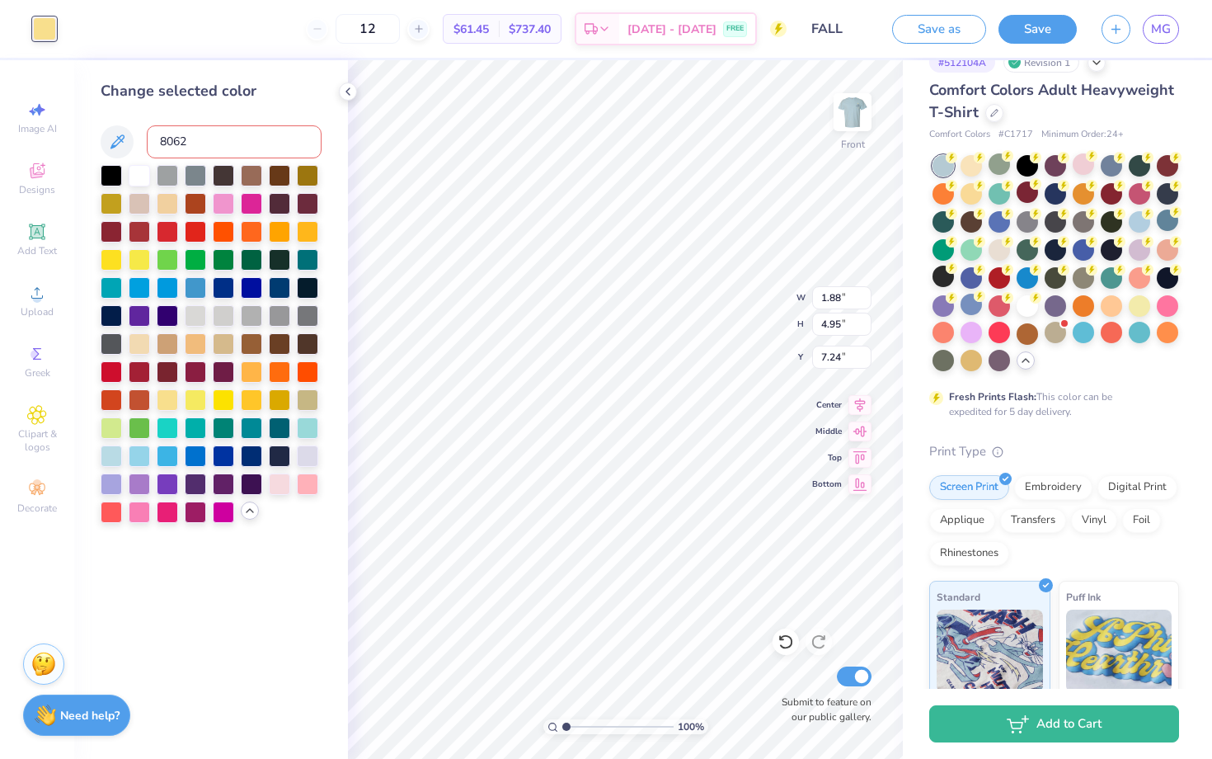
type input "8062"
click at [225, 148] on input "8062" at bounding box center [234, 141] width 175 height 33
click at [236, 558] on div "Change selected color 8062" at bounding box center [211, 409] width 274 height 699
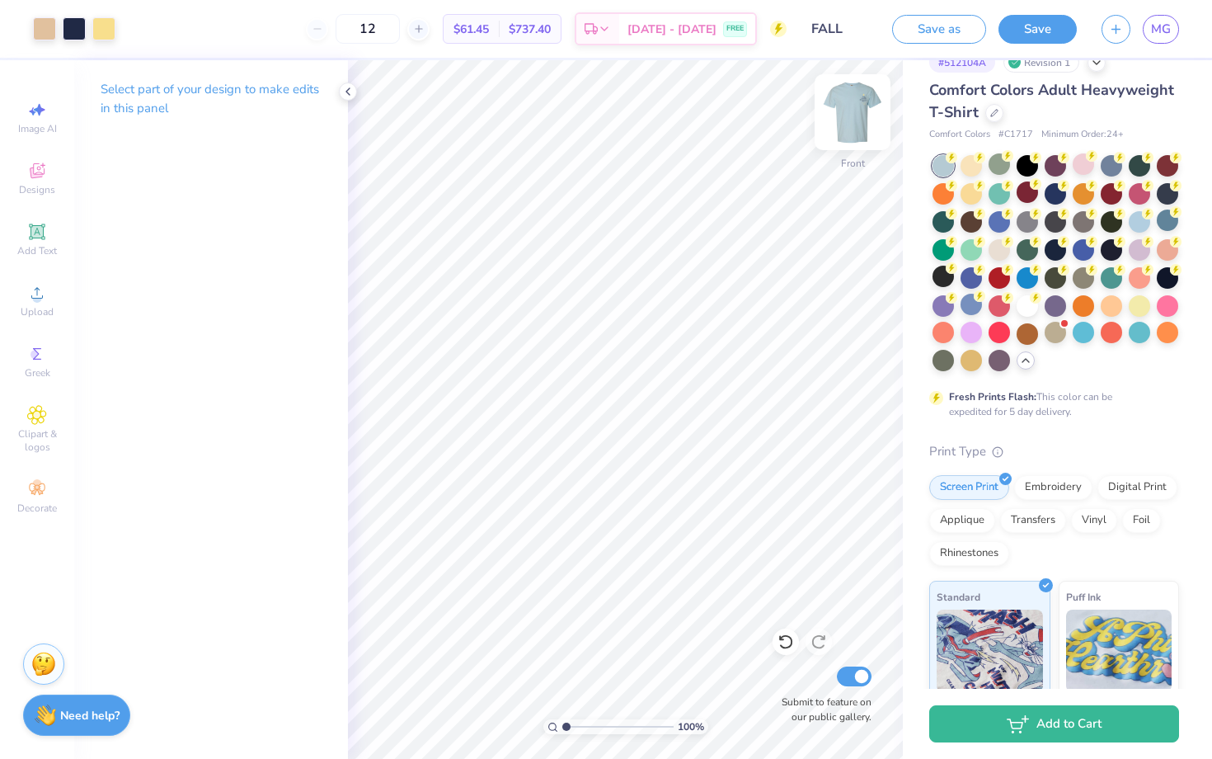
click at [861, 130] on img at bounding box center [853, 112] width 66 height 66
click at [861, 131] on img at bounding box center [853, 112] width 66 height 66
click at [53, 43] on div "Art colors" at bounding box center [28, 29] width 56 height 58
click at [49, 31] on div at bounding box center [44, 27] width 23 height 23
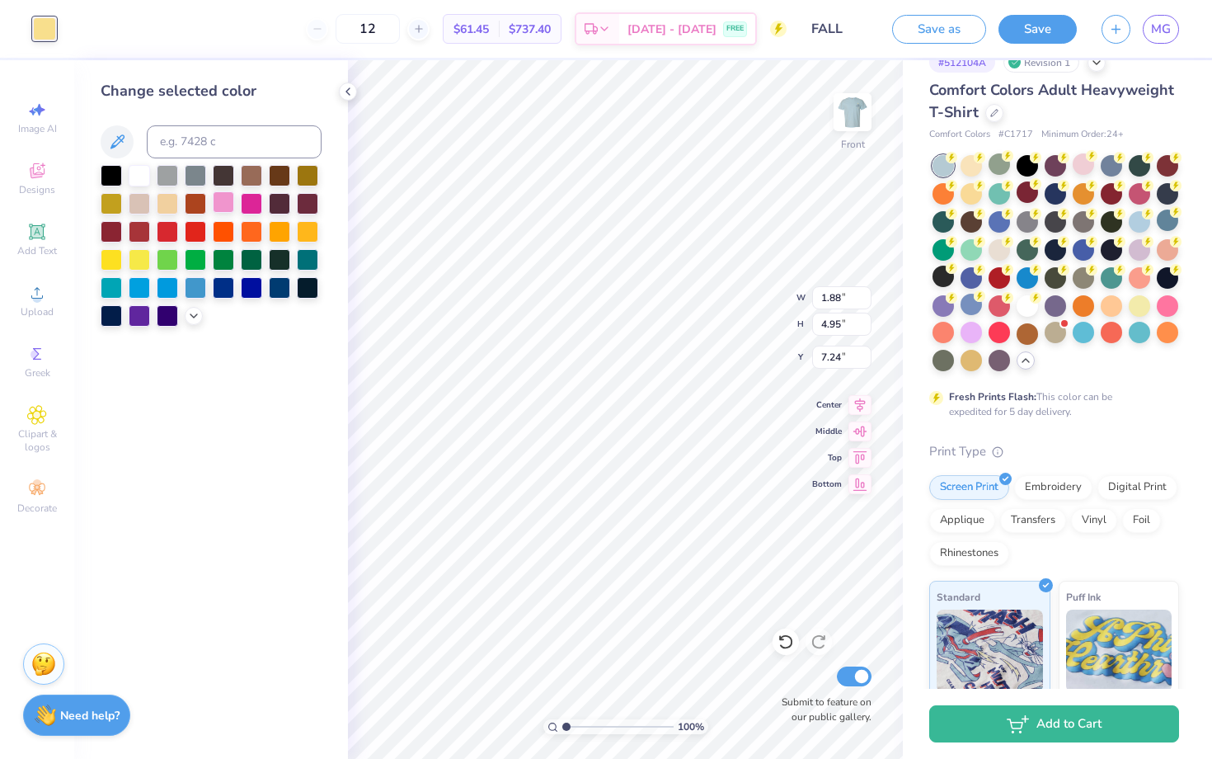
click at [224, 207] on div at bounding box center [223, 201] width 21 height 21
click at [192, 322] on div at bounding box center [194, 314] width 18 height 18
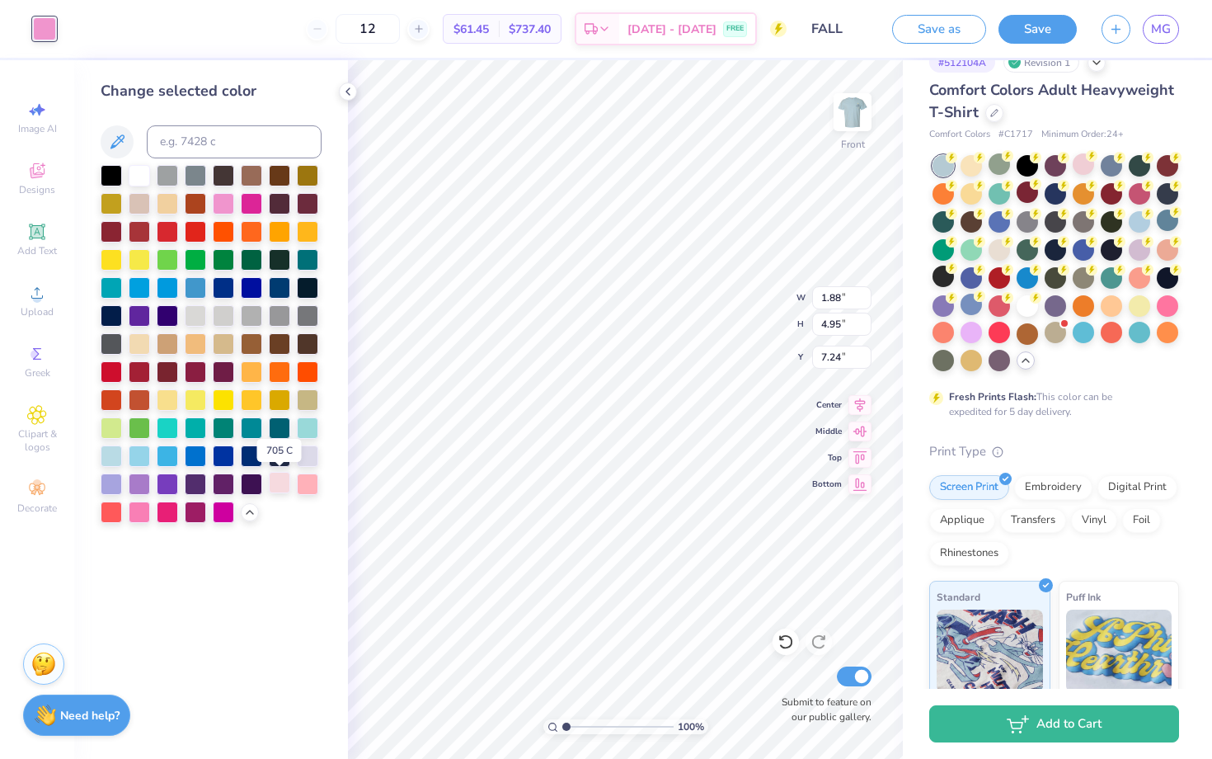
click at [284, 490] on div at bounding box center [279, 482] width 21 height 21
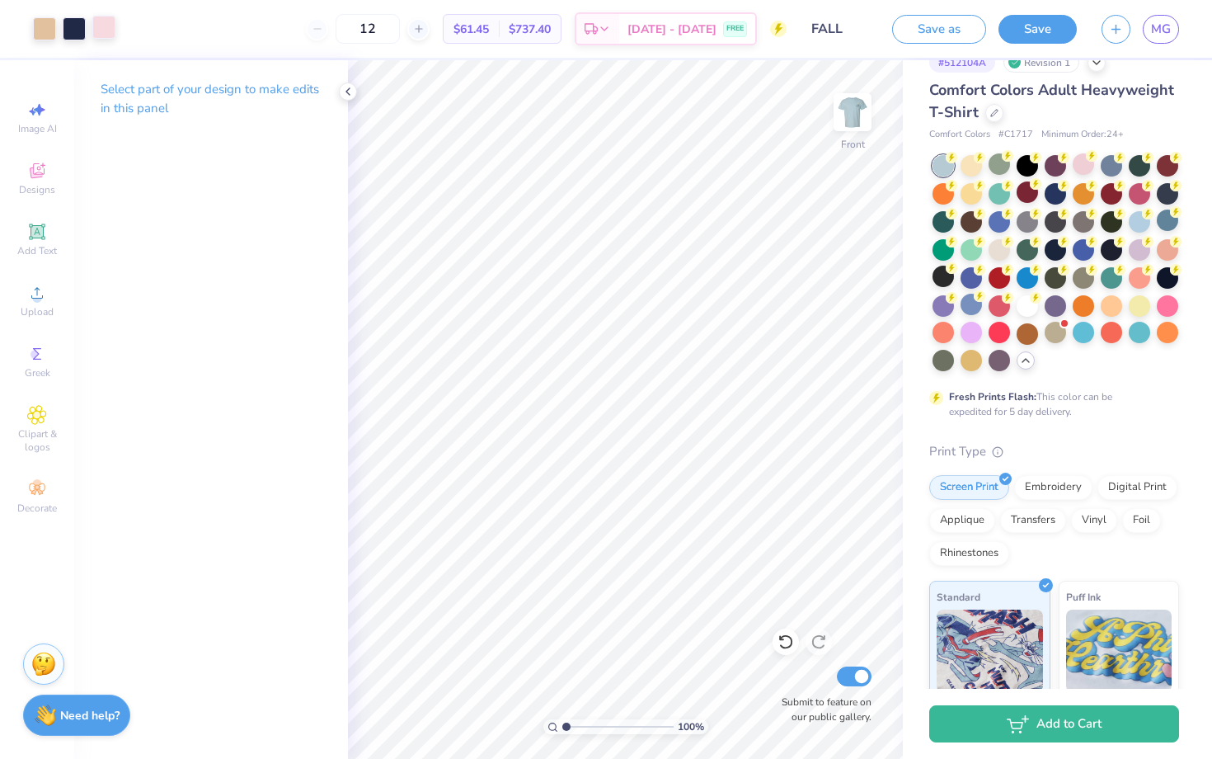
click at [106, 27] on div at bounding box center [103, 27] width 23 height 23
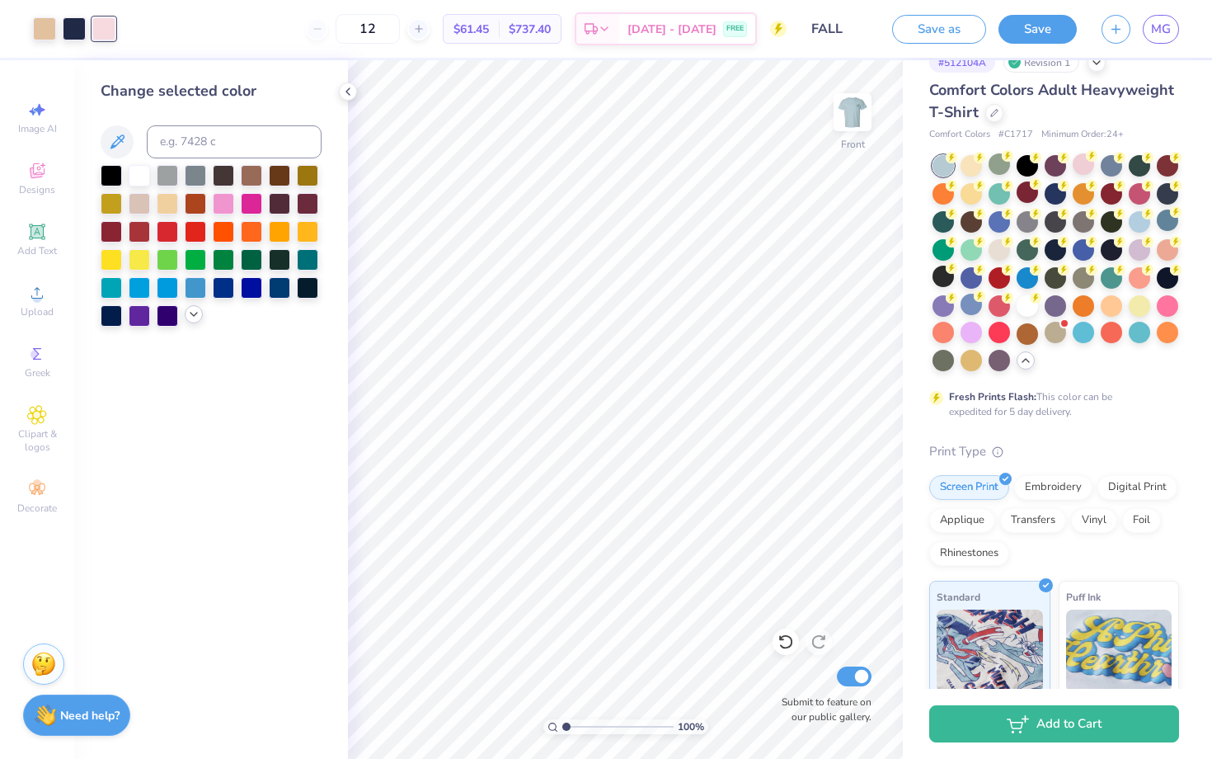
click at [195, 323] on div at bounding box center [211, 246] width 221 height 162
click at [195, 317] on icon at bounding box center [193, 314] width 13 height 13
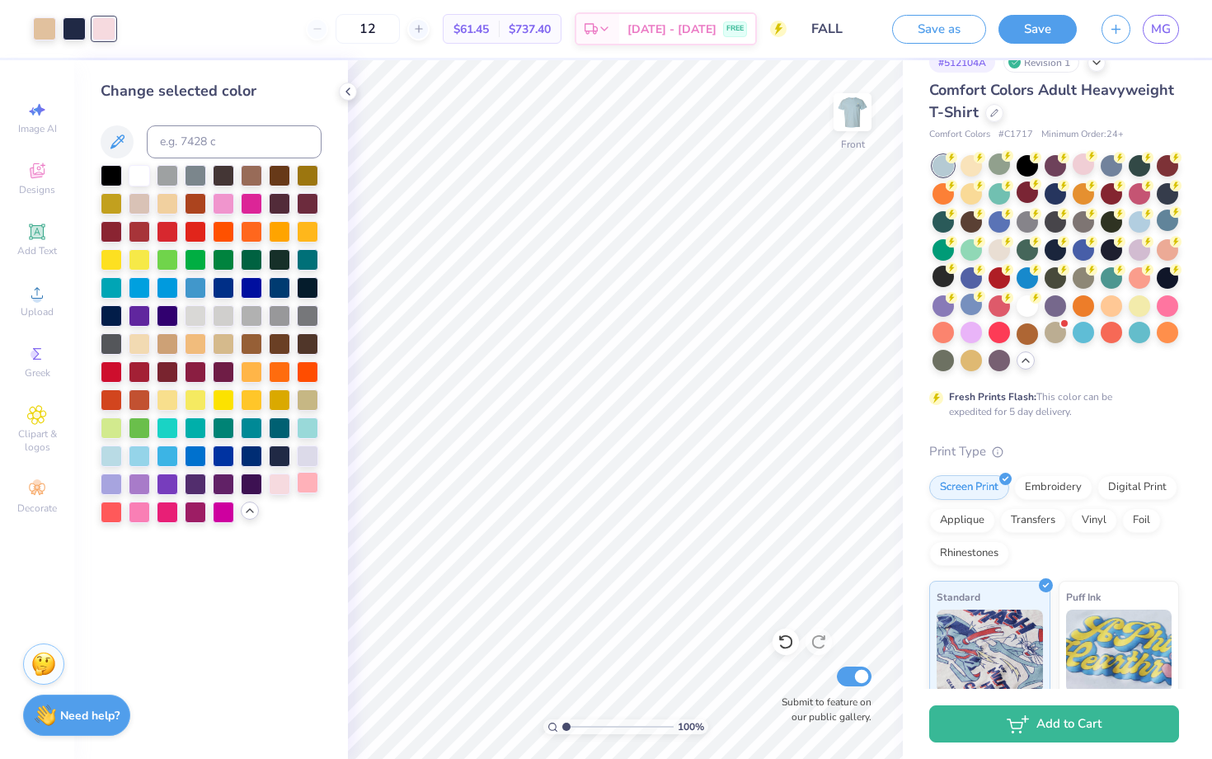
click at [314, 491] on div at bounding box center [307, 482] width 21 height 21
click at [275, 492] on div at bounding box center [279, 482] width 21 height 21
click at [864, 115] on img at bounding box center [853, 112] width 66 height 66
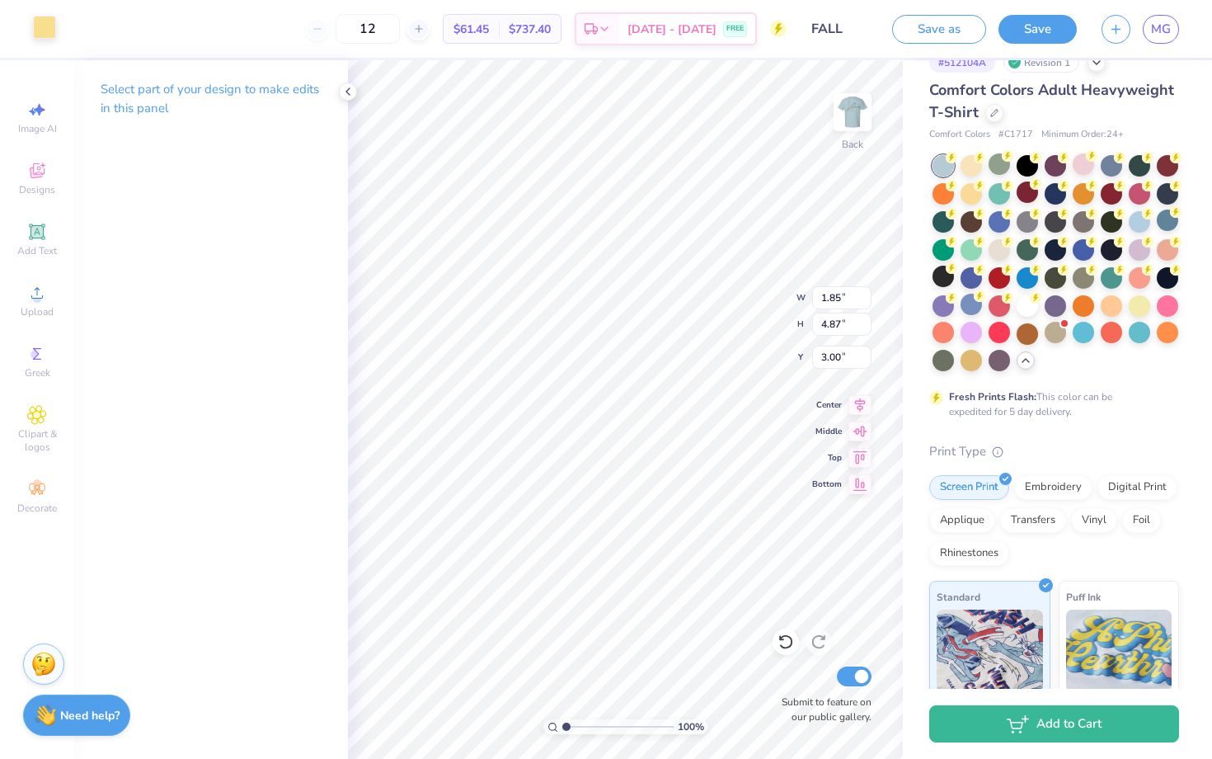
click at [41, 29] on div at bounding box center [44, 27] width 23 height 23
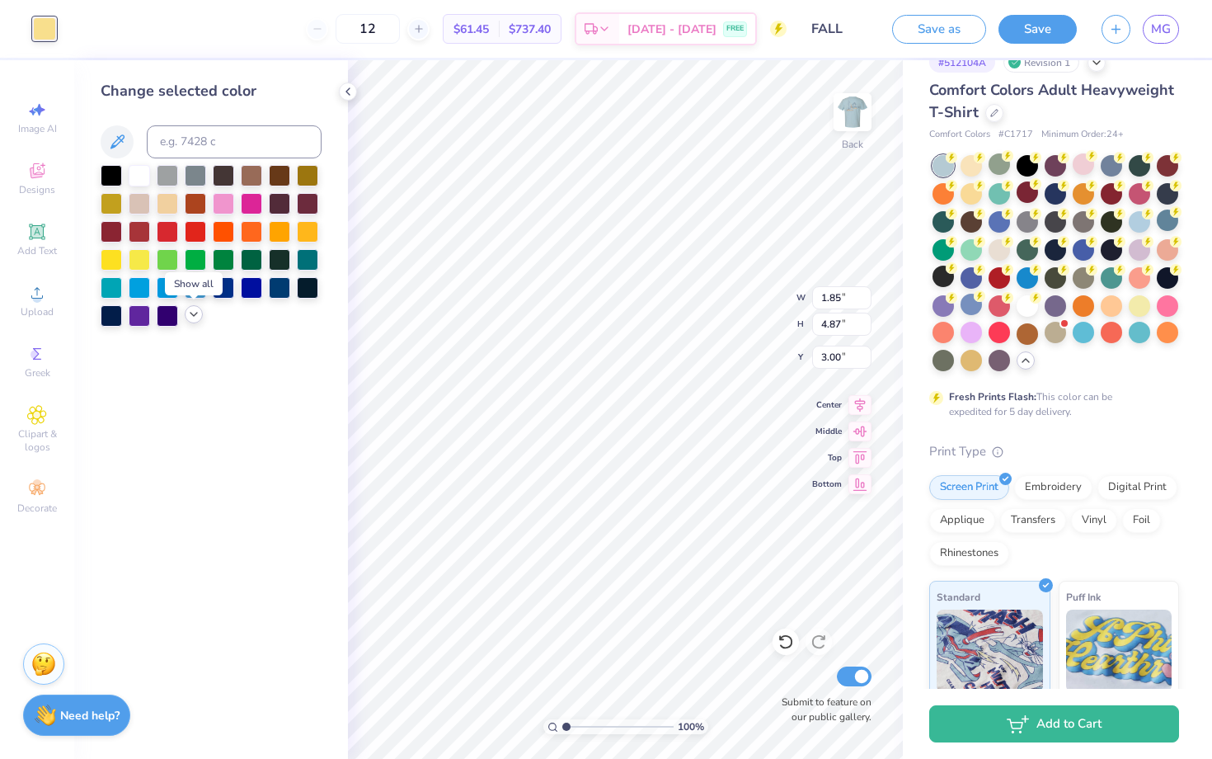
click at [198, 310] on icon at bounding box center [193, 314] width 13 height 13
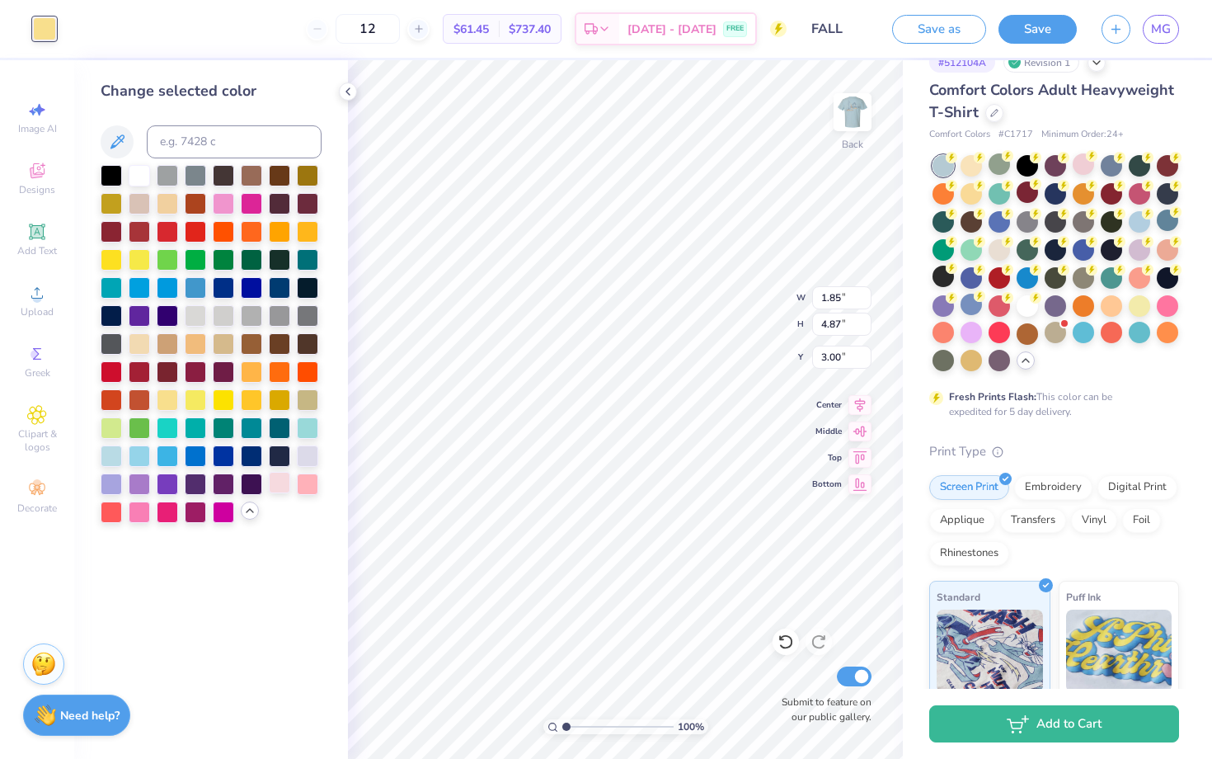
click at [287, 478] on div at bounding box center [279, 482] width 21 height 21
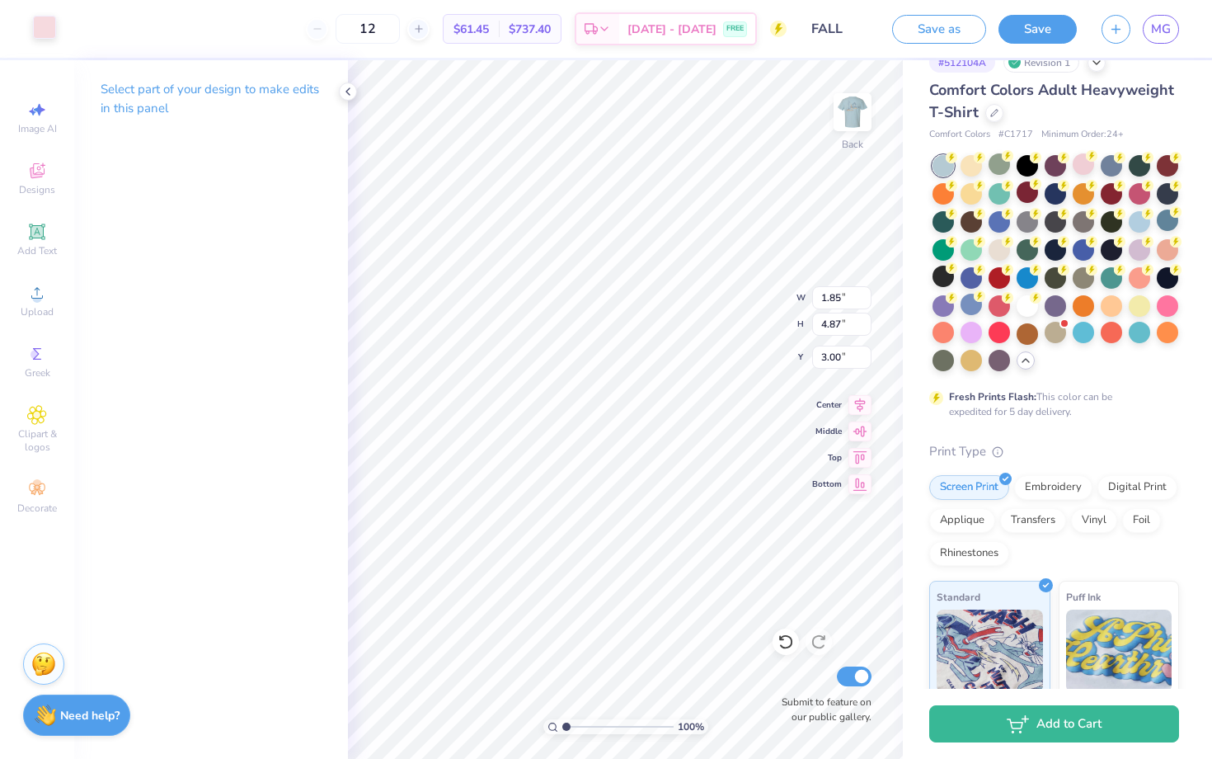
click at [45, 35] on div at bounding box center [44, 27] width 23 height 23
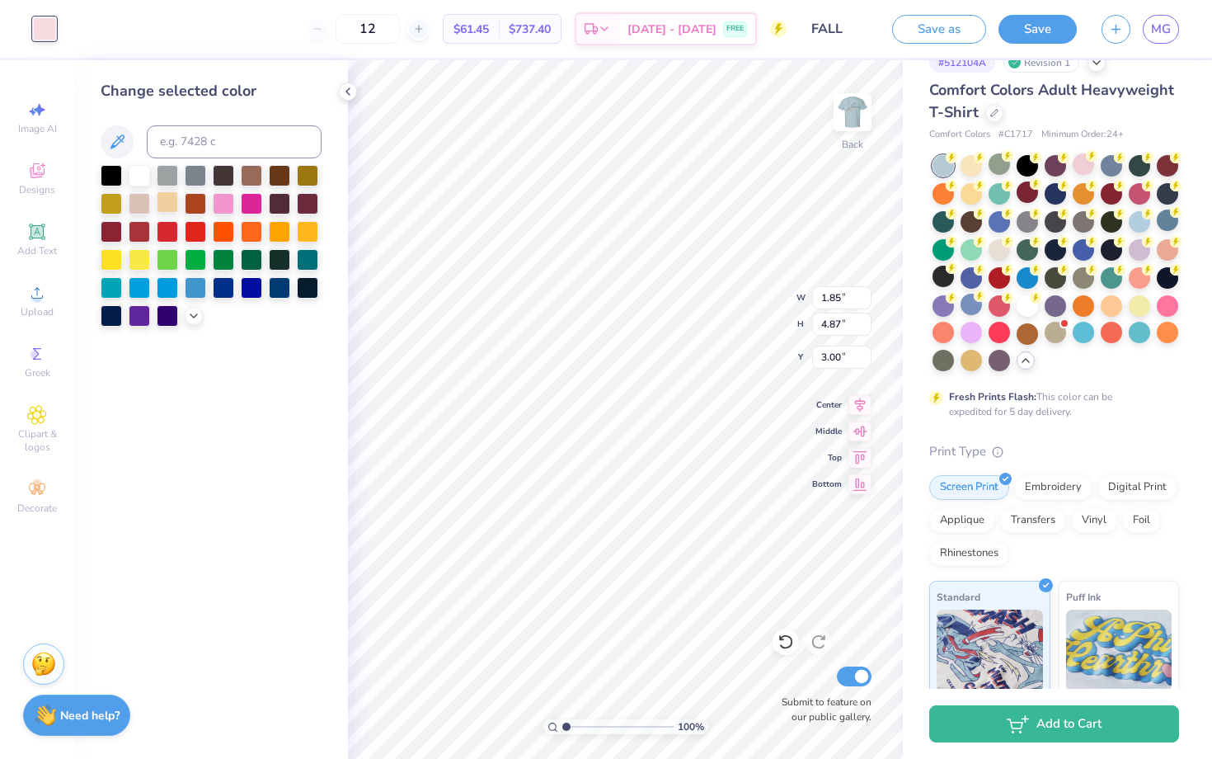
click at [167, 200] on div at bounding box center [167, 201] width 21 height 21
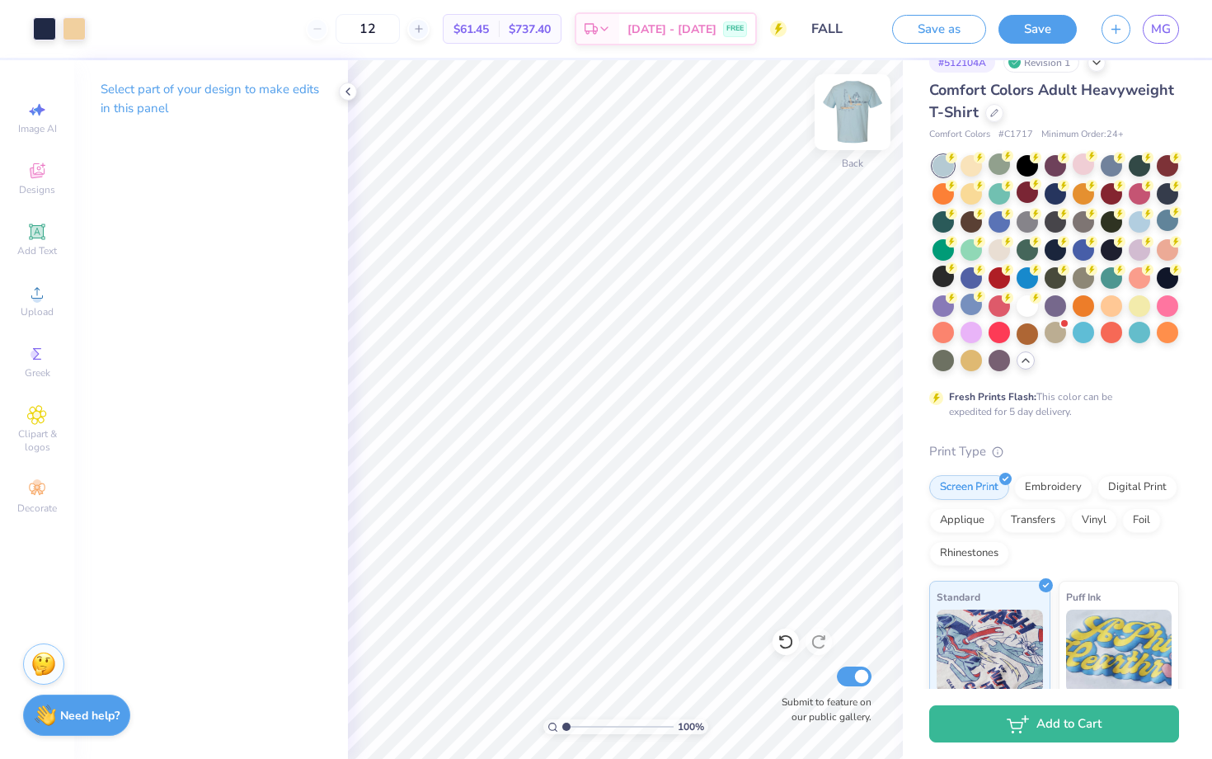
click at [863, 105] on img at bounding box center [853, 112] width 66 height 66
click at [43, 28] on div at bounding box center [44, 27] width 23 height 23
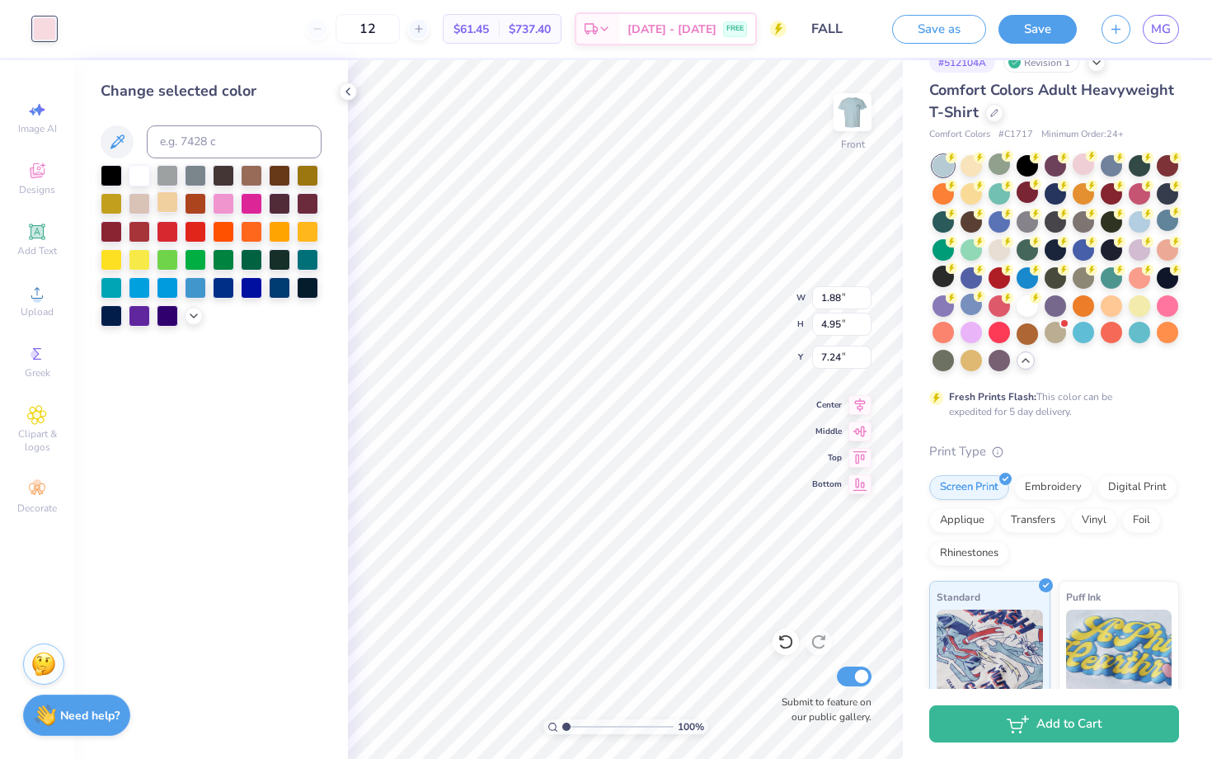
click at [169, 204] on div at bounding box center [167, 201] width 21 height 21
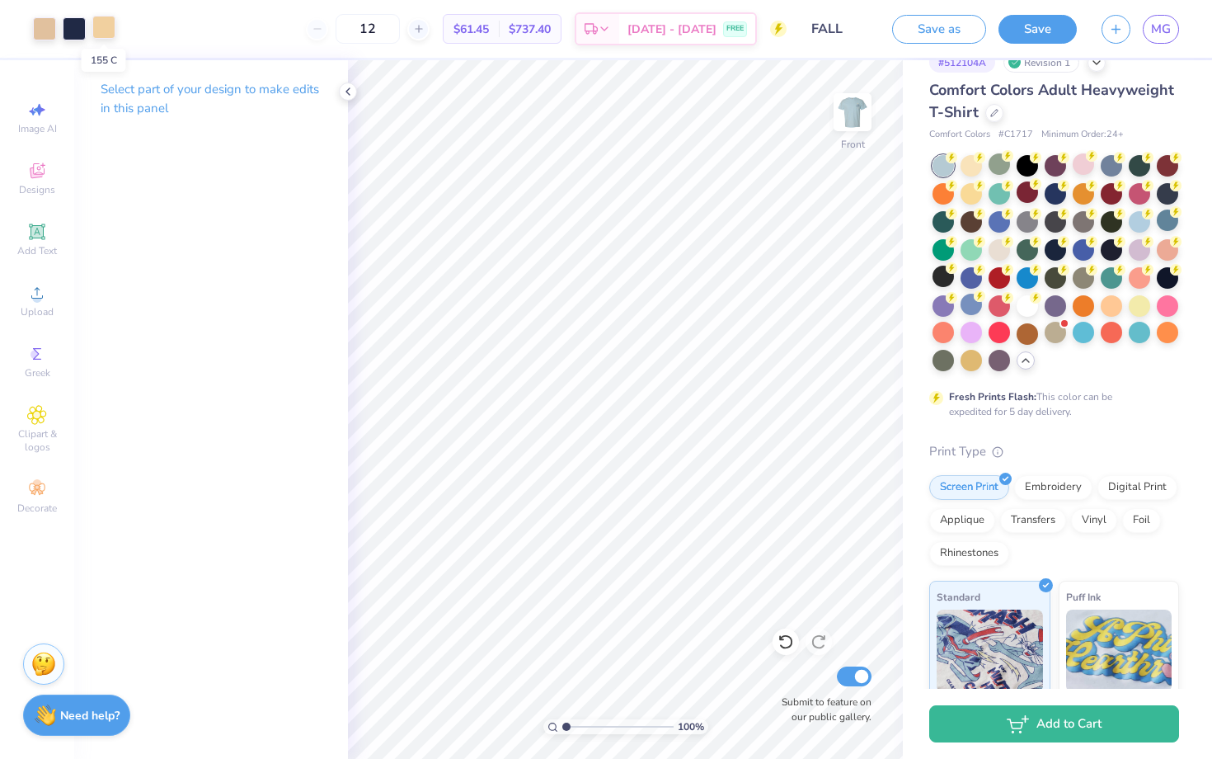
click at [105, 29] on div at bounding box center [103, 27] width 23 height 23
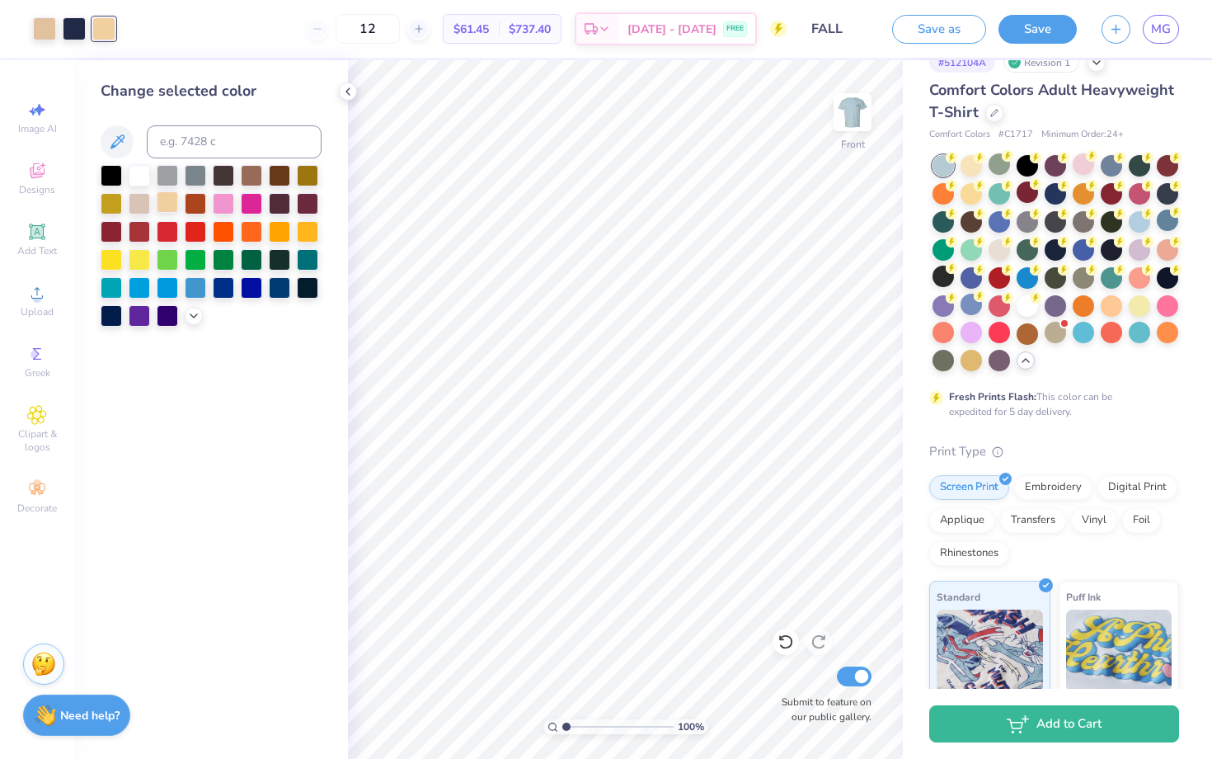
click at [174, 205] on div at bounding box center [167, 201] width 21 height 21
click at [43, 27] on div at bounding box center [44, 27] width 23 height 23
click at [171, 199] on div at bounding box center [167, 201] width 21 height 21
click at [172, 202] on div at bounding box center [167, 201] width 21 height 21
click at [200, 317] on div at bounding box center [194, 314] width 18 height 18
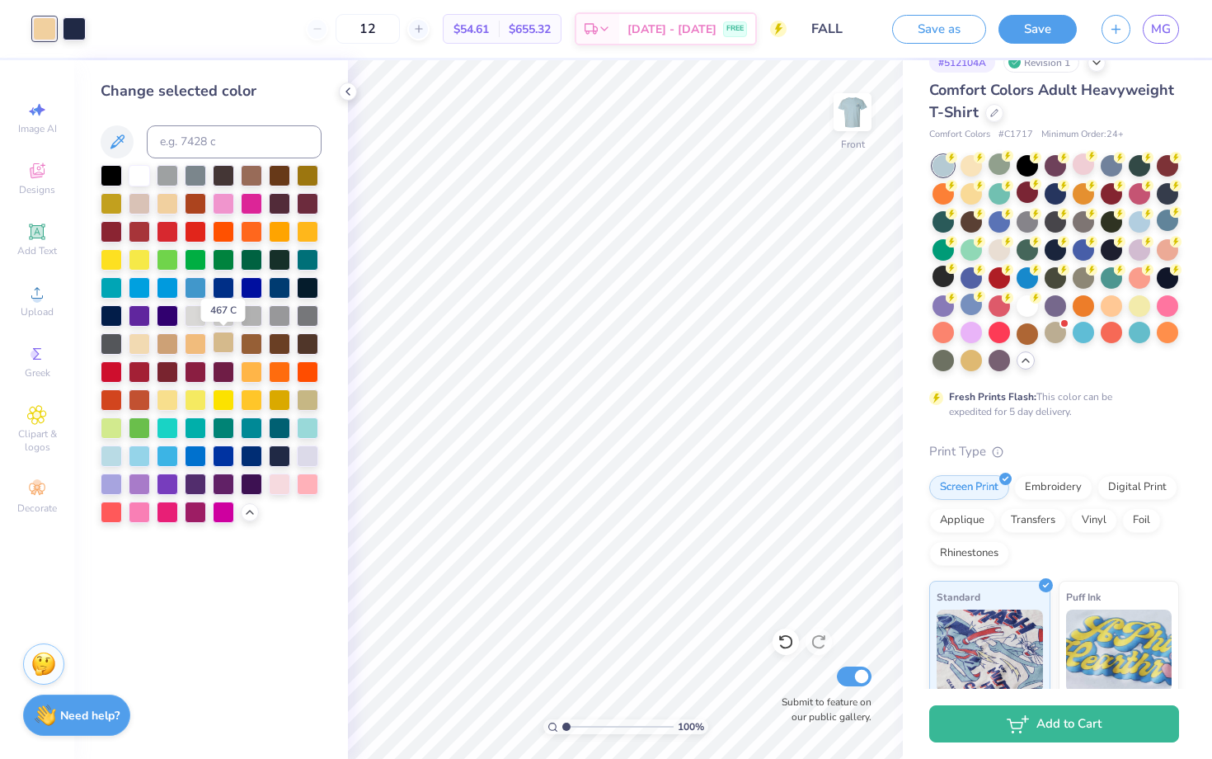
click at [224, 346] on div at bounding box center [223, 342] width 21 height 21
click at [196, 344] on div at bounding box center [195, 342] width 21 height 21
click at [143, 350] on div at bounding box center [139, 342] width 21 height 21
click at [275, 482] on div at bounding box center [279, 482] width 21 height 21
click at [313, 480] on div at bounding box center [307, 482] width 21 height 21
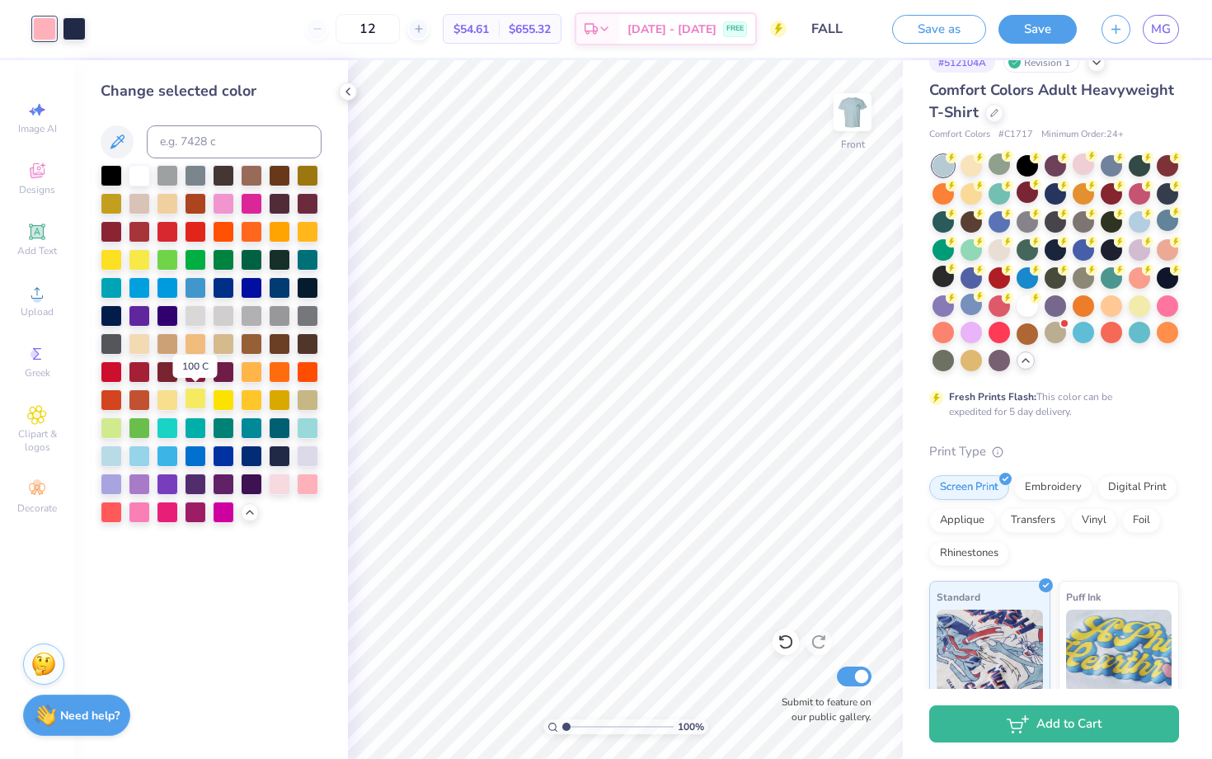
click at [200, 406] on div at bounding box center [195, 398] width 21 height 21
click at [172, 406] on div at bounding box center [167, 398] width 21 height 21
click at [139, 352] on div at bounding box center [139, 342] width 21 height 21
click at [143, 345] on div at bounding box center [139, 342] width 21 height 21
click at [189, 347] on div at bounding box center [195, 342] width 21 height 21
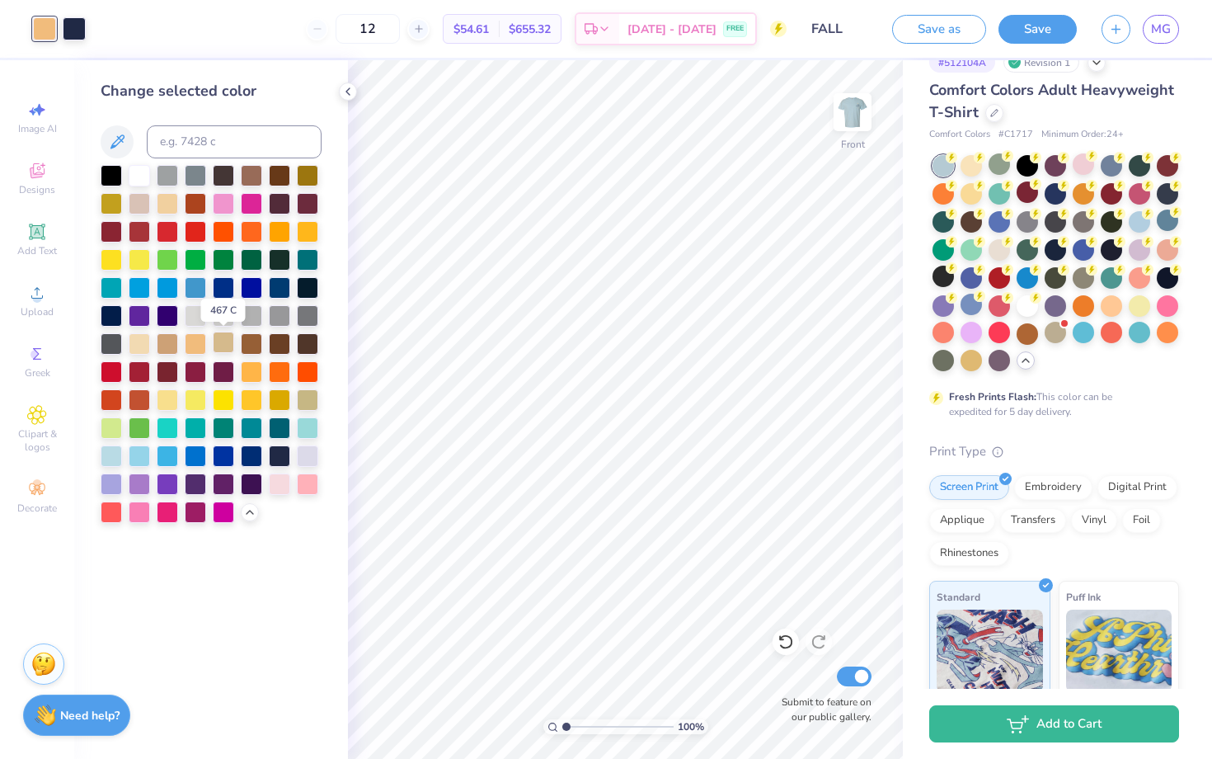
click at [225, 346] on div at bounding box center [223, 342] width 21 height 21
click at [200, 313] on div at bounding box center [195, 314] width 21 height 21
click at [160, 208] on div at bounding box center [167, 201] width 21 height 21
click at [852, 127] on img at bounding box center [853, 112] width 66 height 66
click at [841, 126] on img at bounding box center [853, 112] width 66 height 66
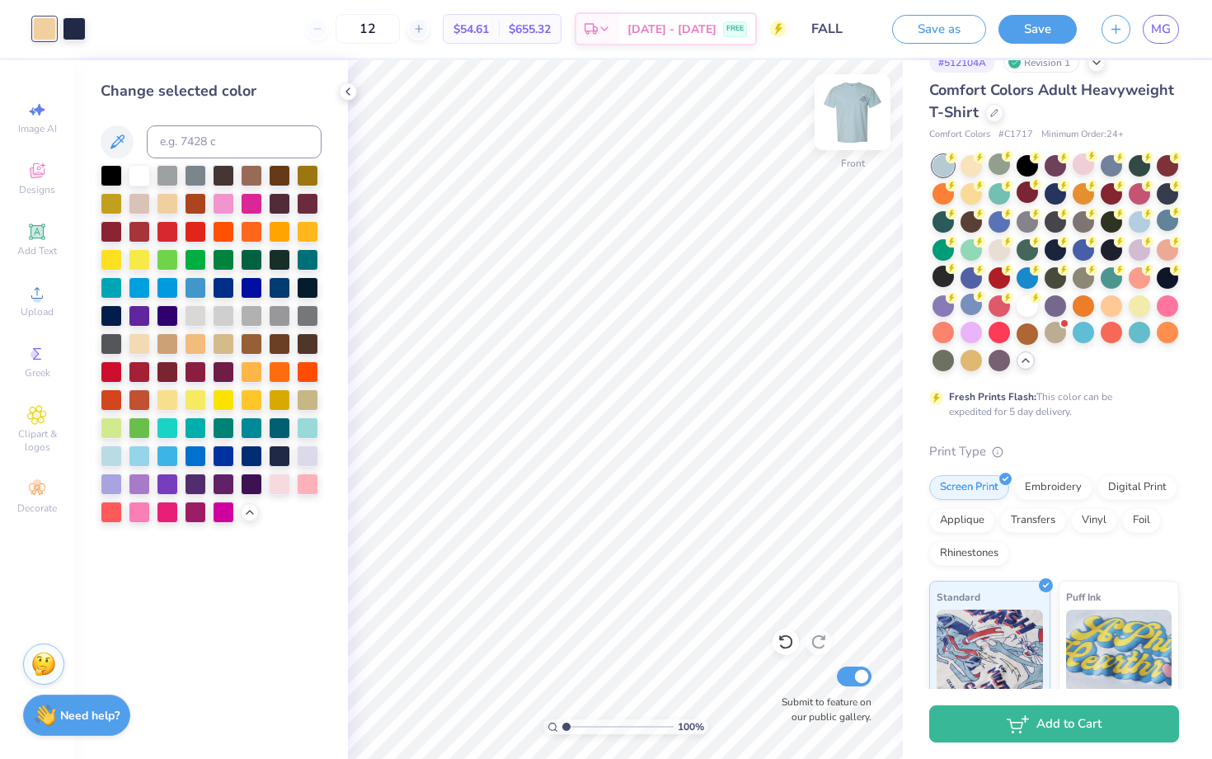
click at [837, 115] on img at bounding box center [853, 112] width 66 height 66
click at [863, 120] on img at bounding box center [853, 112] width 66 height 66
click at [863, 120] on img at bounding box center [852, 112] width 33 height 33
click at [959, 31] on button "Save as" at bounding box center [939, 26] width 94 height 29
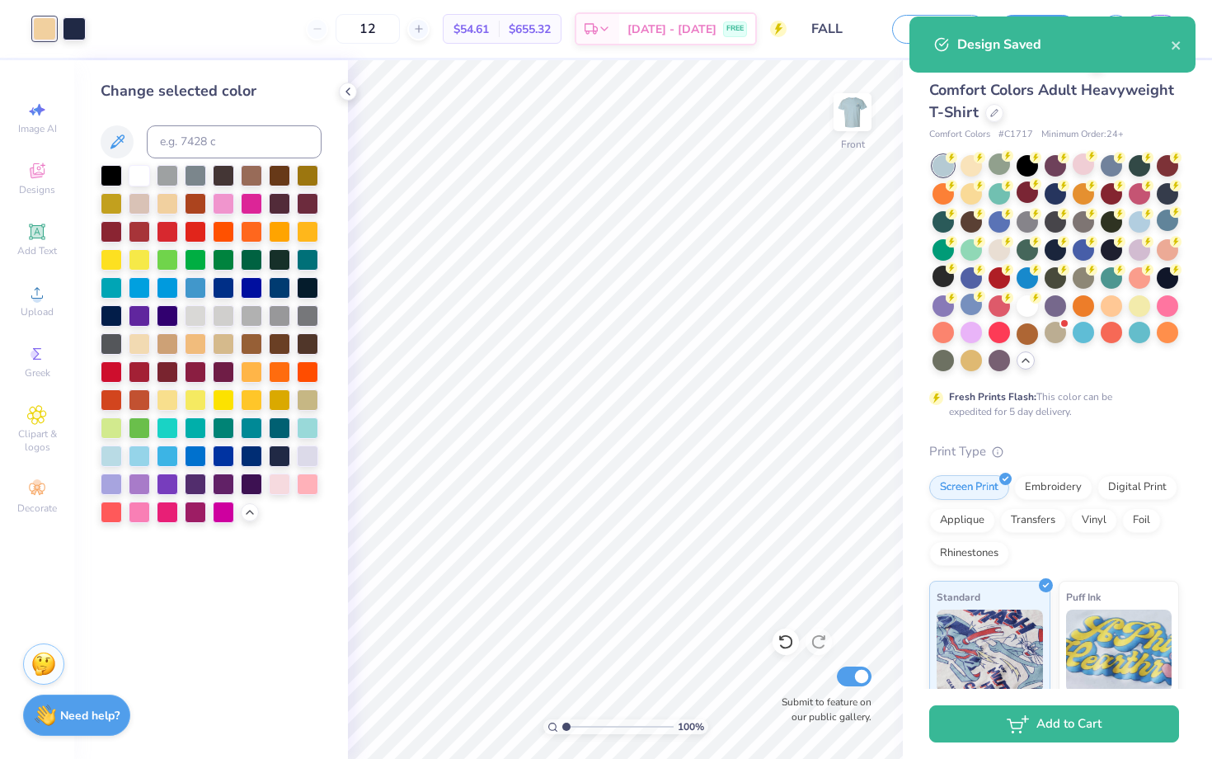
click at [1183, 35] on div "Design Saved" at bounding box center [1053, 44] width 286 height 56
click at [1177, 42] on icon "close" at bounding box center [1177, 45] width 12 height 13
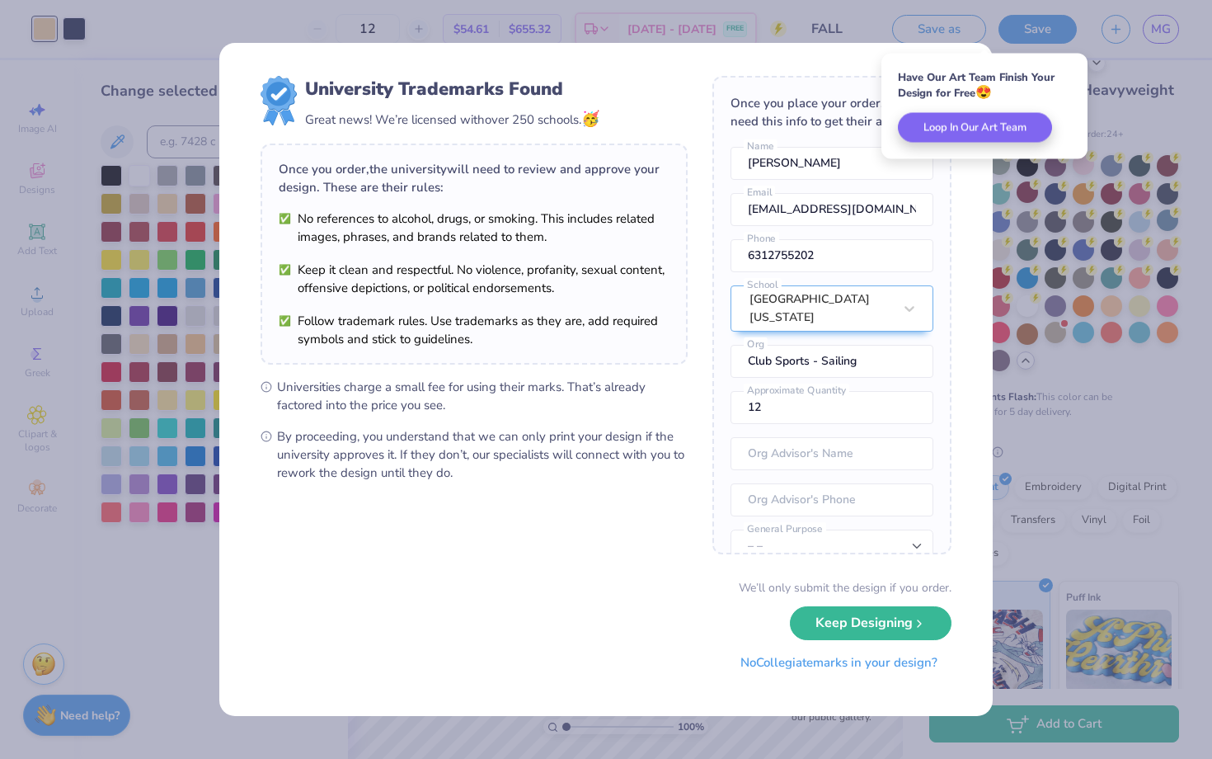
click at [807, 674] on button "No Collegiate marks in your design?" at bounding box center [839, 663] width 225 height 34
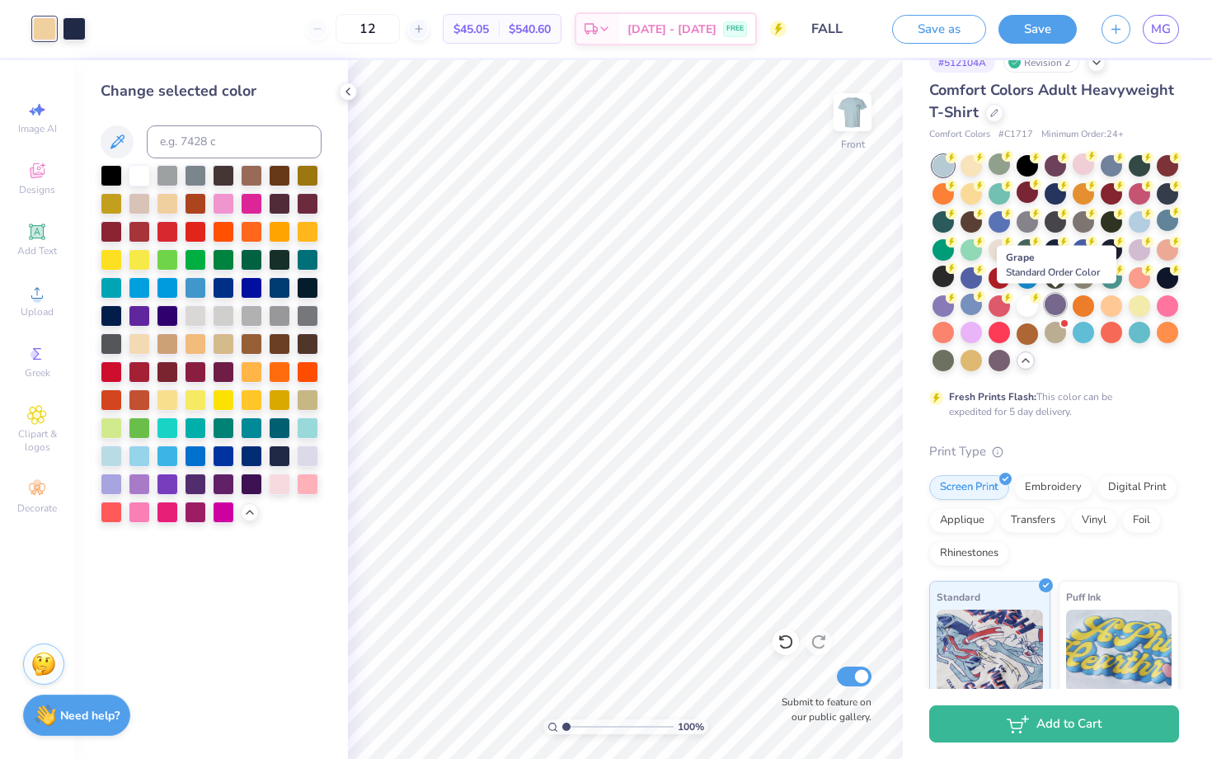
click at [1063, 306] on div at bounding box center [1055, 304] width 21 height 21
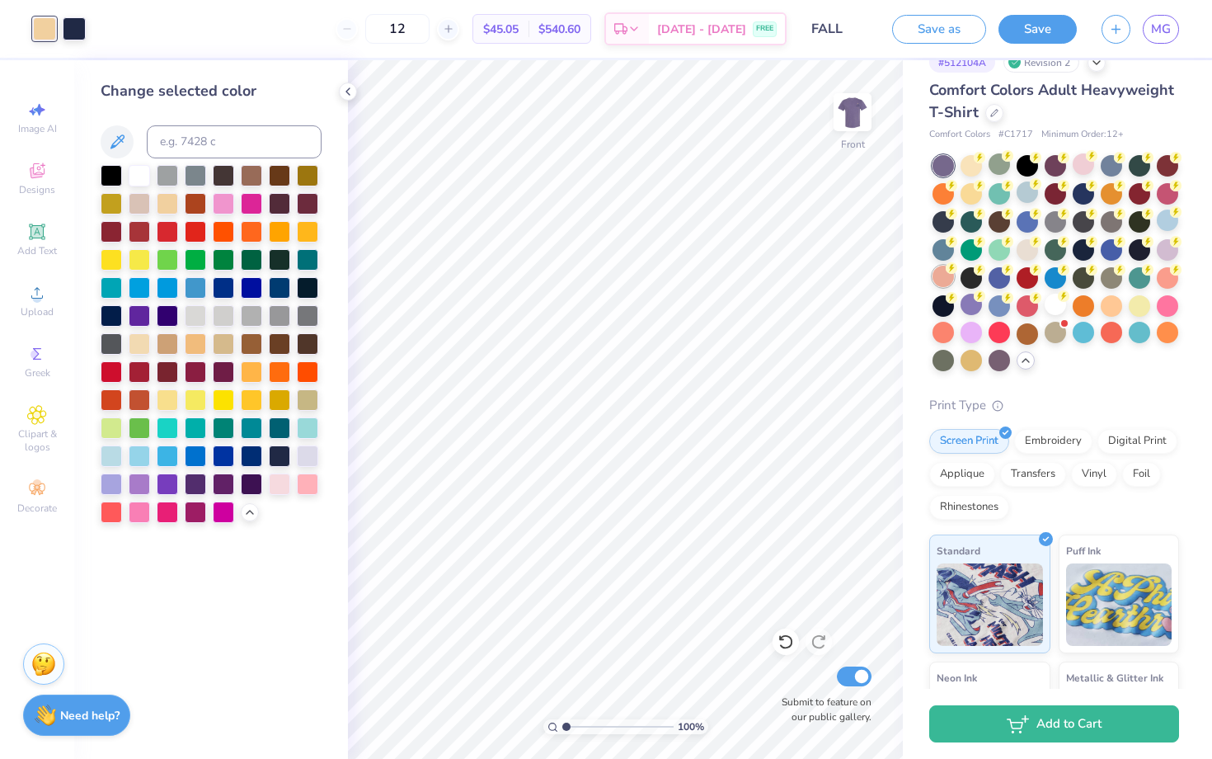
click at [943, 278] on div at bounding box center [943, 276] width 21 height 21
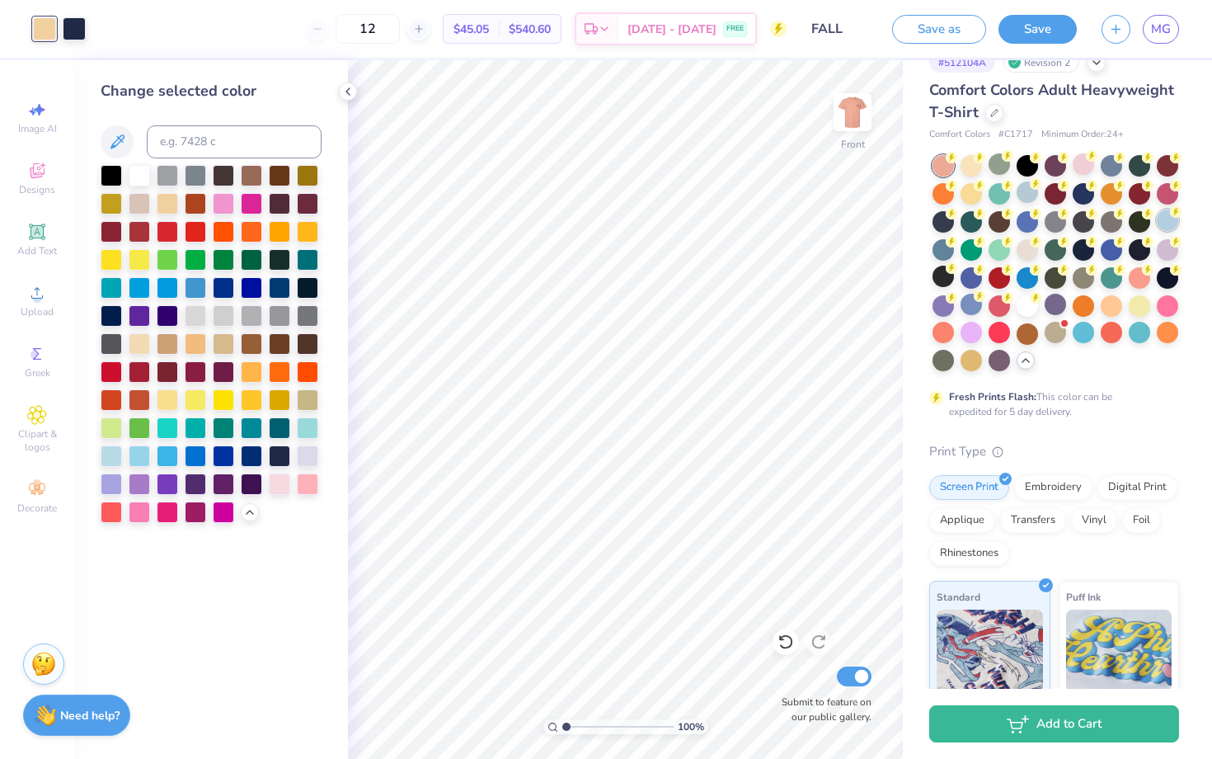
click at [1162, 227] on div at bounding box center [1167, 219] width 21 height 21
click at [1025, 193] on div at bounding box center [1027, 191] width 21 height 21
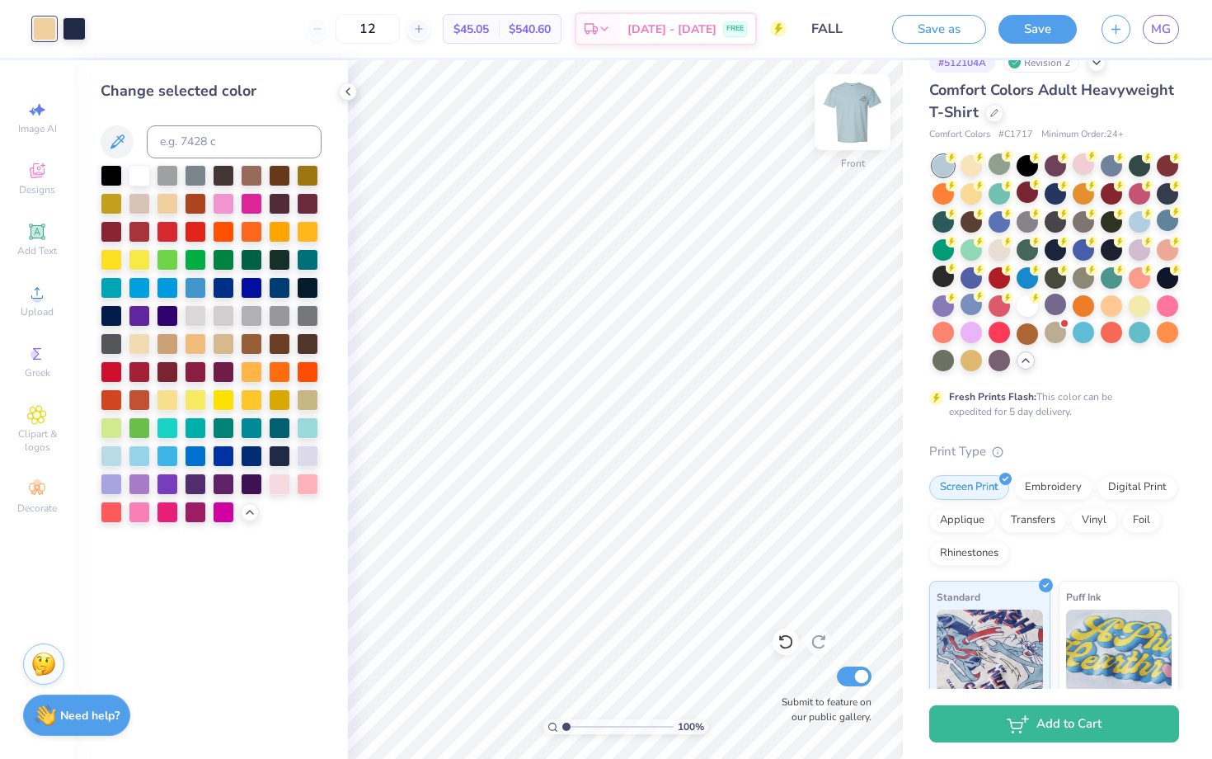
click at [869, 113] on img at bounding box center [853, 112] width 66 height 66
click at [853, 114] on img at bounding box center [853, 112] width 66 height 66
click at [856, 115] on img at bounding box center [853, 112] width 66 height 66
click at [977, 34] on button "Save as" at bounding box center [939, 26] width 94 height 29
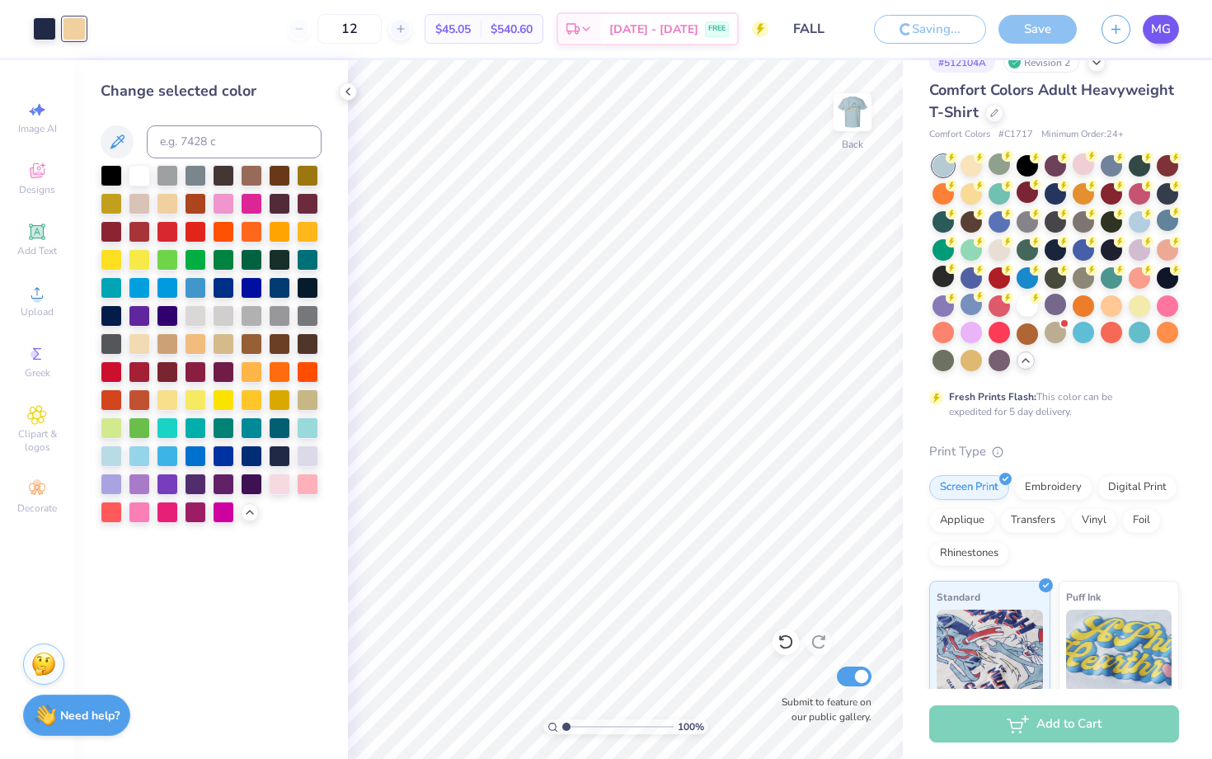
click at [1162, 38] on link "MG" at bounding box center [1161, 29] width 36 height 29
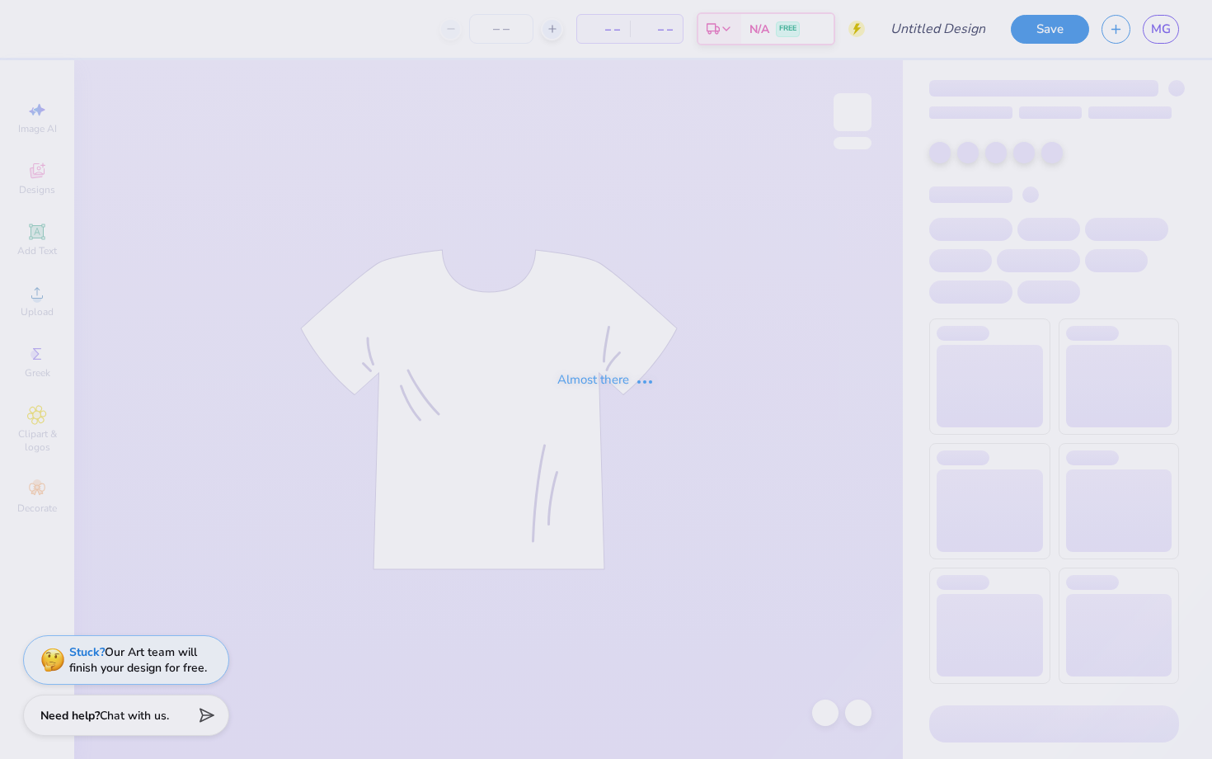
type input "FALL"
type input "50"
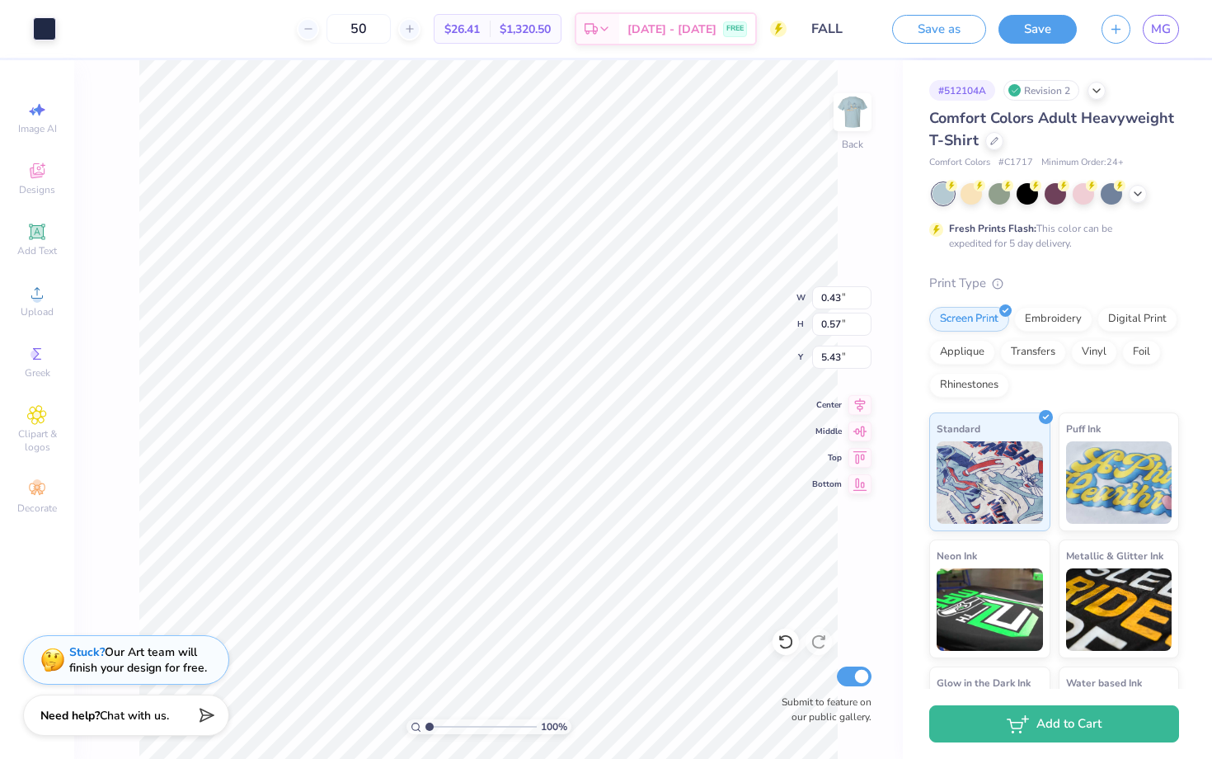
type input "0.56"
type input "4.71"
click at [614, 262] on div "Cut Copy Paste Remove Background Duplicate Select All Delete Group Ungroup Brin…" at bounding box center [678, 471] width 129 height 419
type input "4.71"
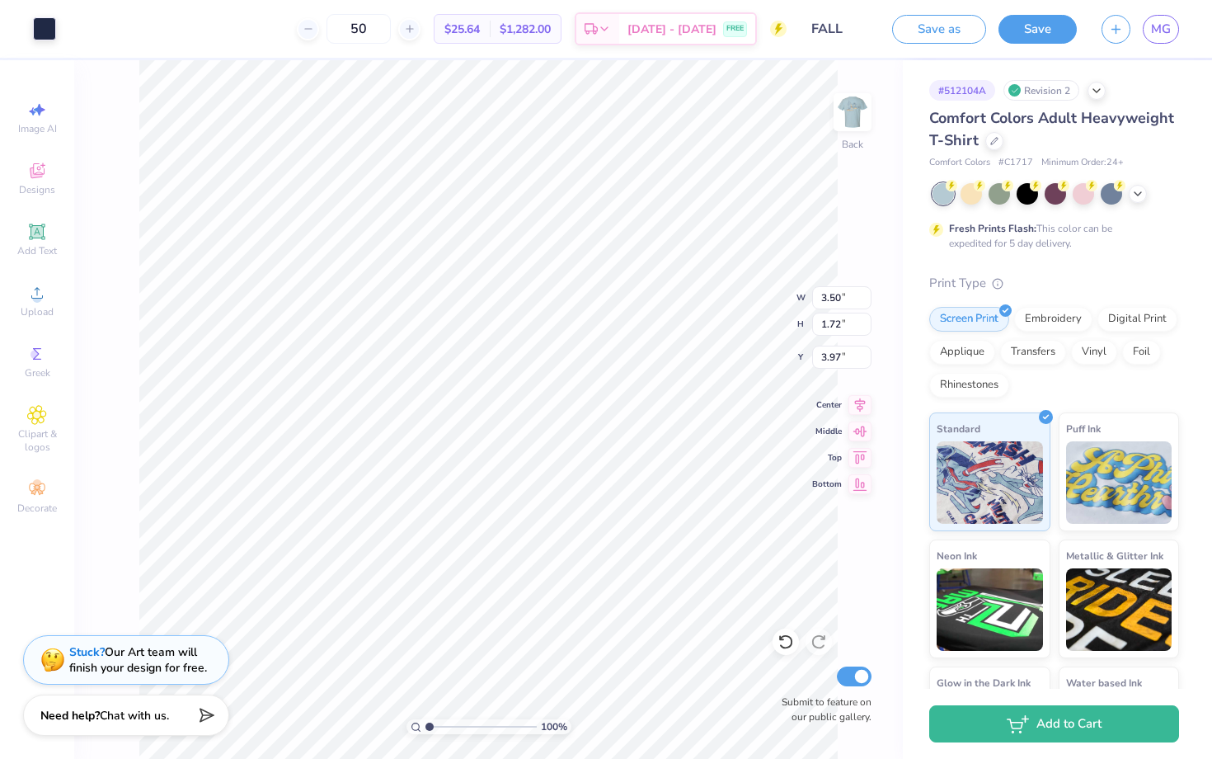
type input "3.98"
click at [870, 128] on img at bounding box center [853, 112] width 66 height 66
drag, startPoint x: 429, startPoint y: 727, endPoint x: 464, endPoint y: 732, distance: 35.7
click at [464, 732] on input "range" at bounding box center [481, 726] width 111 height 15
click at [943, 195] on div at bounding box center [943, 193] width 21 height 21
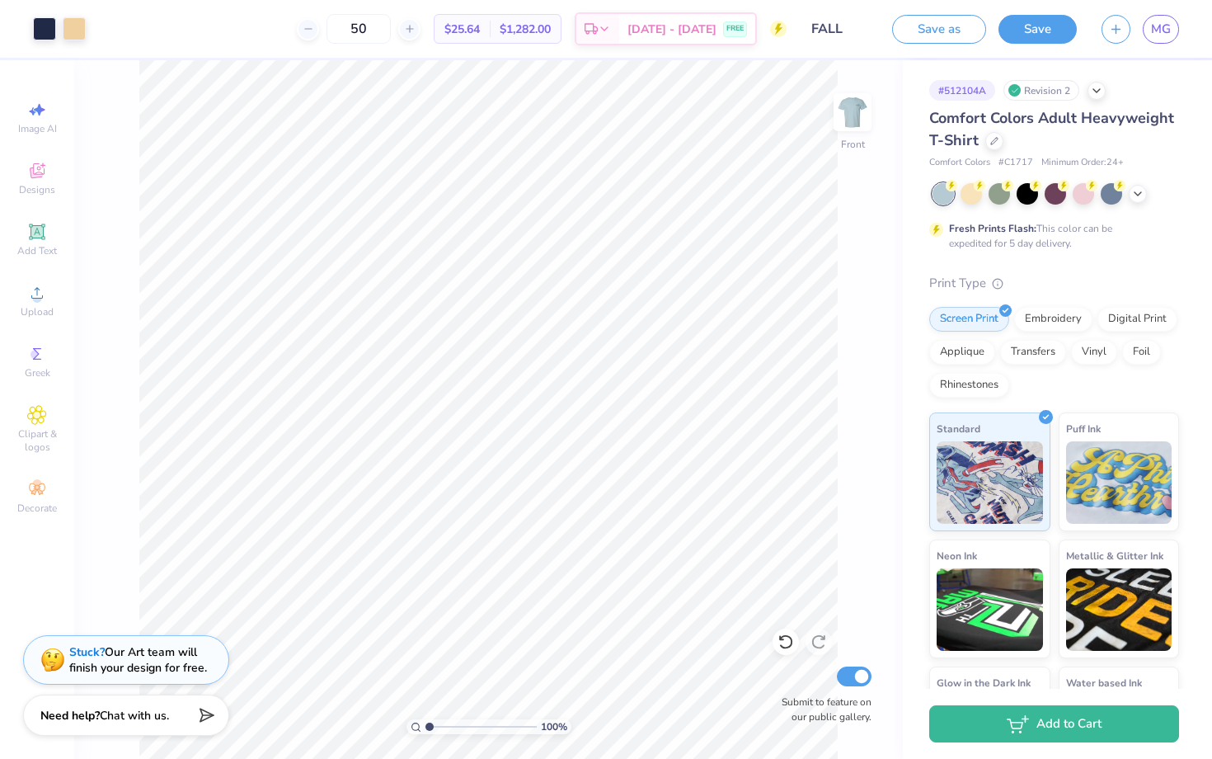
drag, startPoint x: 461, startPoint y: 721, endPoint x: 417, endPoint y: 721, distance: 44.5
type input "1"
click at [426, 721] on input "range" at bounding box center [481, 726] width 111 height 15
click at [784, 645] on icon at bounding box center [786, 641] width 16 height 16
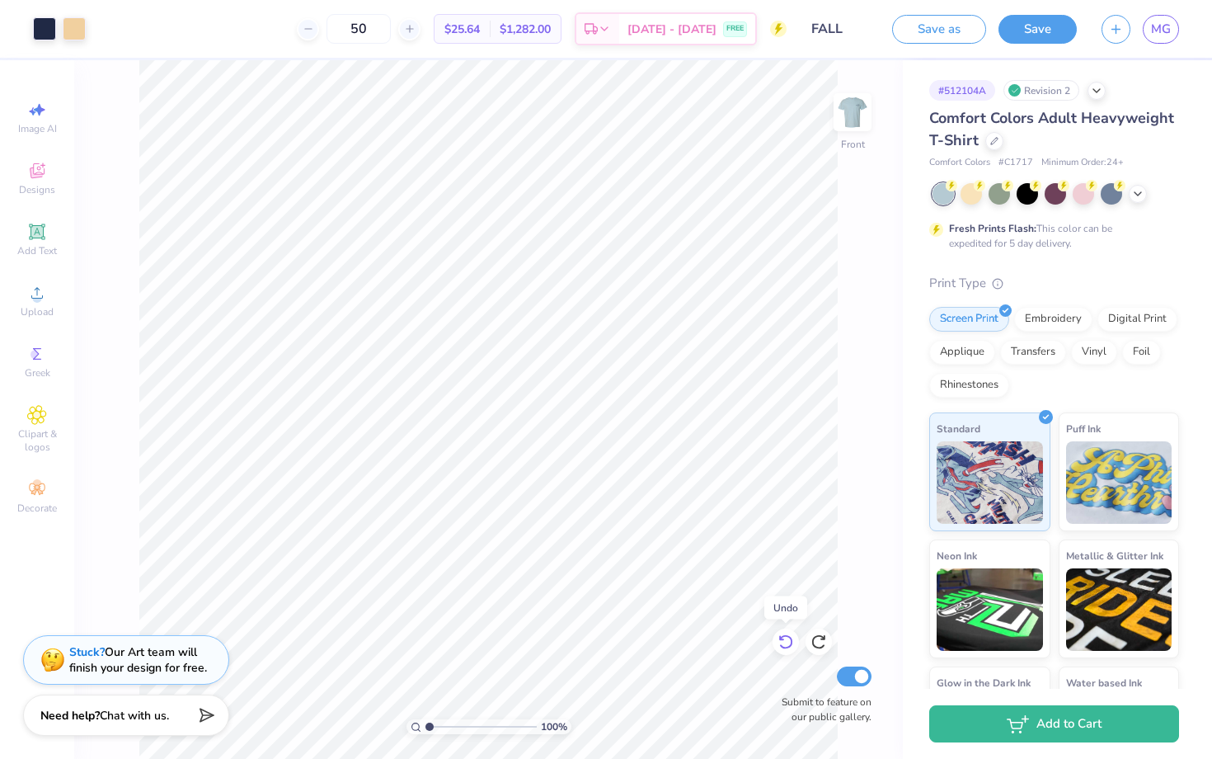
click at [784, 645] on icon at bounding box center [786, 641] width 16 height 16
click at [854, 116] on img at bounding box center [853, 112] width 66 height 66
click at [852, 115] on img at bounding box center [853, 112] width 66 height 66
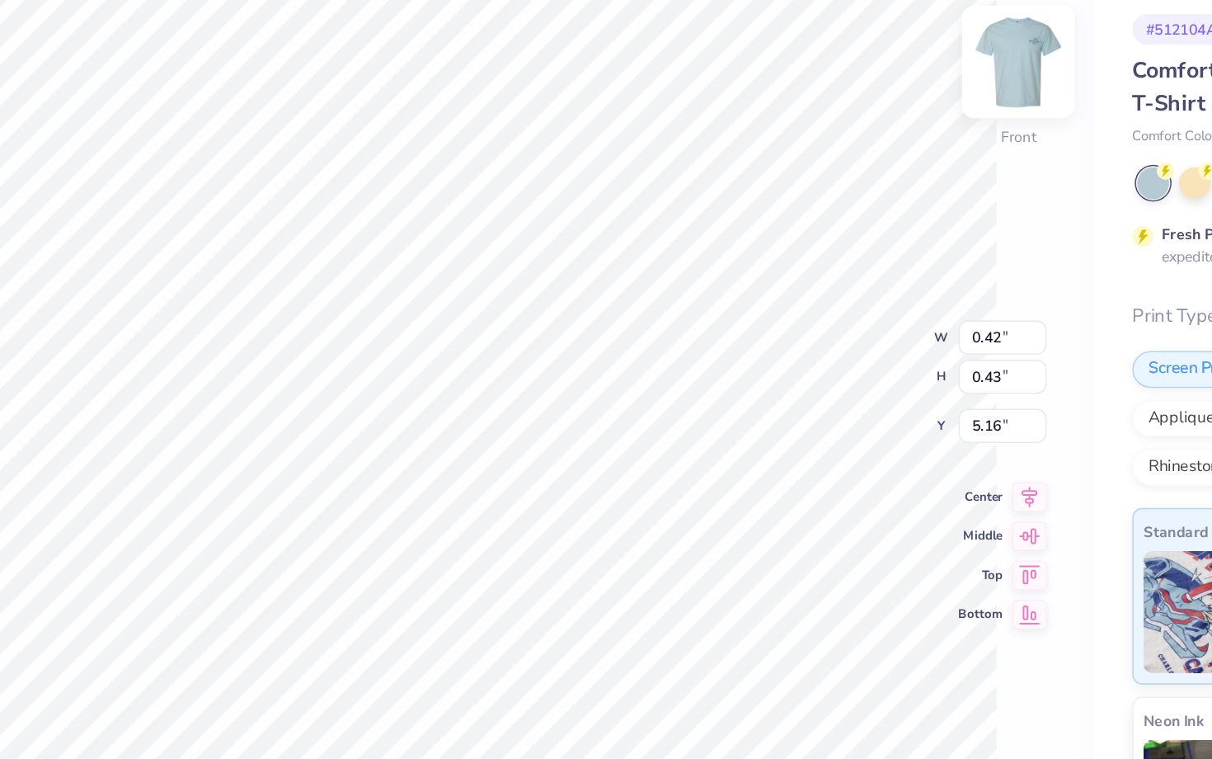
type input "0.42"
type input "0.43"
type input "5.16"
type input "5.15"
type input "5.29"
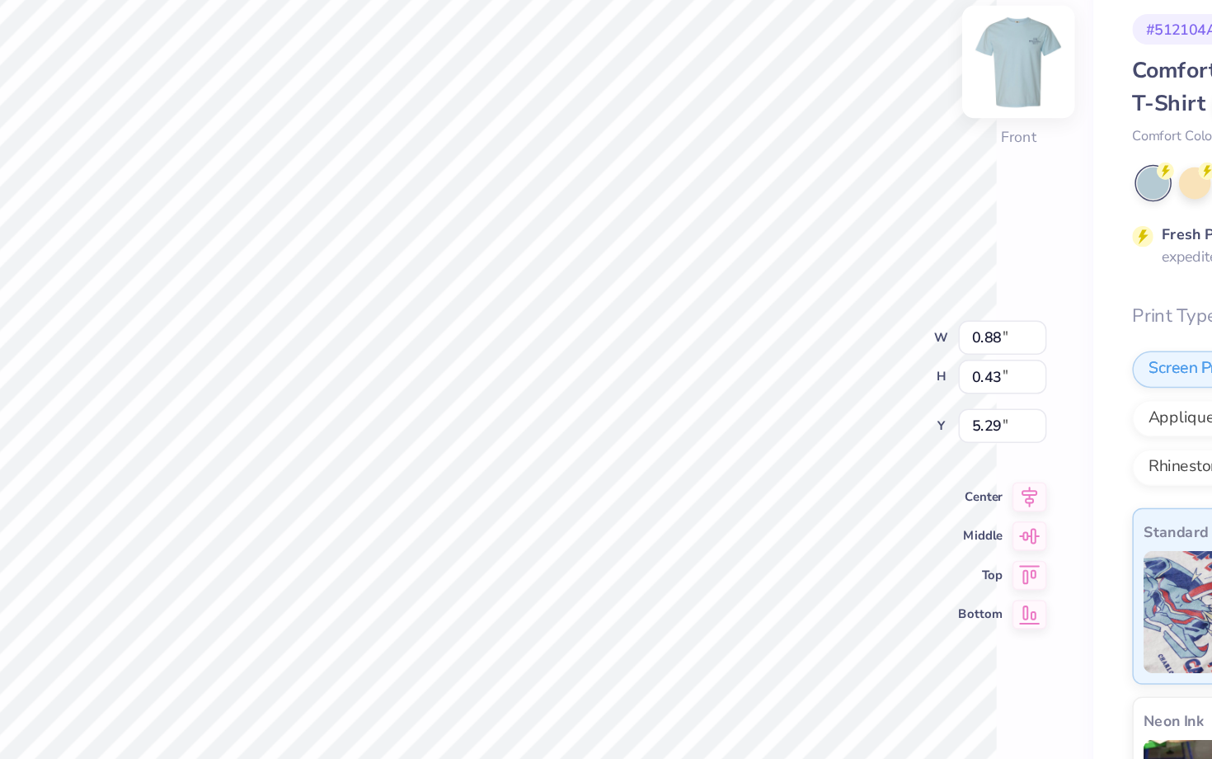
type input "9.76"
type input "1.17"
type input "8.55"
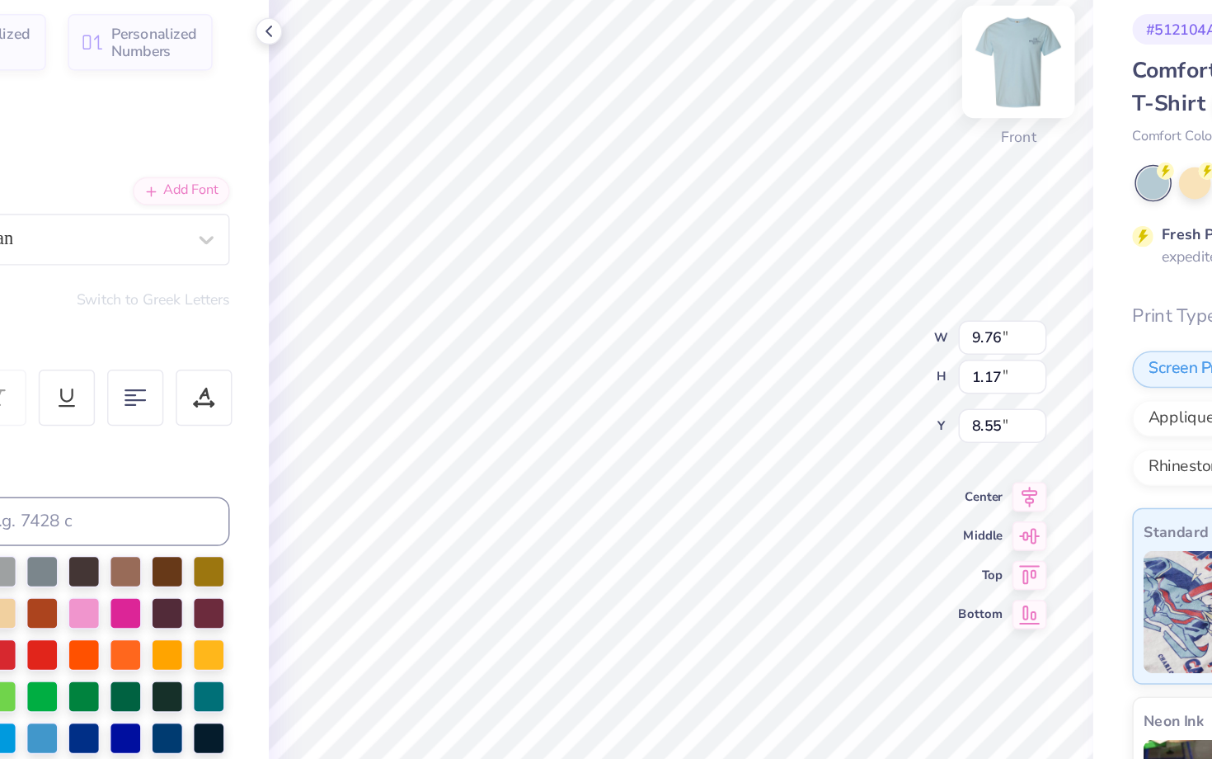
type input "6.59"
type input "9.39"
type input "3.00"
type input "5.15"
type input "5.29"
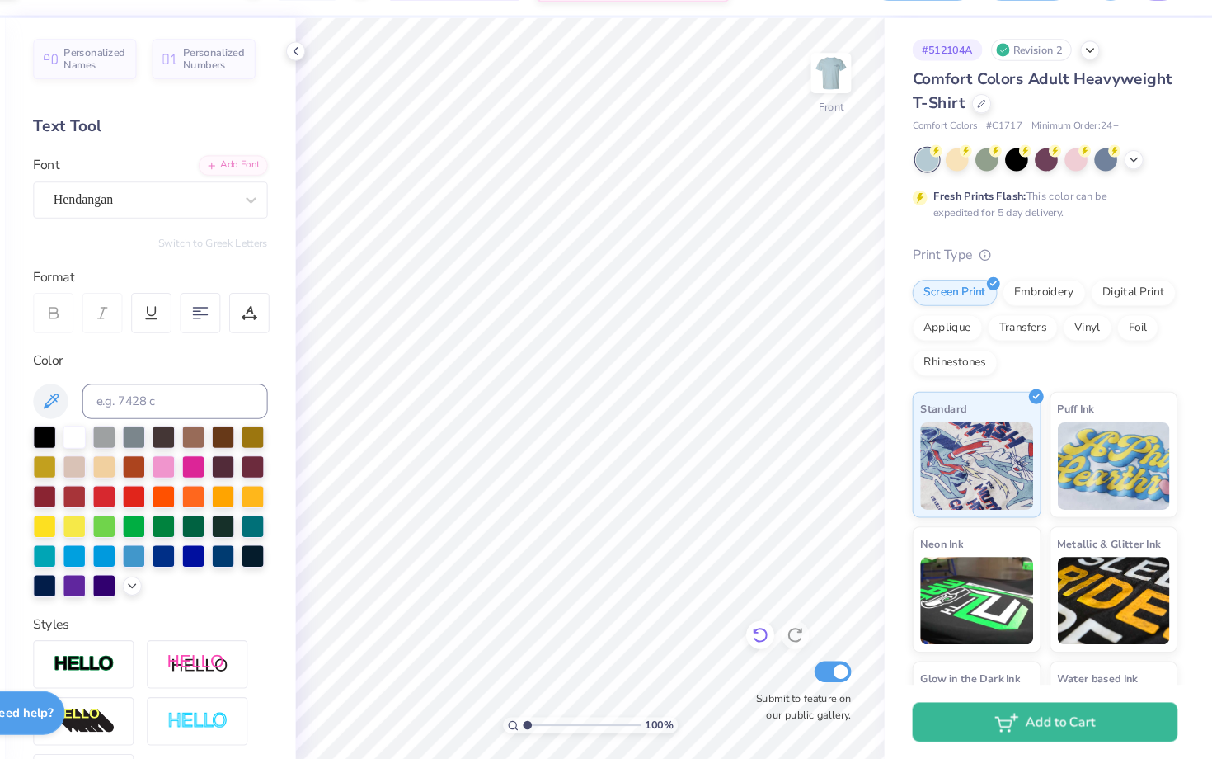
click at [781, 634] on icon at bounding box center [786, 641] width 16 height 16
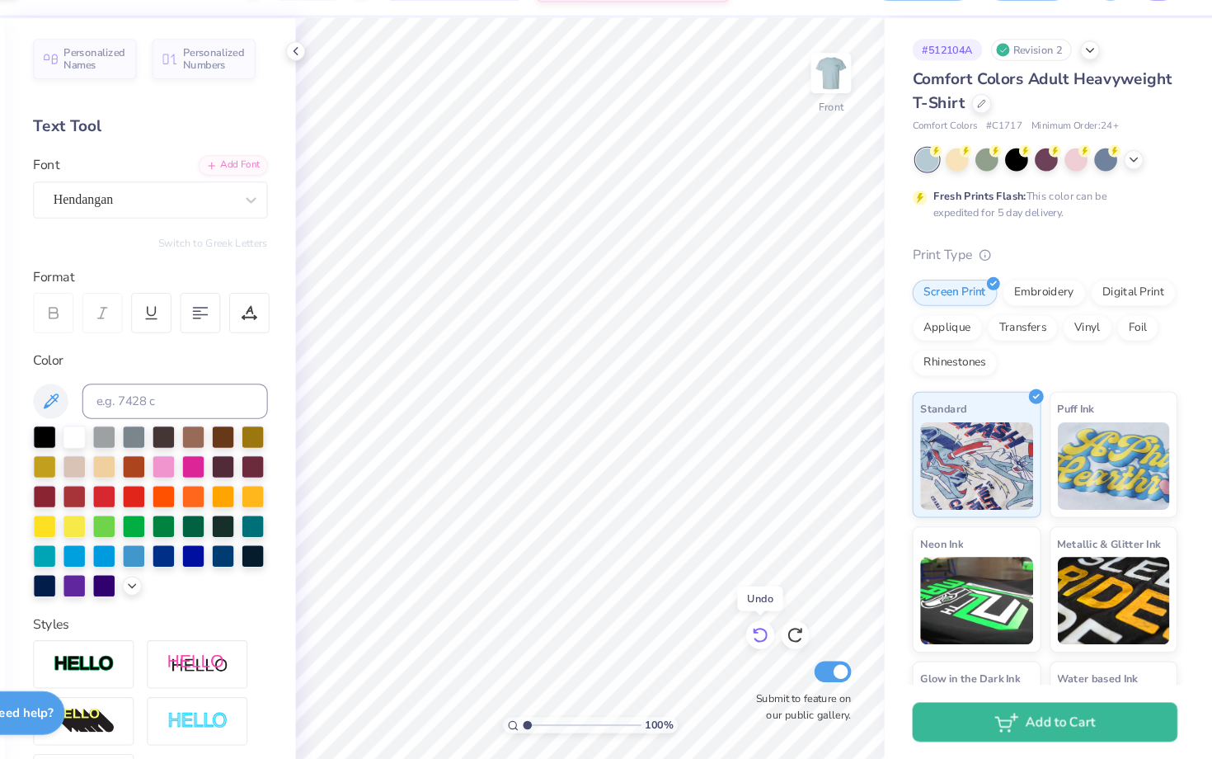
click at [781, 634] on icon at bounding box center [786, 641] width 16 height 16
click at [779, 641] on icon at bounding box center [786, 641] width 16 height 16
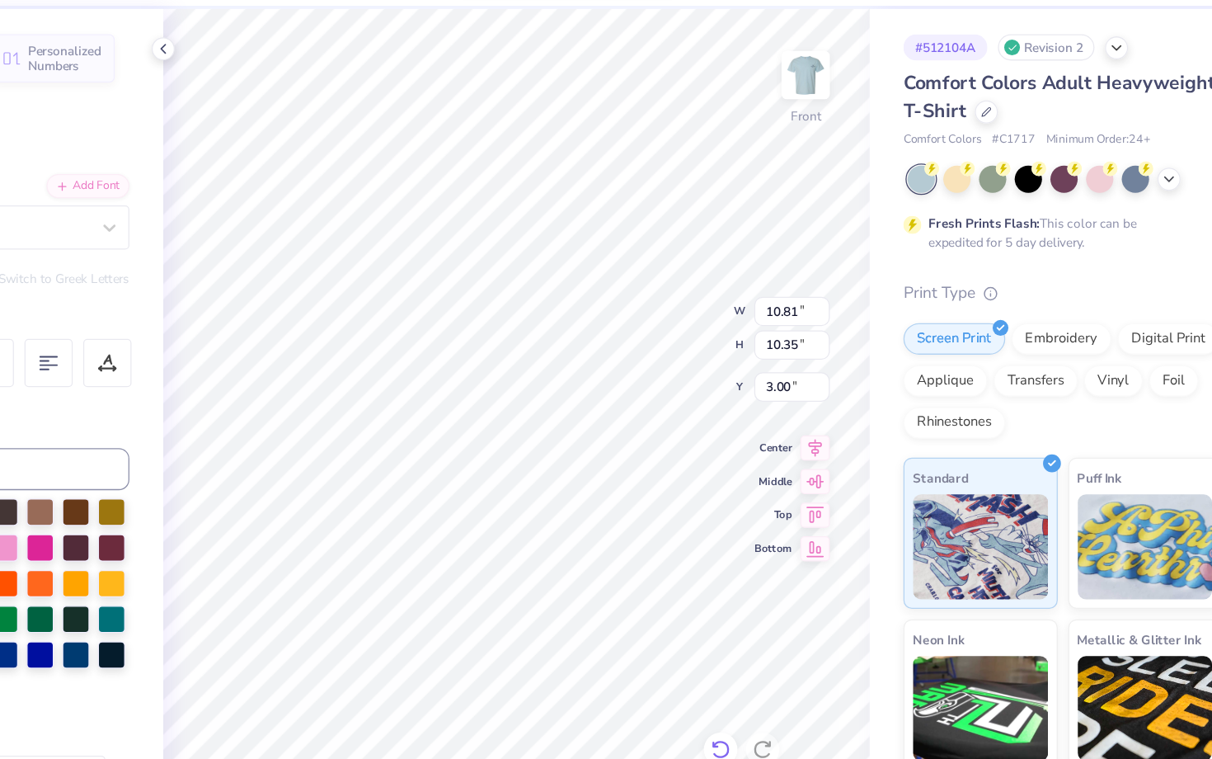
click at [789, 638] on icon at bounding box center [786, 642] width 14 height 15
type input "5.29"
type input "4.93"
type input "5.15"
click at [837, 125] on img at bounding box center [853, 112] width 66 height 66
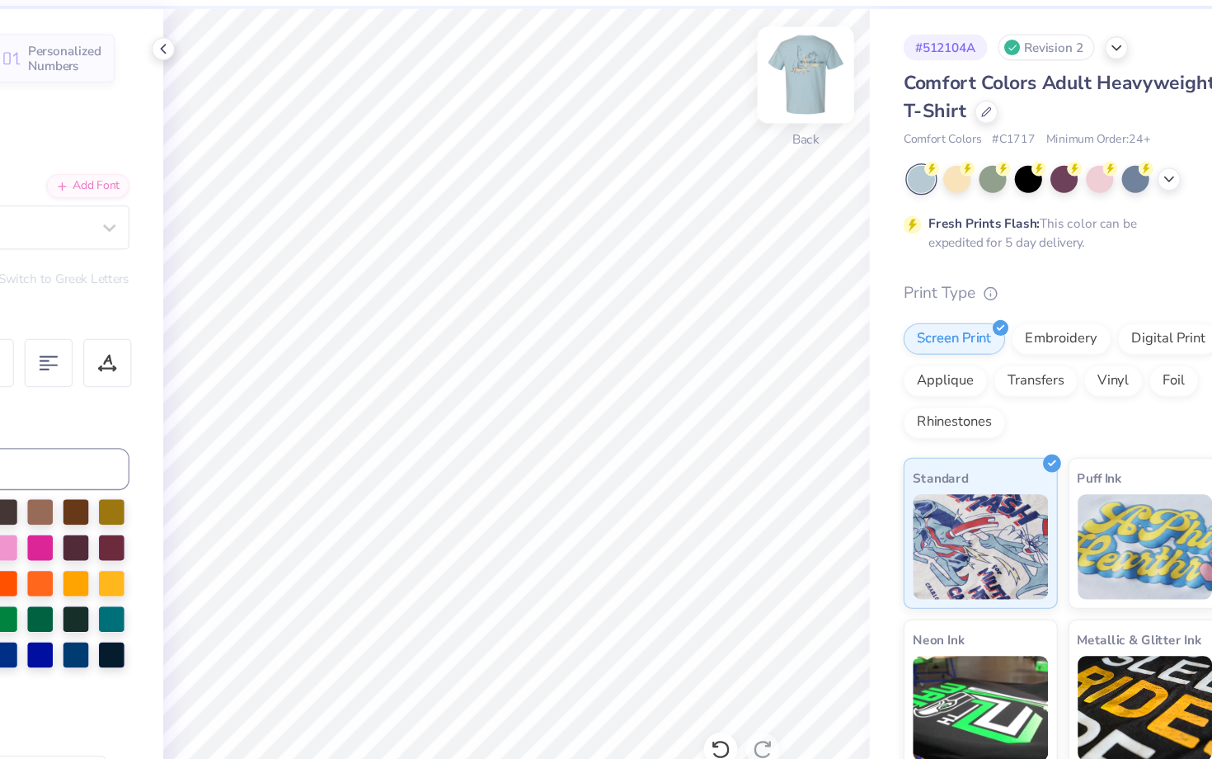
click at [853, 112] on img at bounding box center [853, 112] width 66 height 66
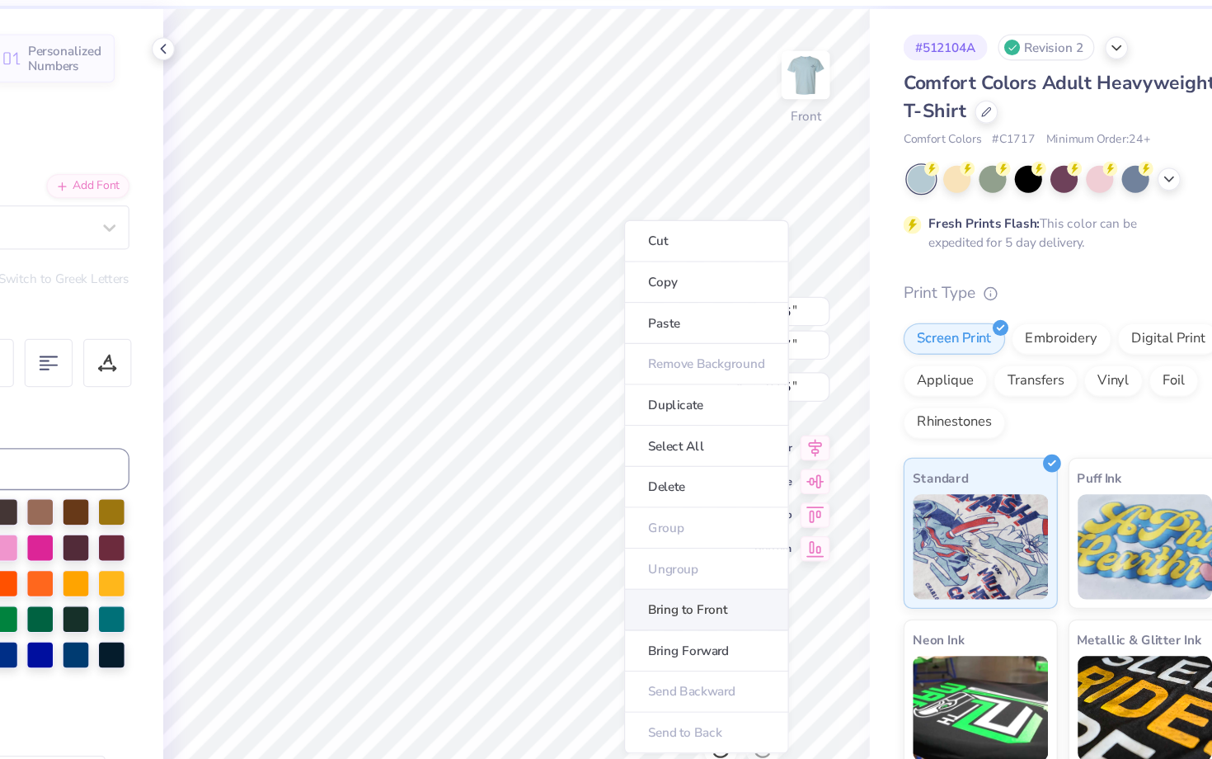
click at [768, 531] on li "Bring to Front" at bounding box center [774, 532] width 129 height 32
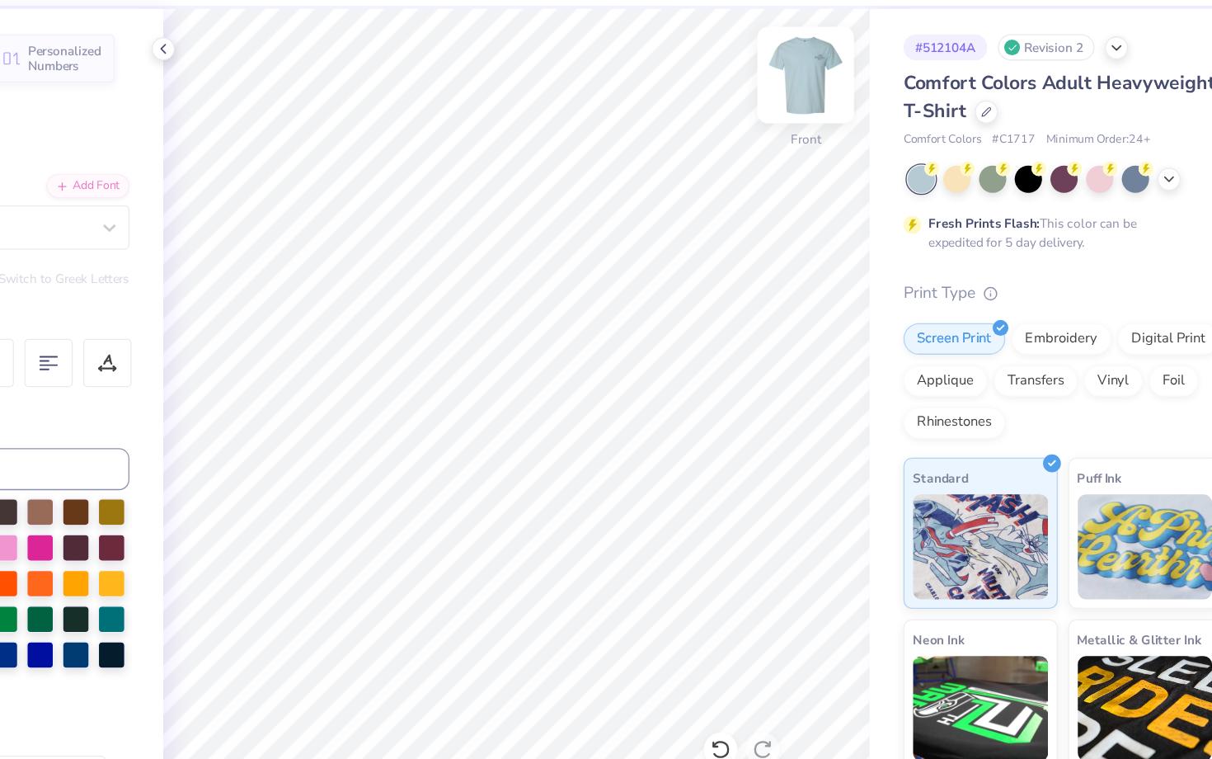
click at [860, 111] on img at bounding box center [853, 112] width 66 height 66
type input "3.00"
type input "1.45"
type input "3.84"
click at [846, 90] on img at bounding box center [853, 112] width 66 height 66
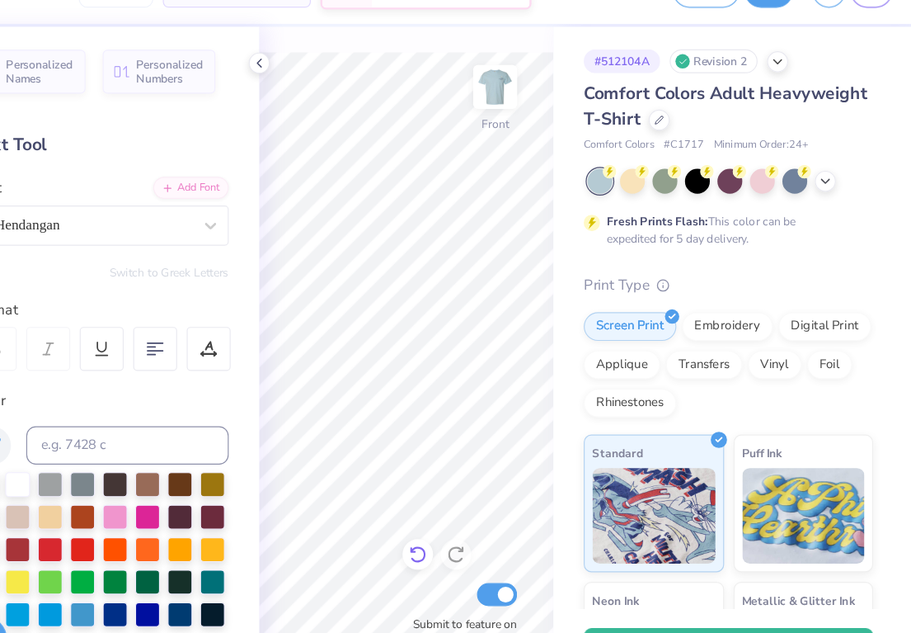
click at [486, 508] on icon at bounding box center [485, 515] width 16 height 16
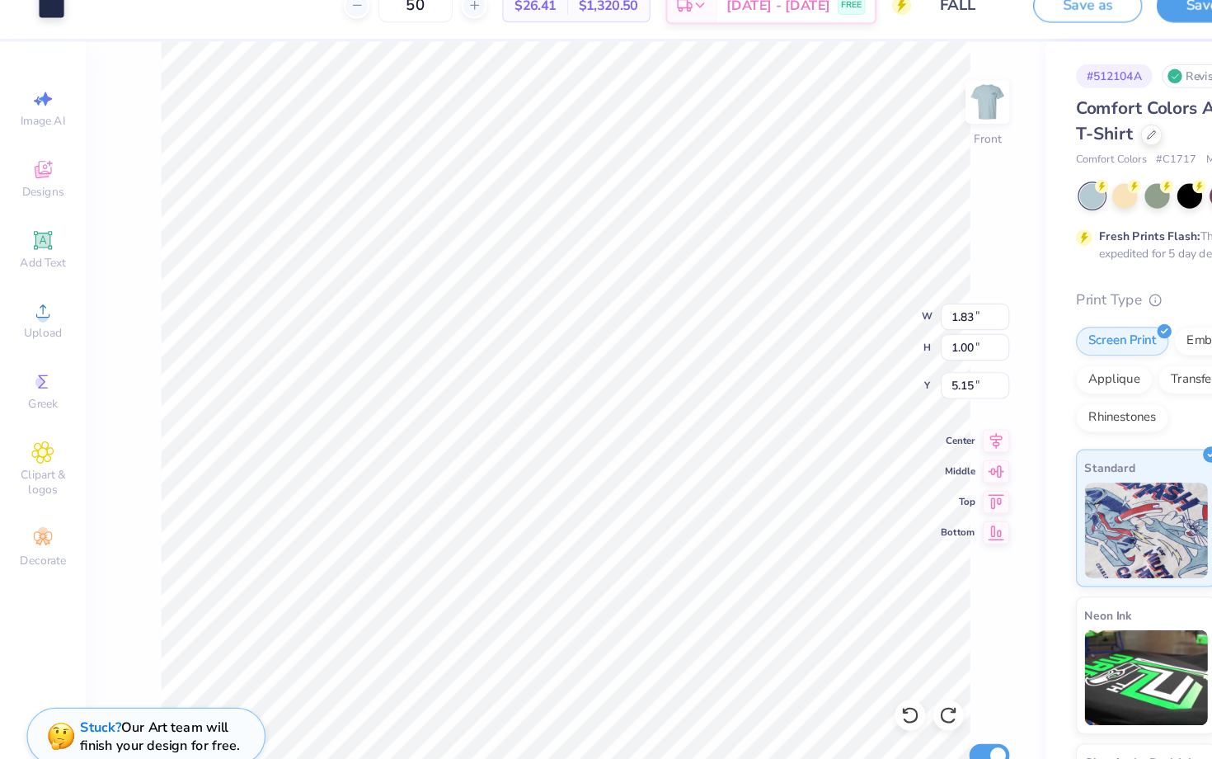
type input "2.23"
type input "1.22"
type input "4.93"
click at [785, 645] on icon at bounding box center [786, 641] width 16 height 16
type input "1.83"
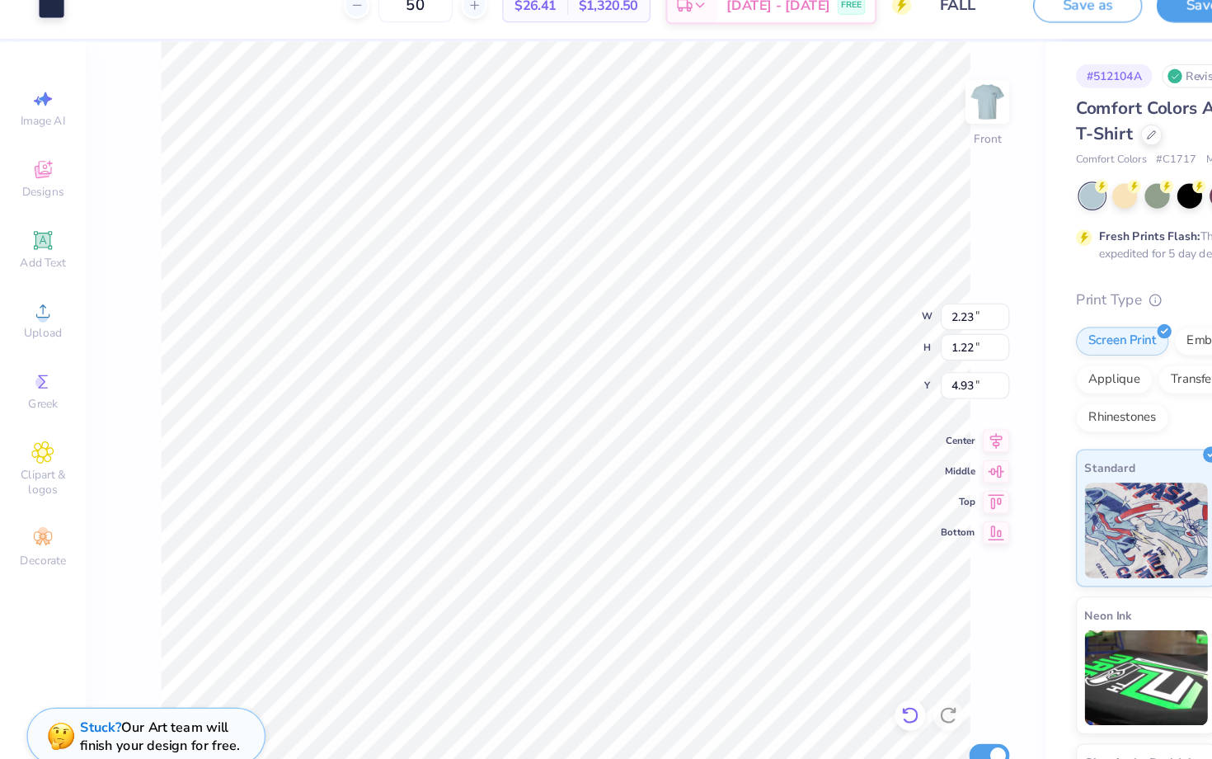
type input "1.00"
type input "5.15"
click at [786, 641] on icon at bounding box center [786, 641] width 16 height 16
click at [812, 639] on icon at bounding box center [819, 641] width 16 height 16
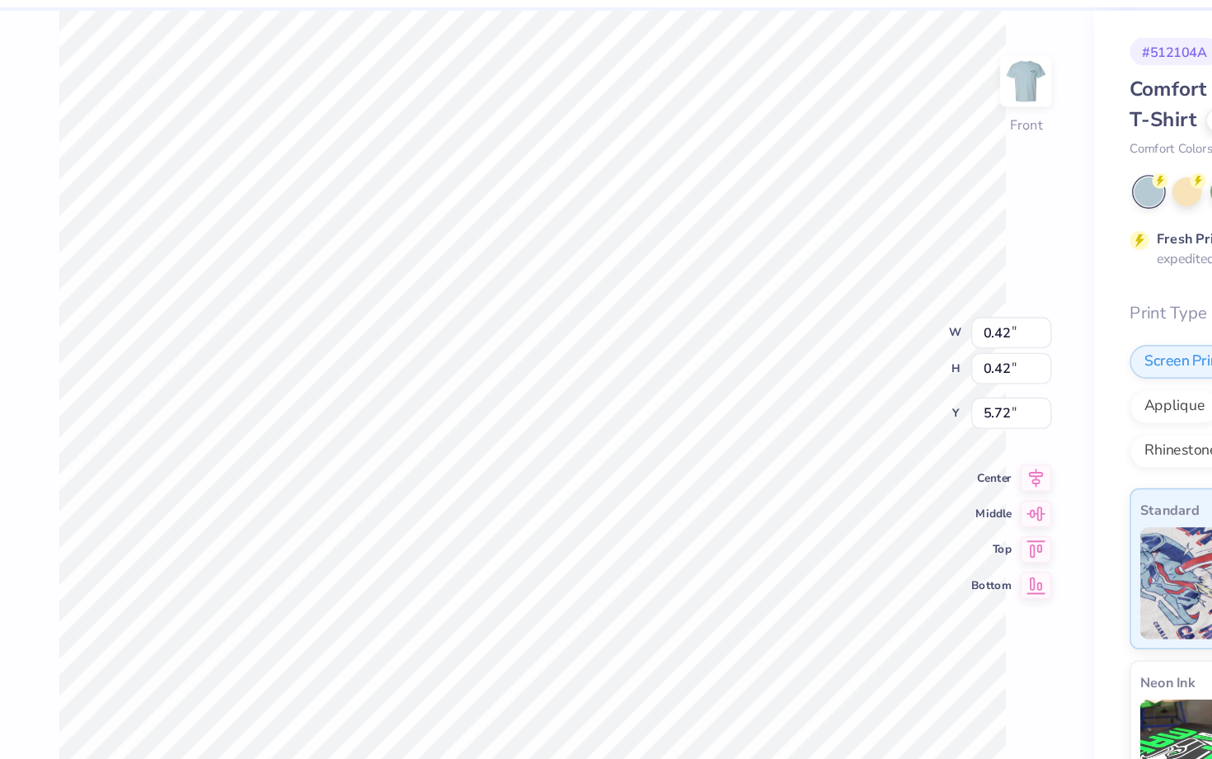
type input "5.79"
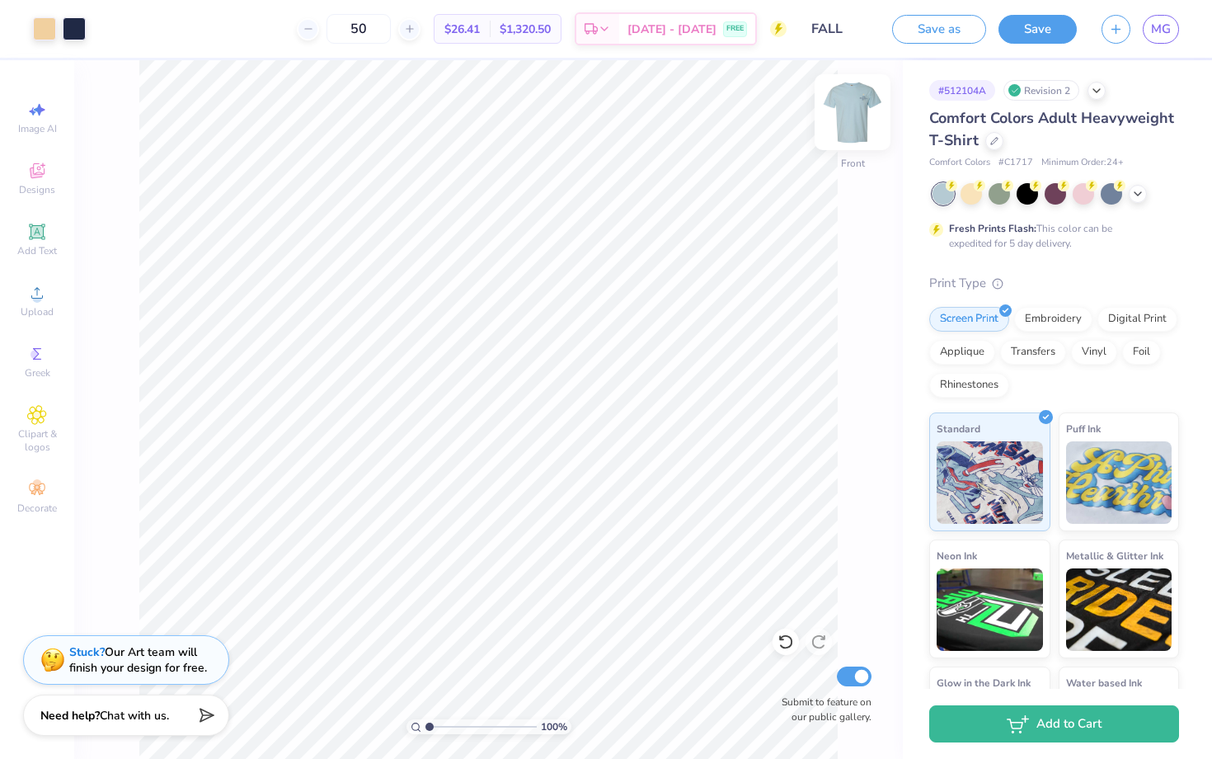
click at [857, 112] on img at bounding box center [853, 112] width 66 height 66
click at [859, 142] on div "Back" at bounding box center [853, 122] width 38 height 59
type input "15.13"
click at [859, 125] on img at bounding box center [853, 112] width 66 height 66
type input "0.55"
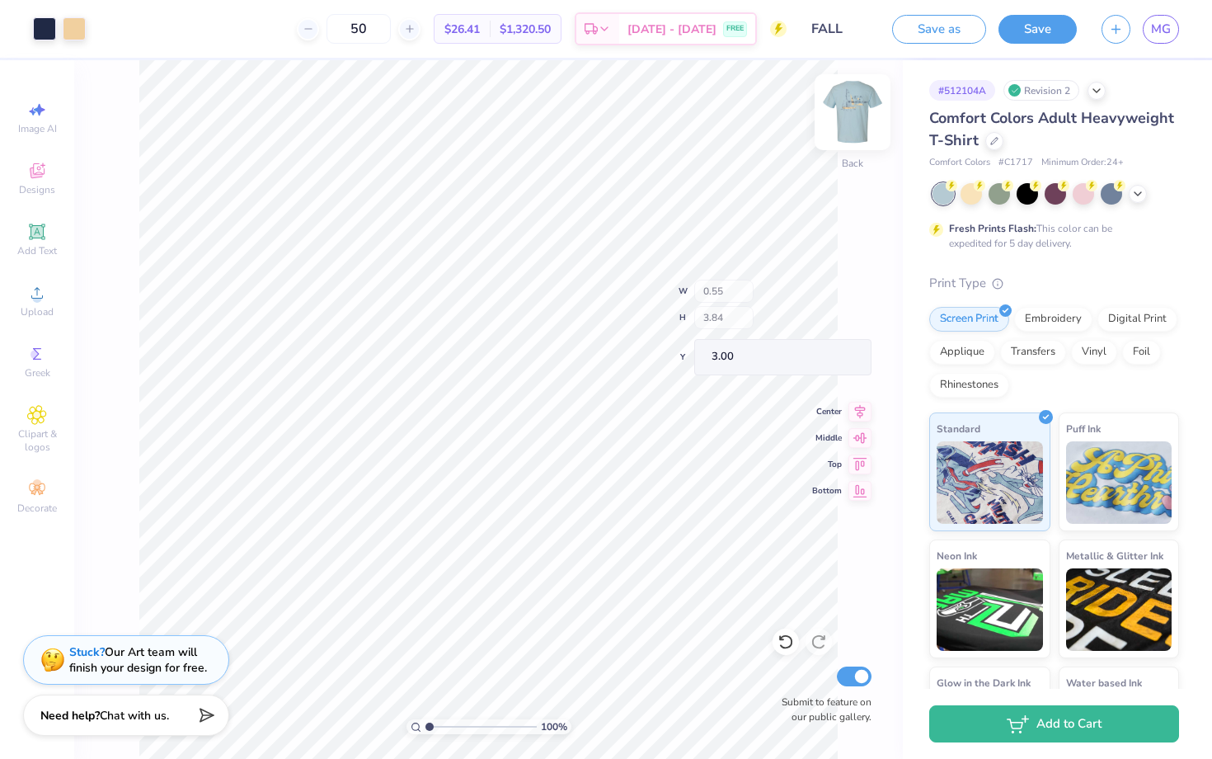
type input "0.55"
type input "4.74"
click at [788, 643] on icon at bounding box center [786, 641] width 16 height 16
click at [856, 106] on img at bounding box center [853, 112] width 66 height 66
type input "21.12"
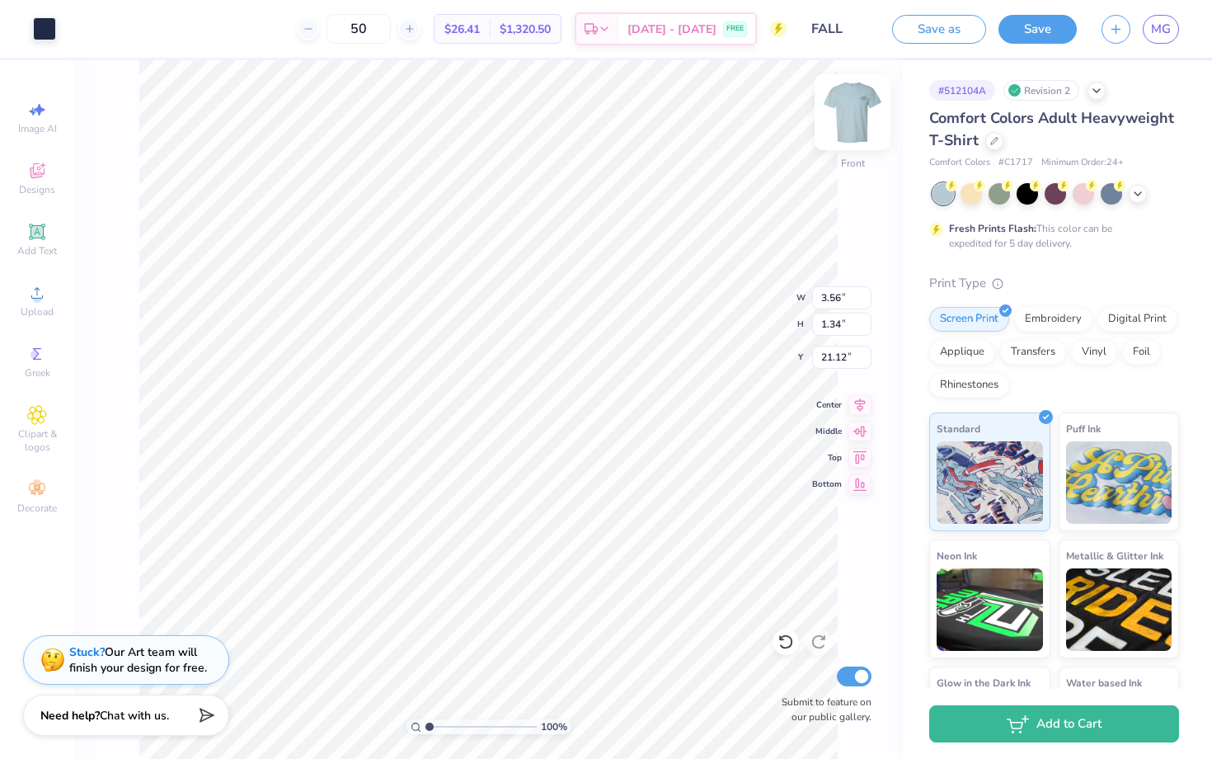
type input "4.35"
type input "1.64"
type input "20.82"
type input "4.57"
click at [780, 644] on icon at bounding box center [786, 641] width 16 height 16
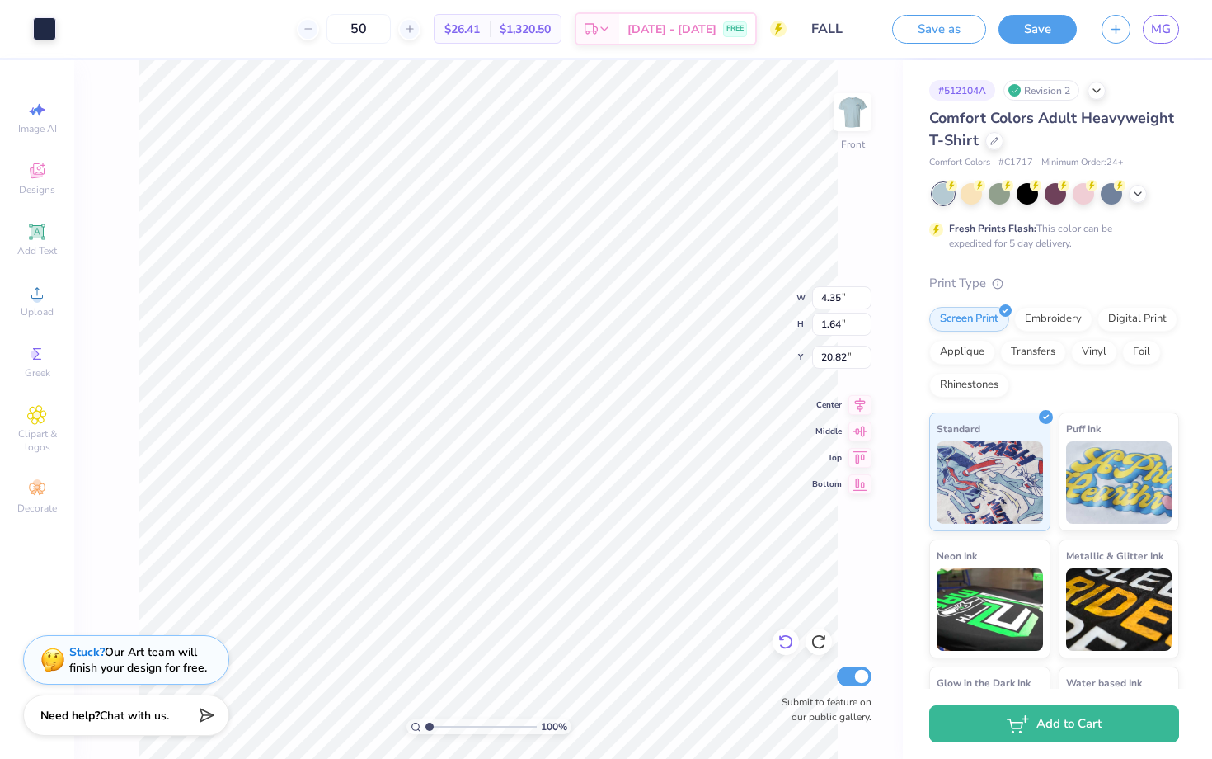
type input "4.31"
click at [867, 111] on img at bounding box center [853, 112] width 66 height 66
click at [858, 110] on img at bounding box center [853, 112] width 66 height 66
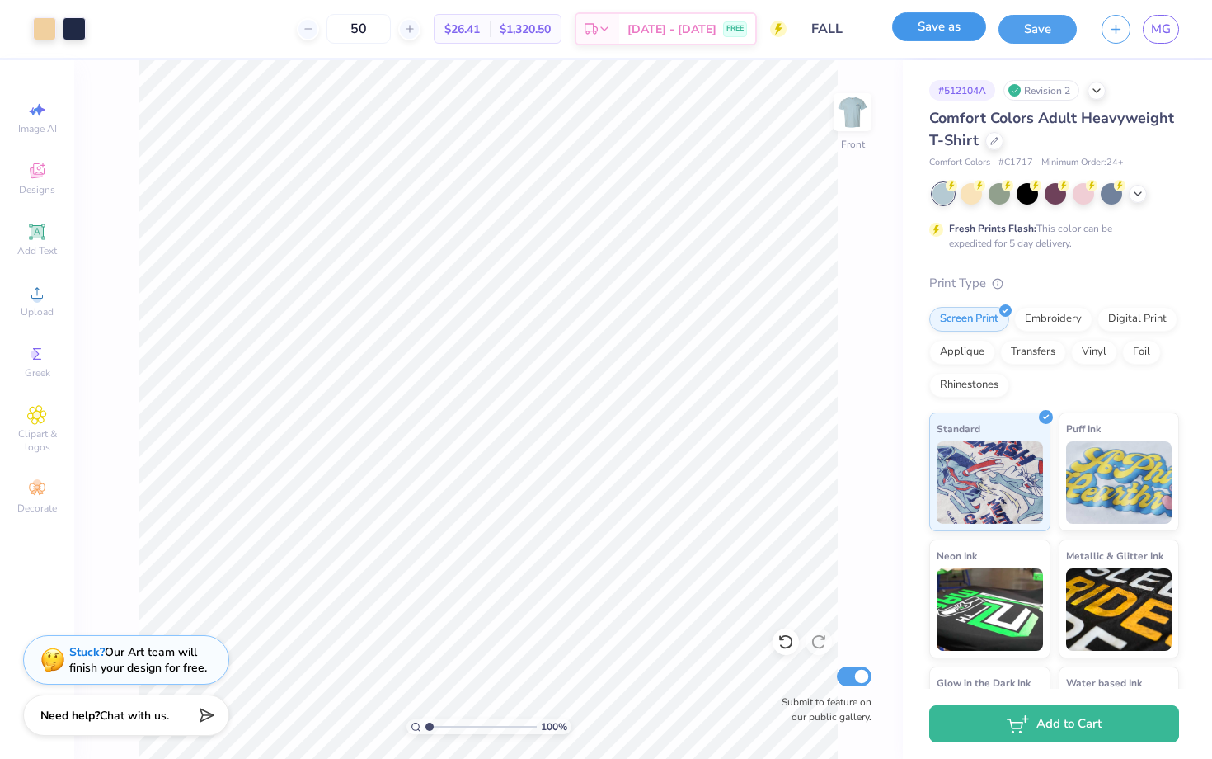
click at [933, 30] on button "Save as" at bounding box center [939, 26] width 94 height 29
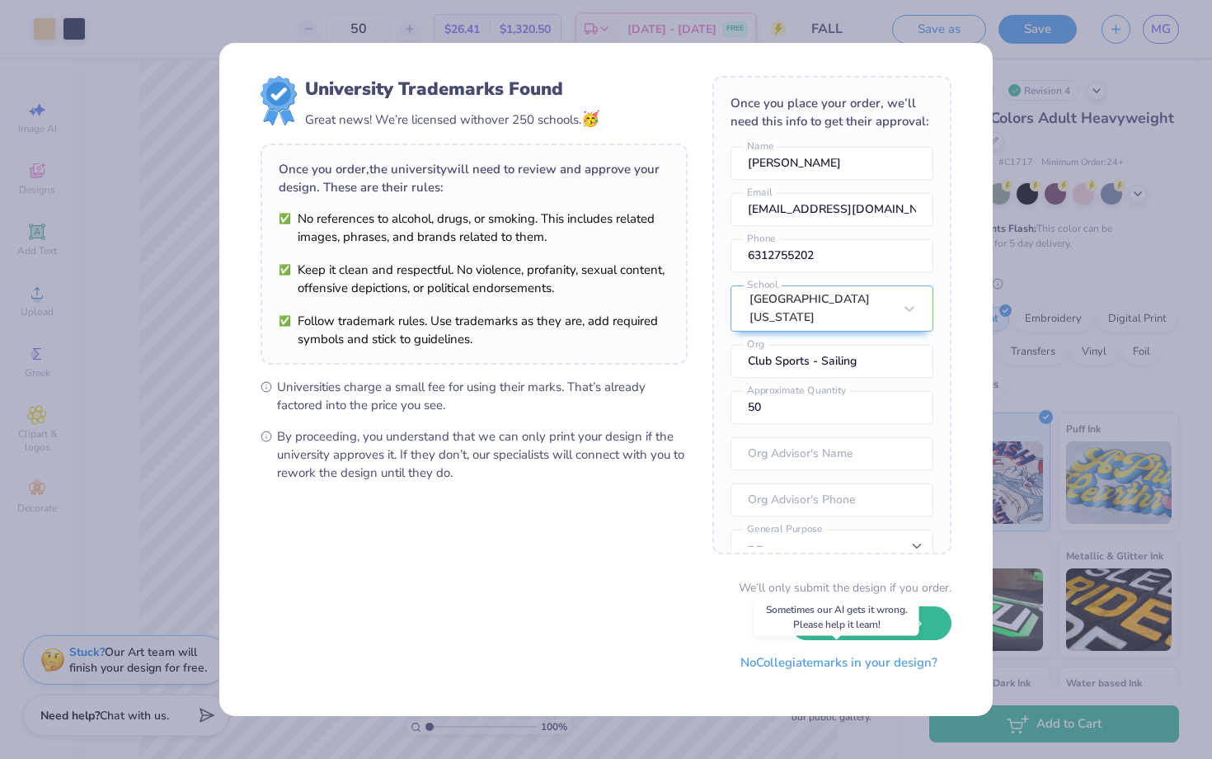
click at [849, 669] on button "No Collegiate marks in your design?" at bounding box center [839, 663] width 225 height 34
